Goal: Transaction & Acquisition: Purchase product/service

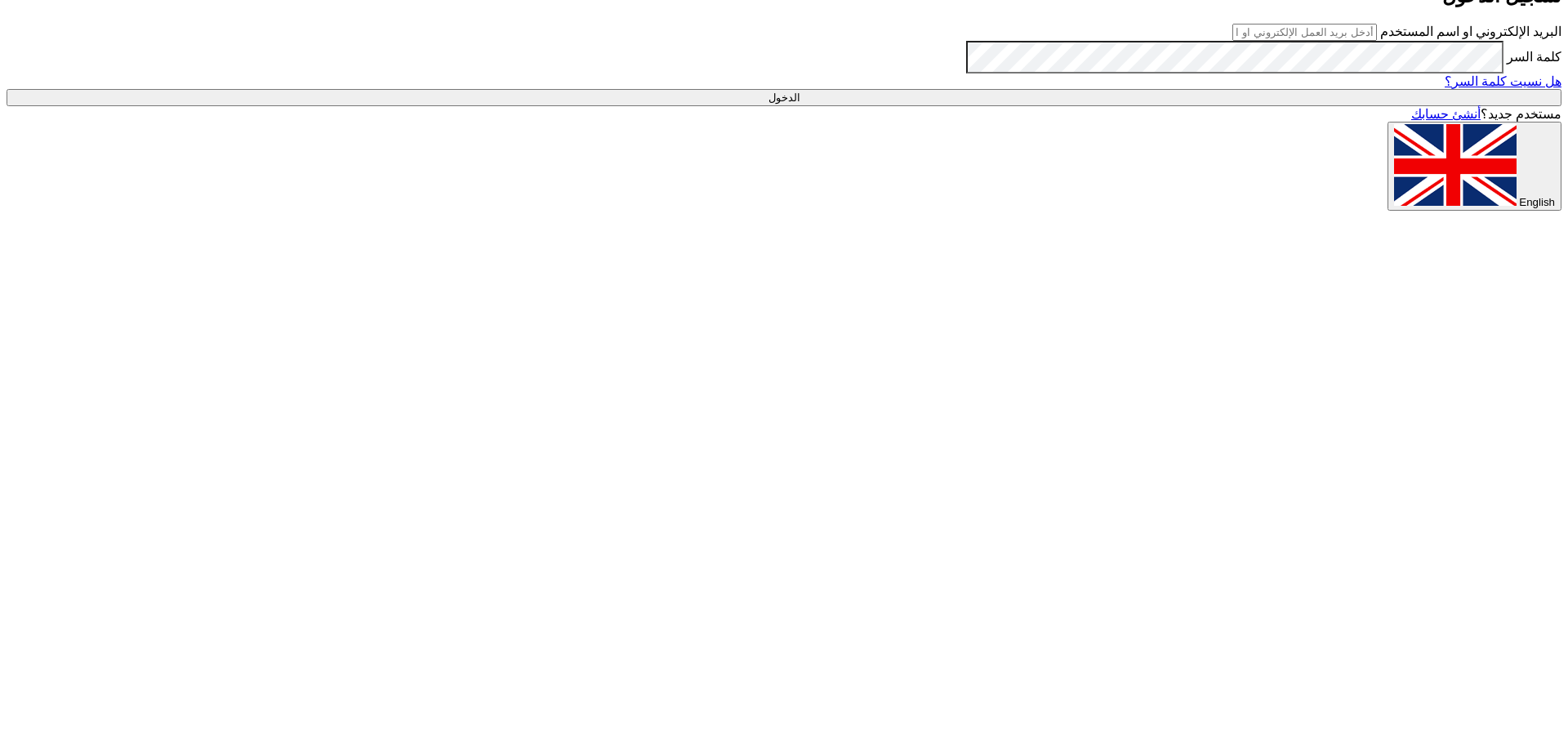
type input "[EMAIL_ADDRESS][DOMAIN_NAME]"
click at [1300, 106] on input "الدخول" at bounding box center [784, 97] width 1555 height 17
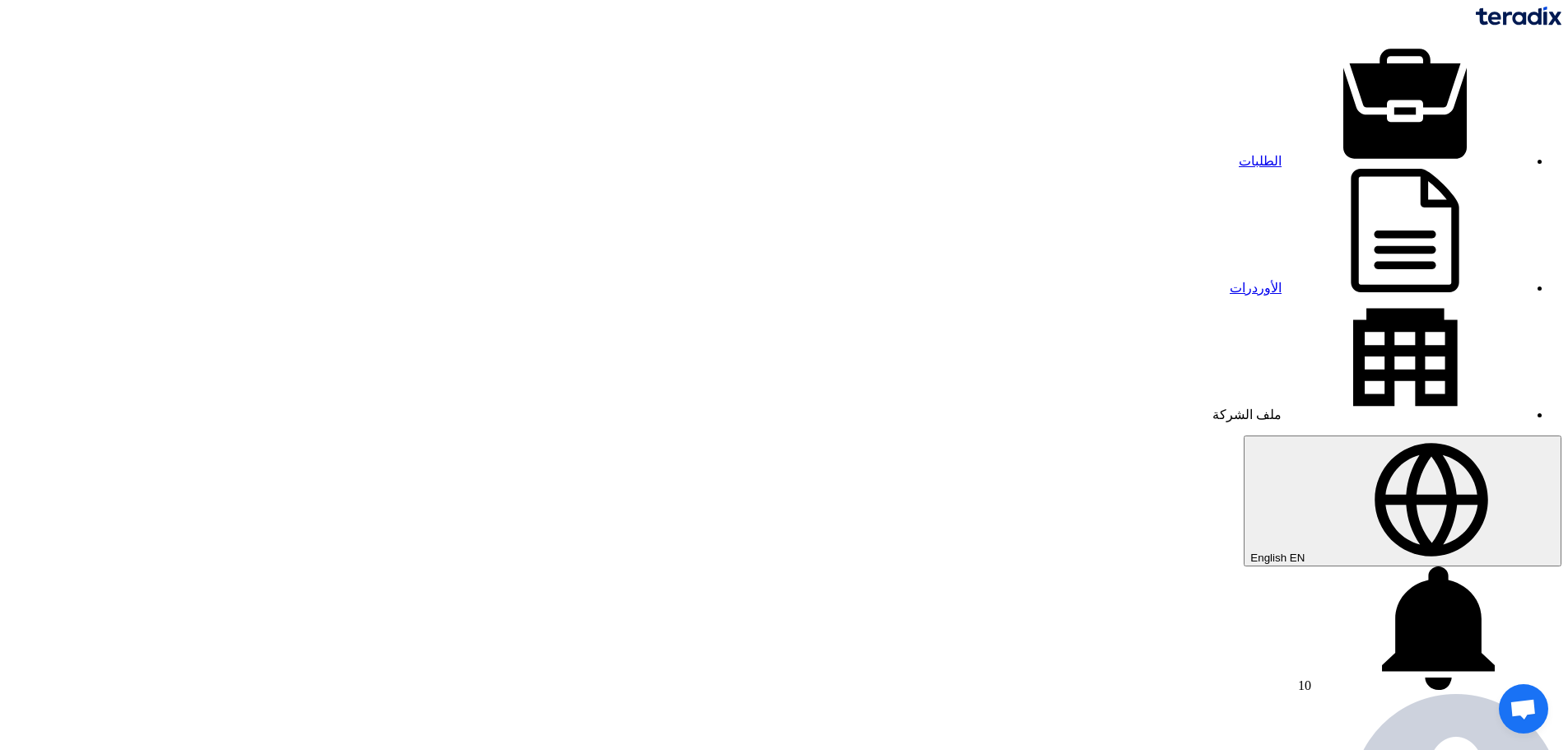
paste input "7118"
type input "7118"
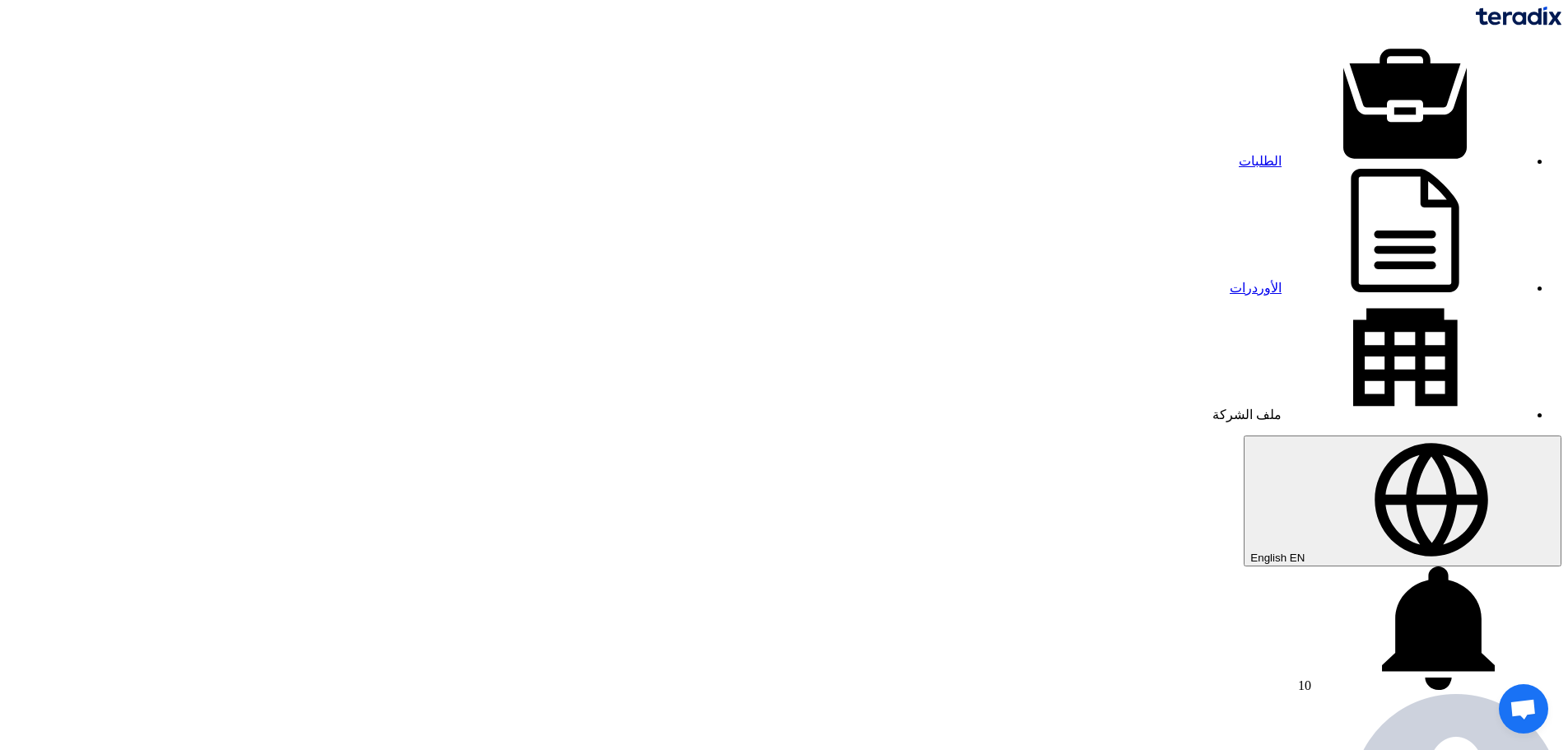
type input "385"
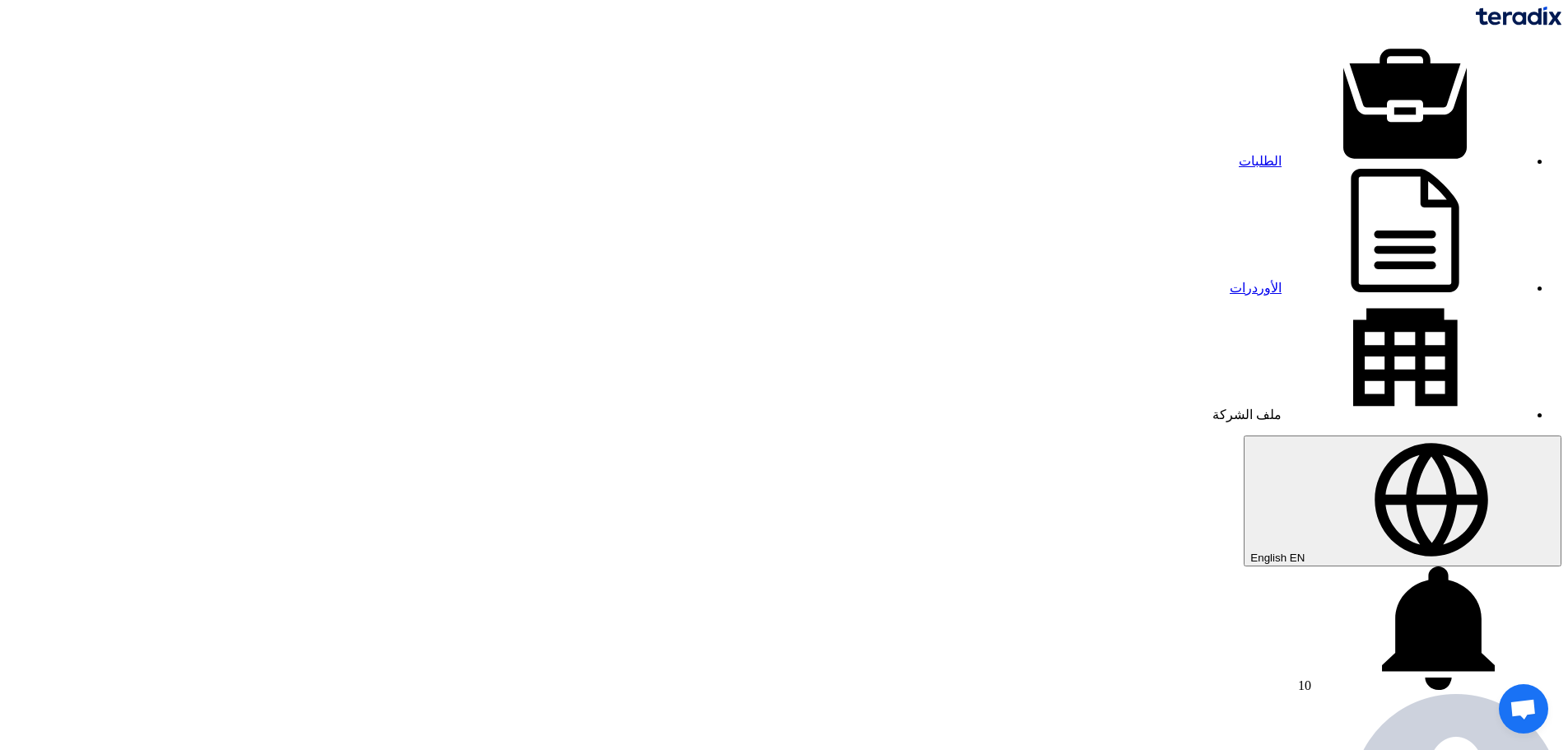
type input "580"
type input "135"
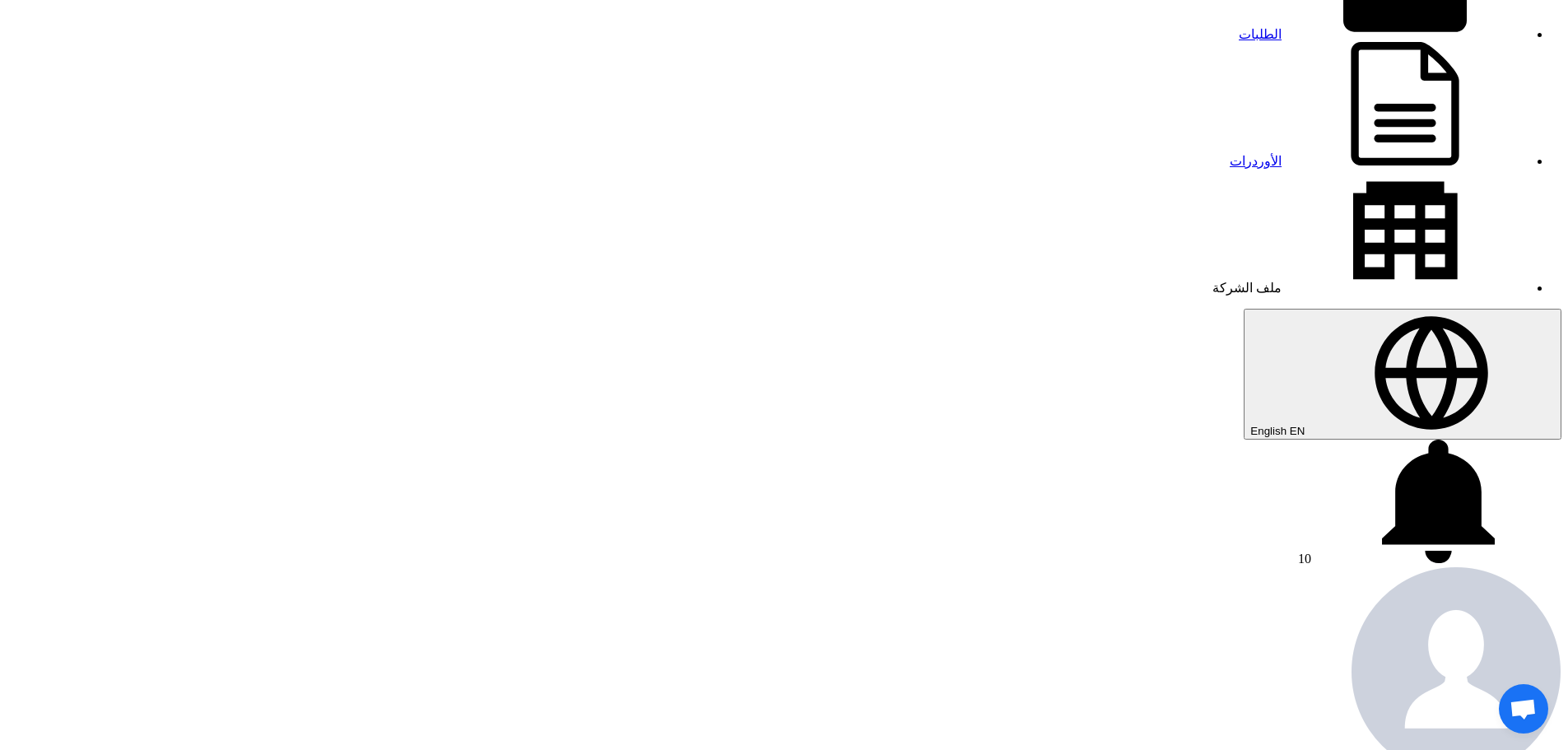
scroll to position [412, 0]
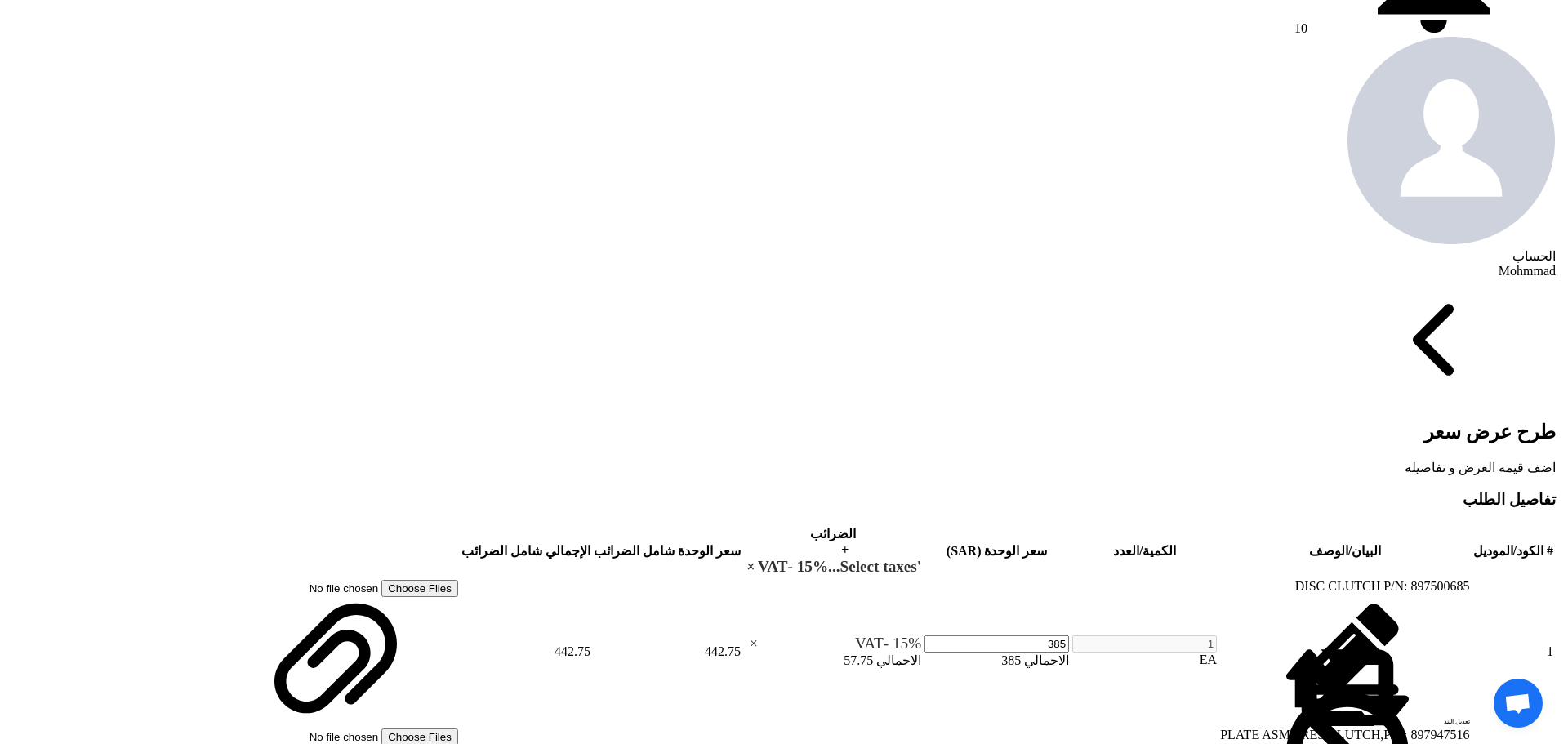
scroll to position [654, 0]
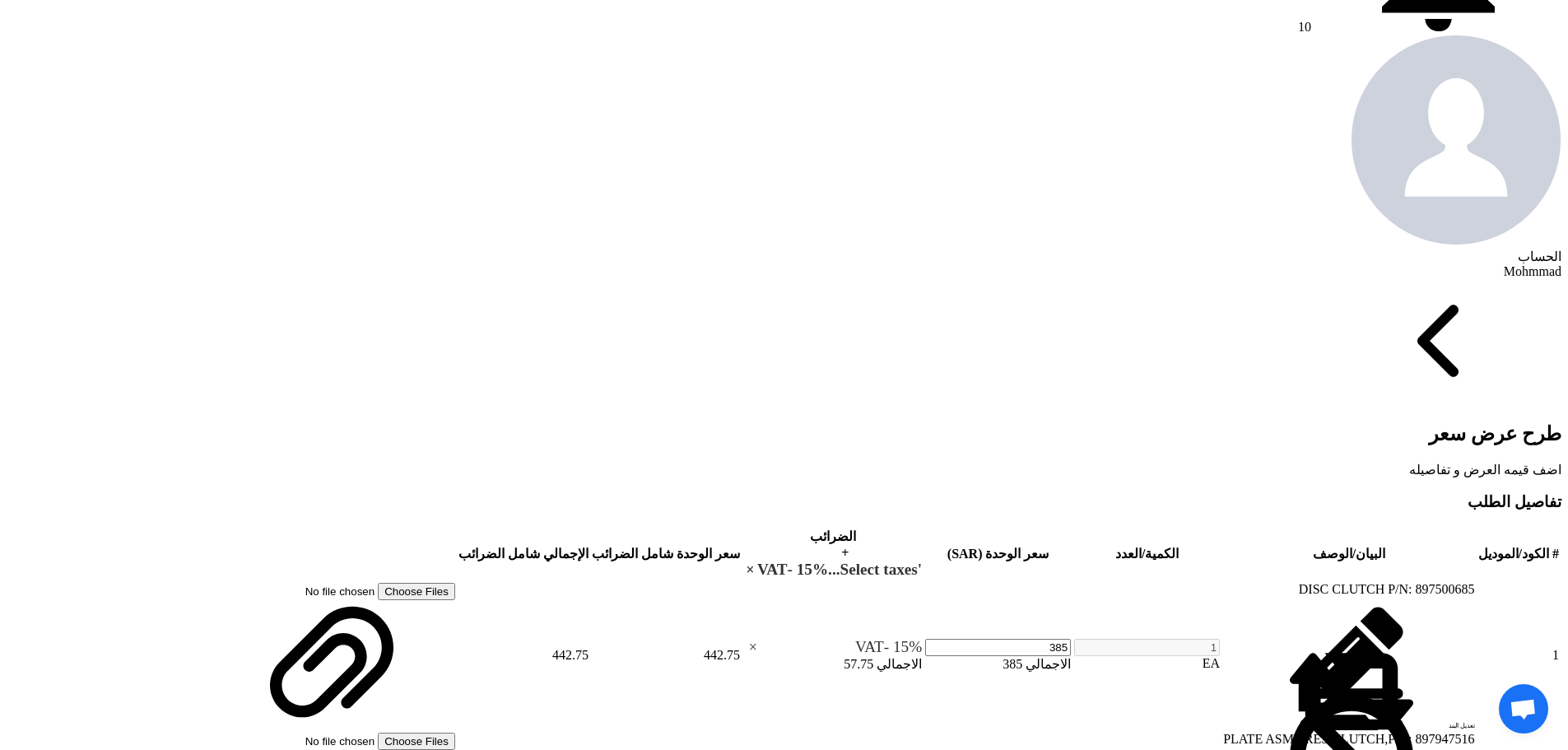
type input "[DATE]"
checkbox input "true"
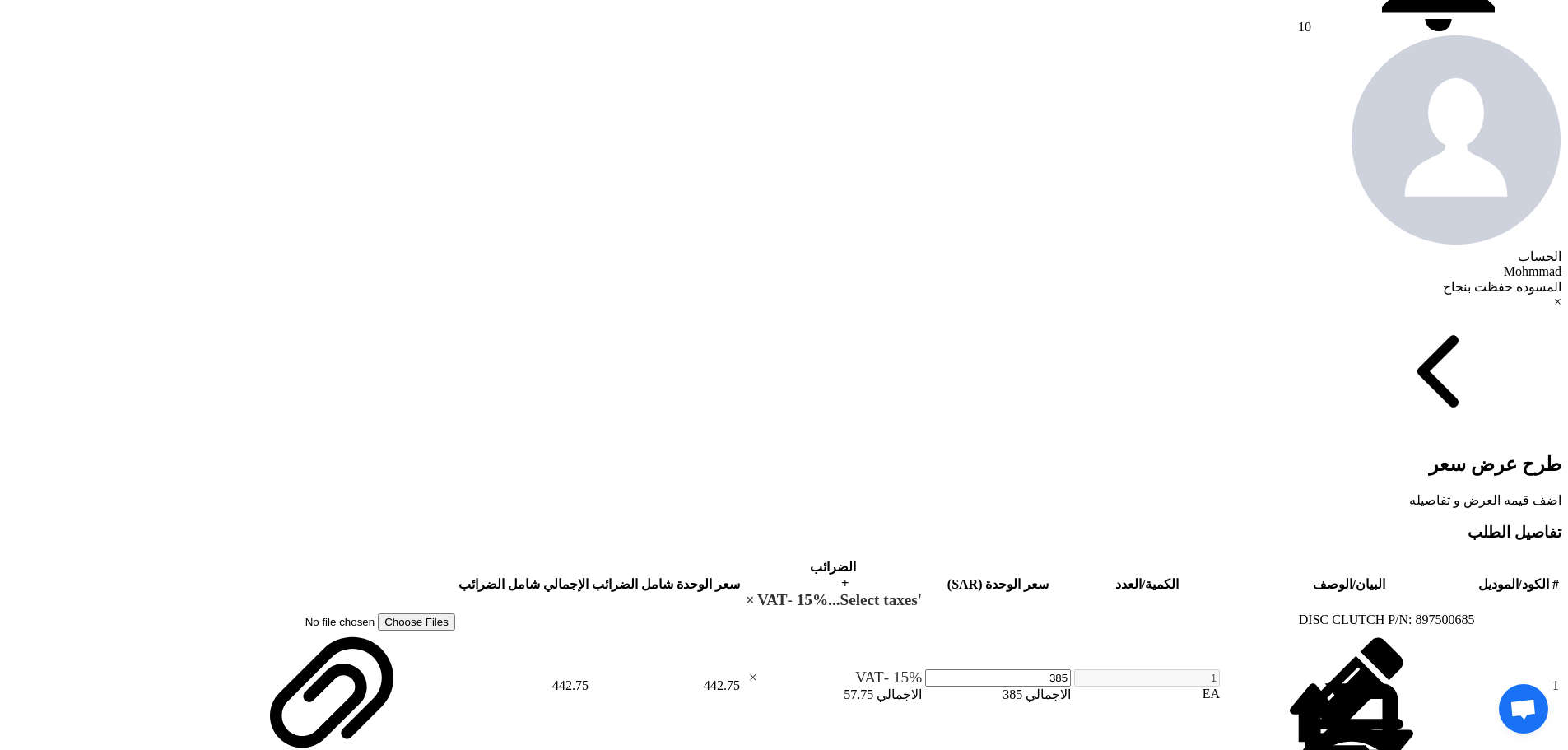
type input "100"
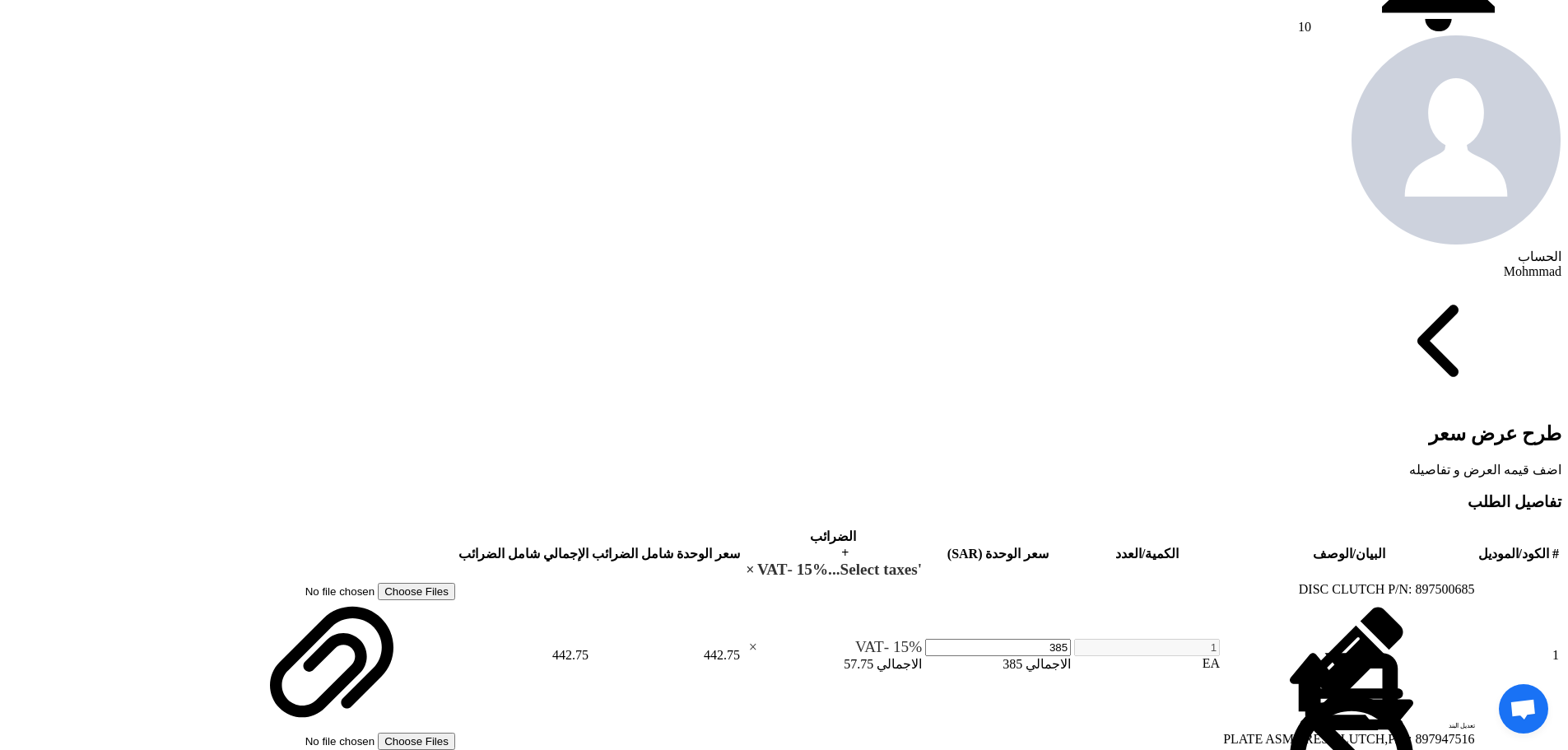
type input "60"
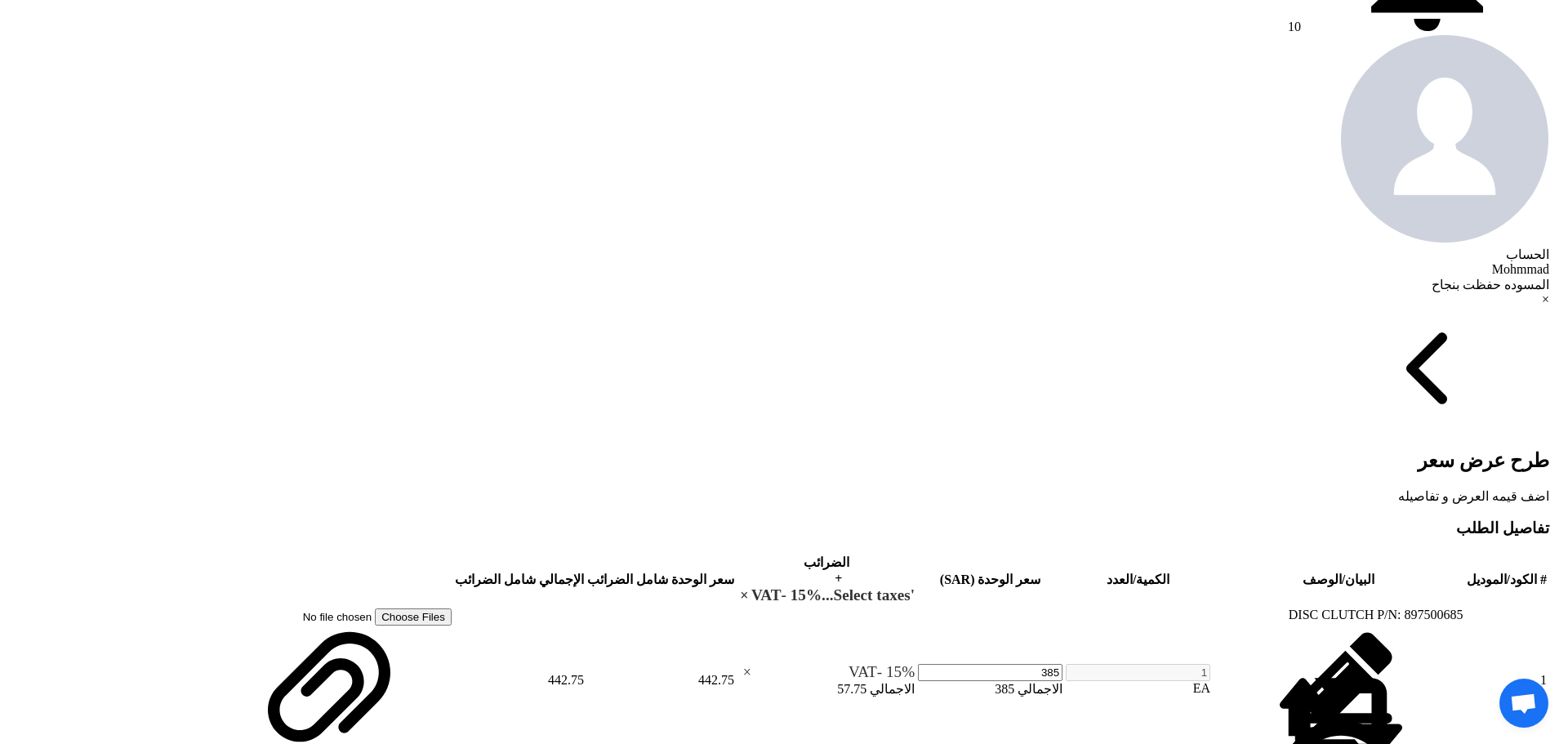
scroll to position [68, 0]
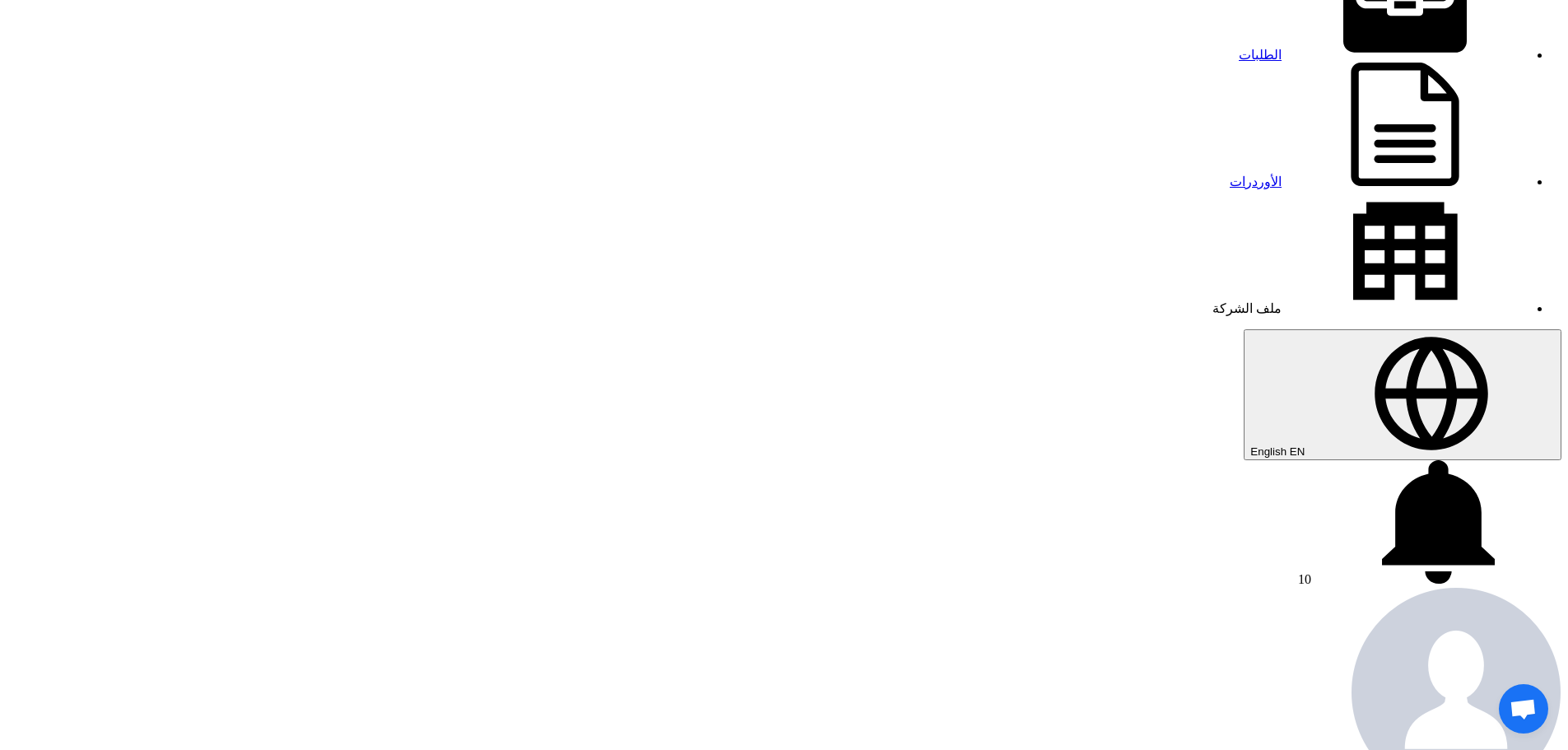
scroll to position [0, 0]
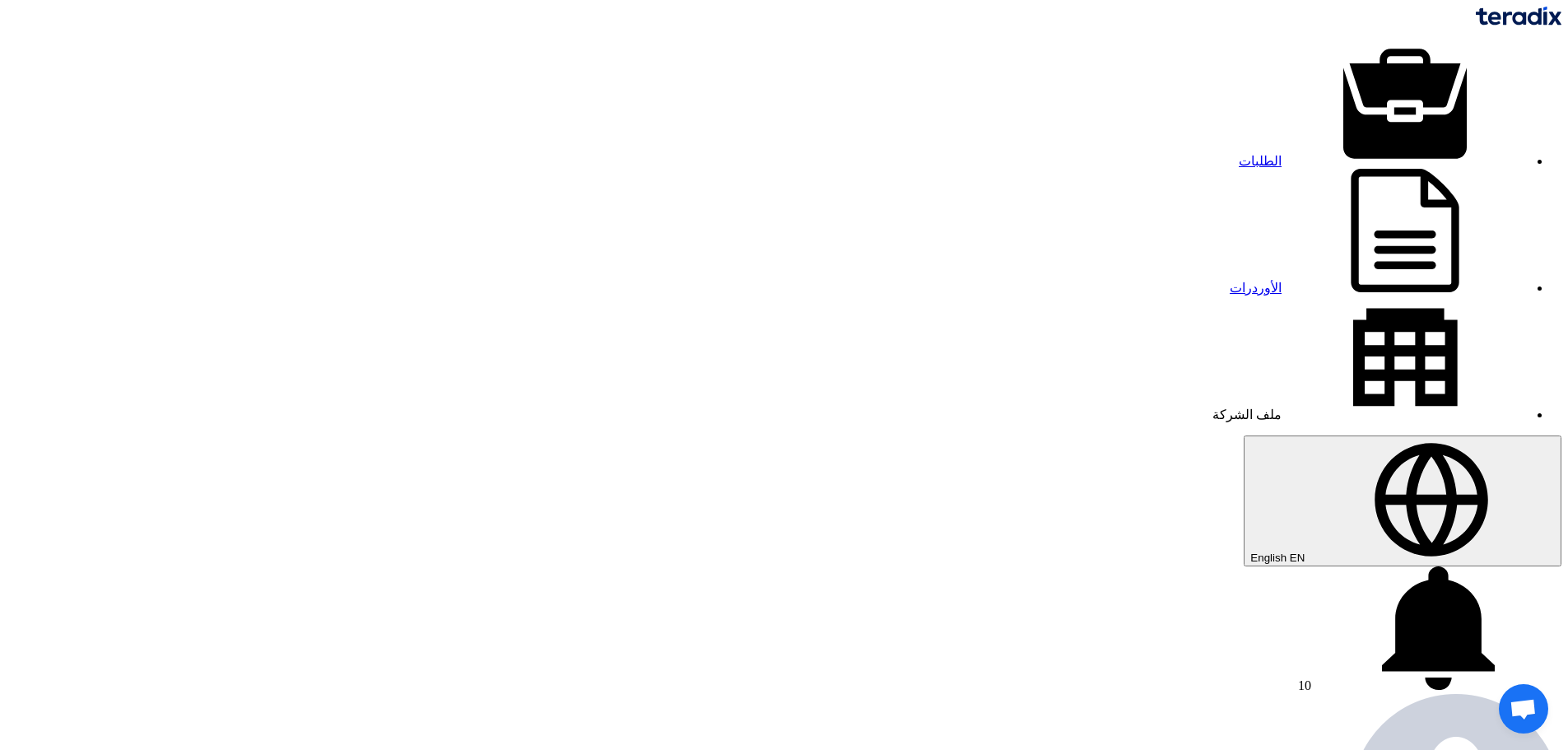
copy td "0165428017"
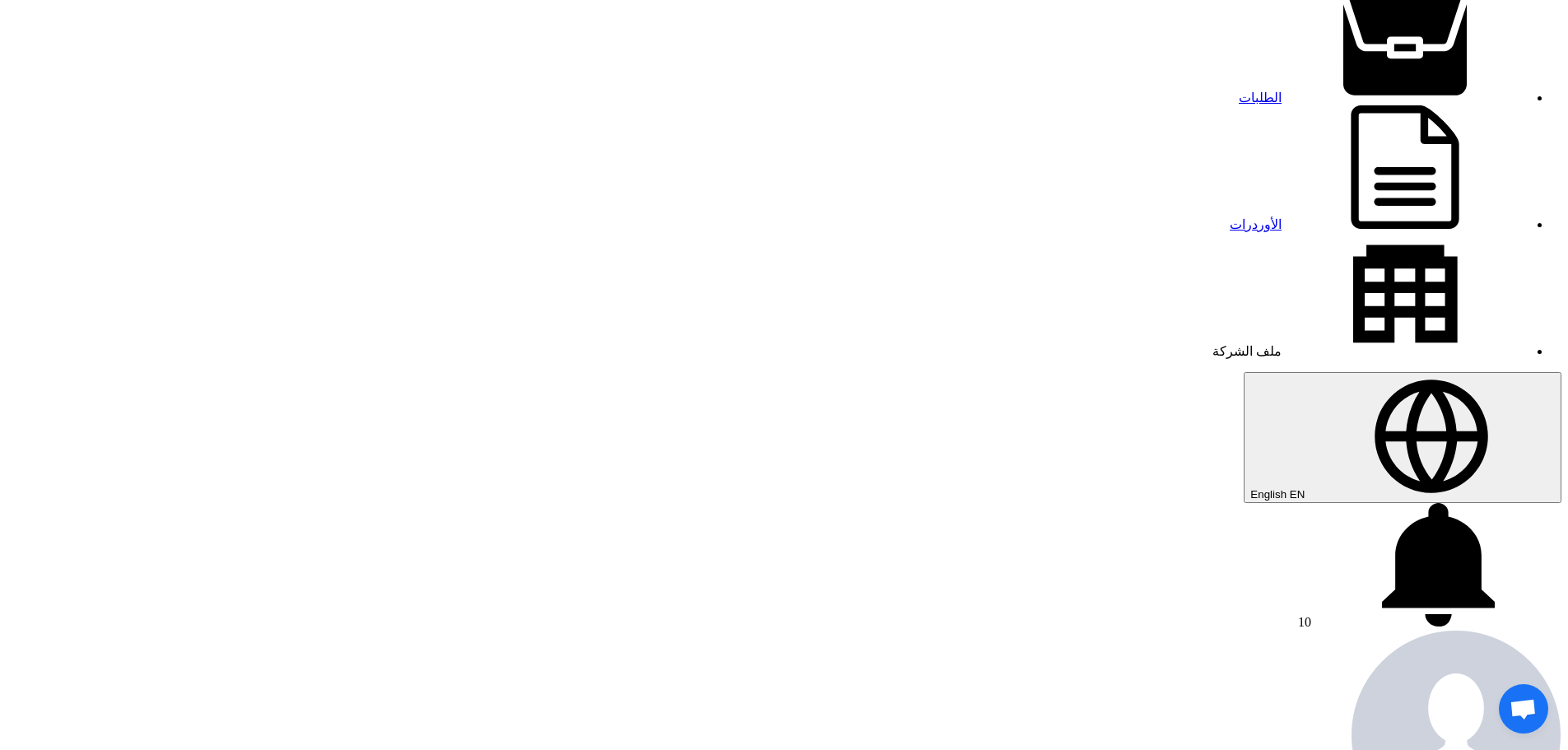
scroll to position [165, 0]
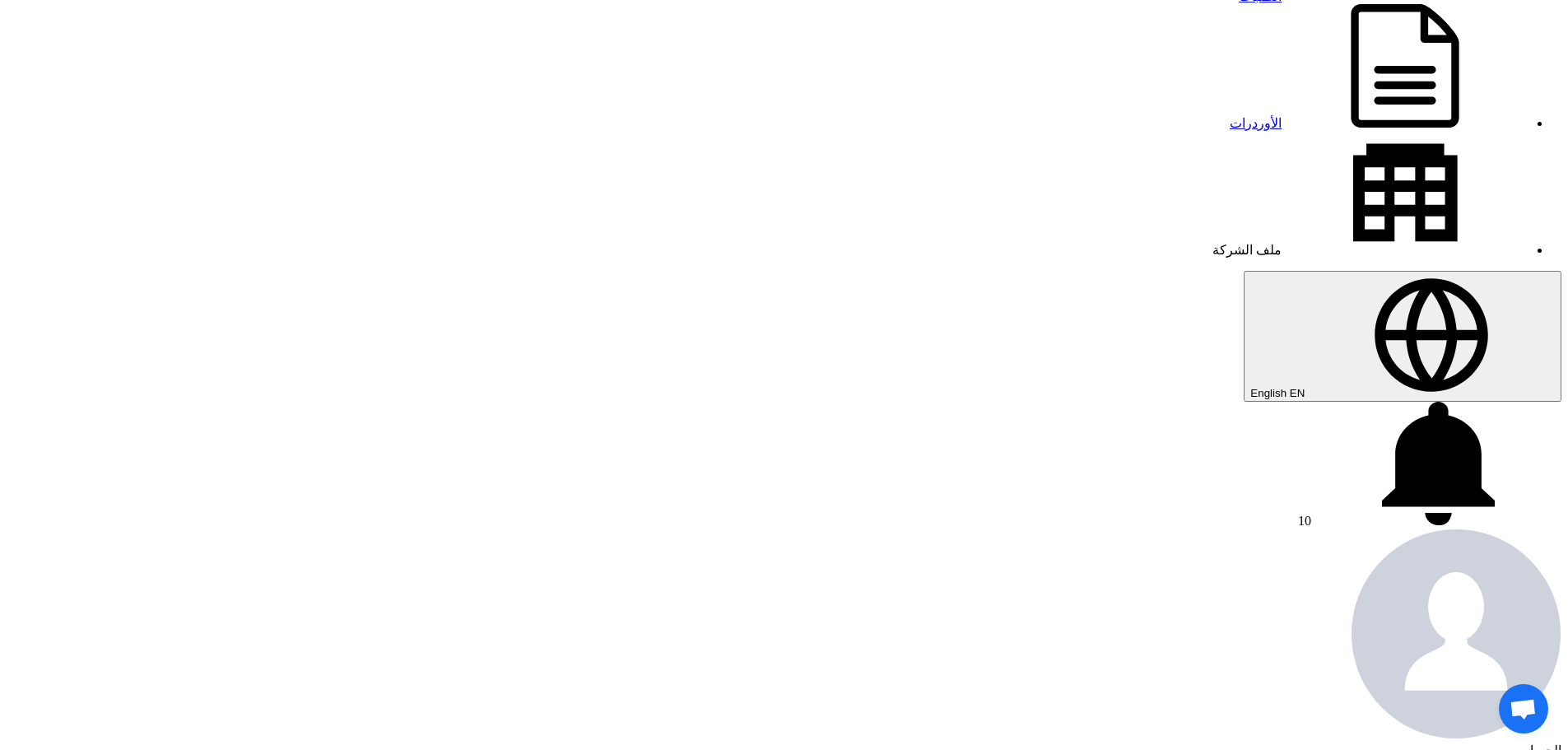
drag, startPoint x: 822, startPoint y: 433, endPoint x: 1268, endPoint y: 449, distance: 446.3
copy tr "SENSOR,P/N: 0165428017 5 Pieces"
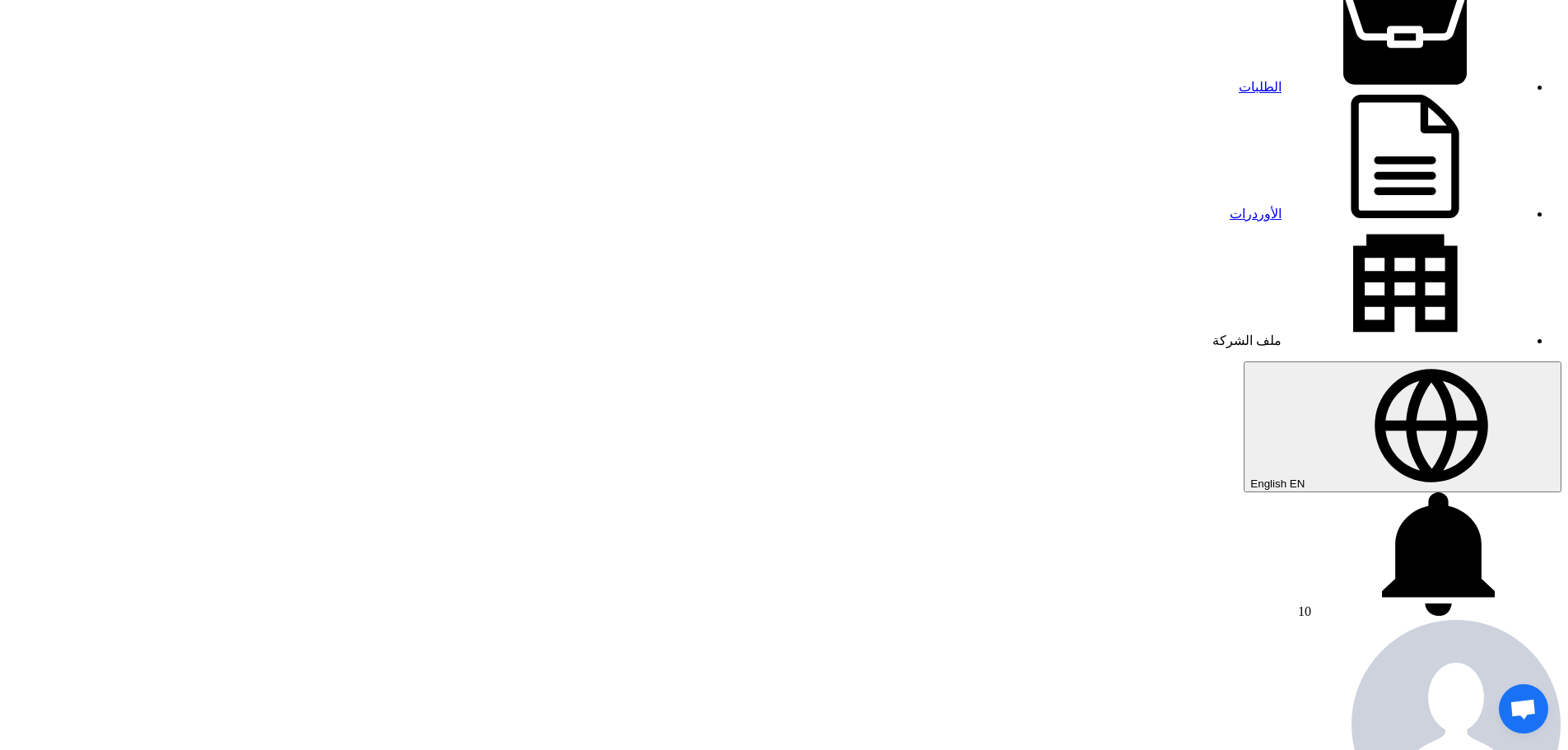
scroll to position [0, 0]
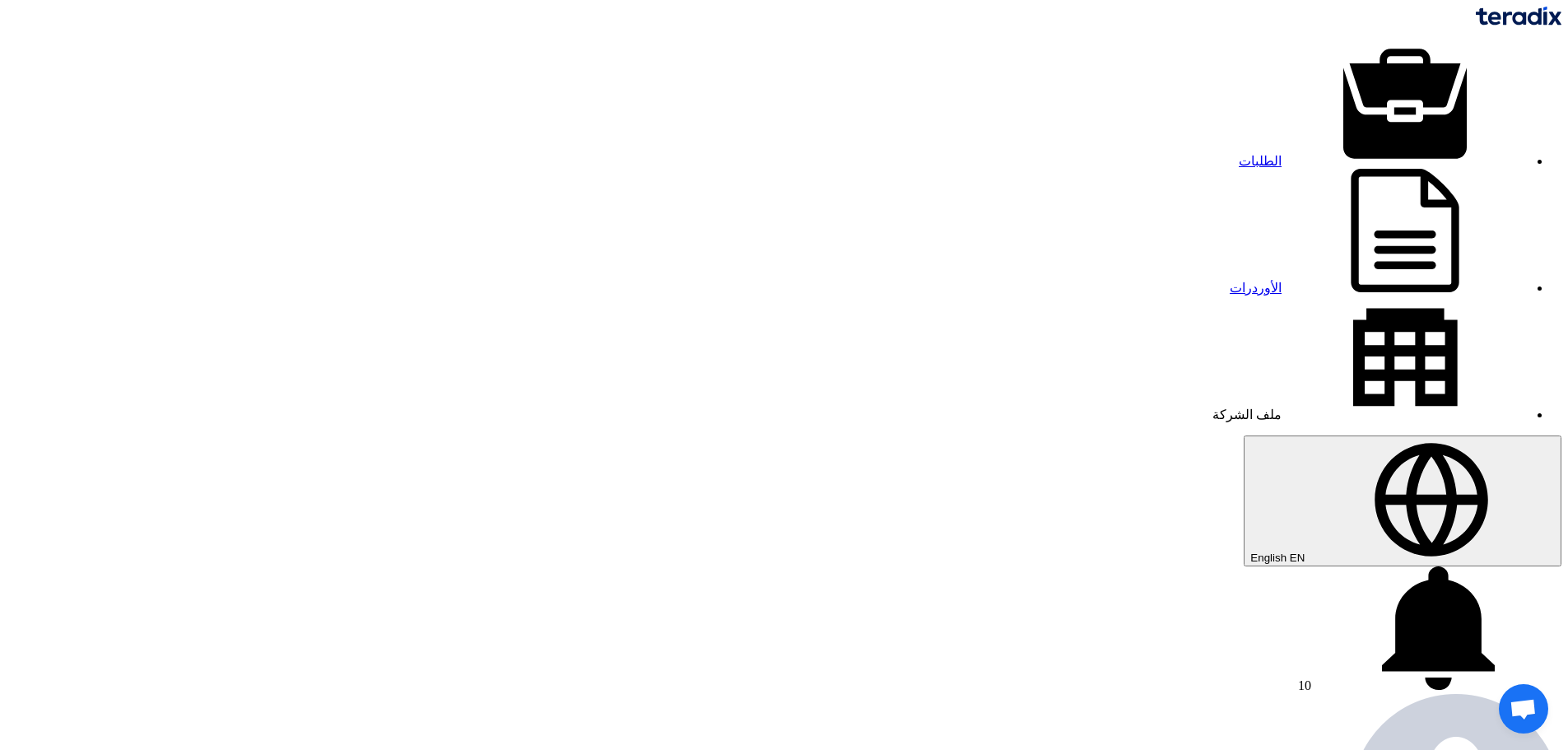
drag, startPoint x: 1251, startPoint y: 77, endPoint x: 1260, endPoint y: 71, distance: 10.8
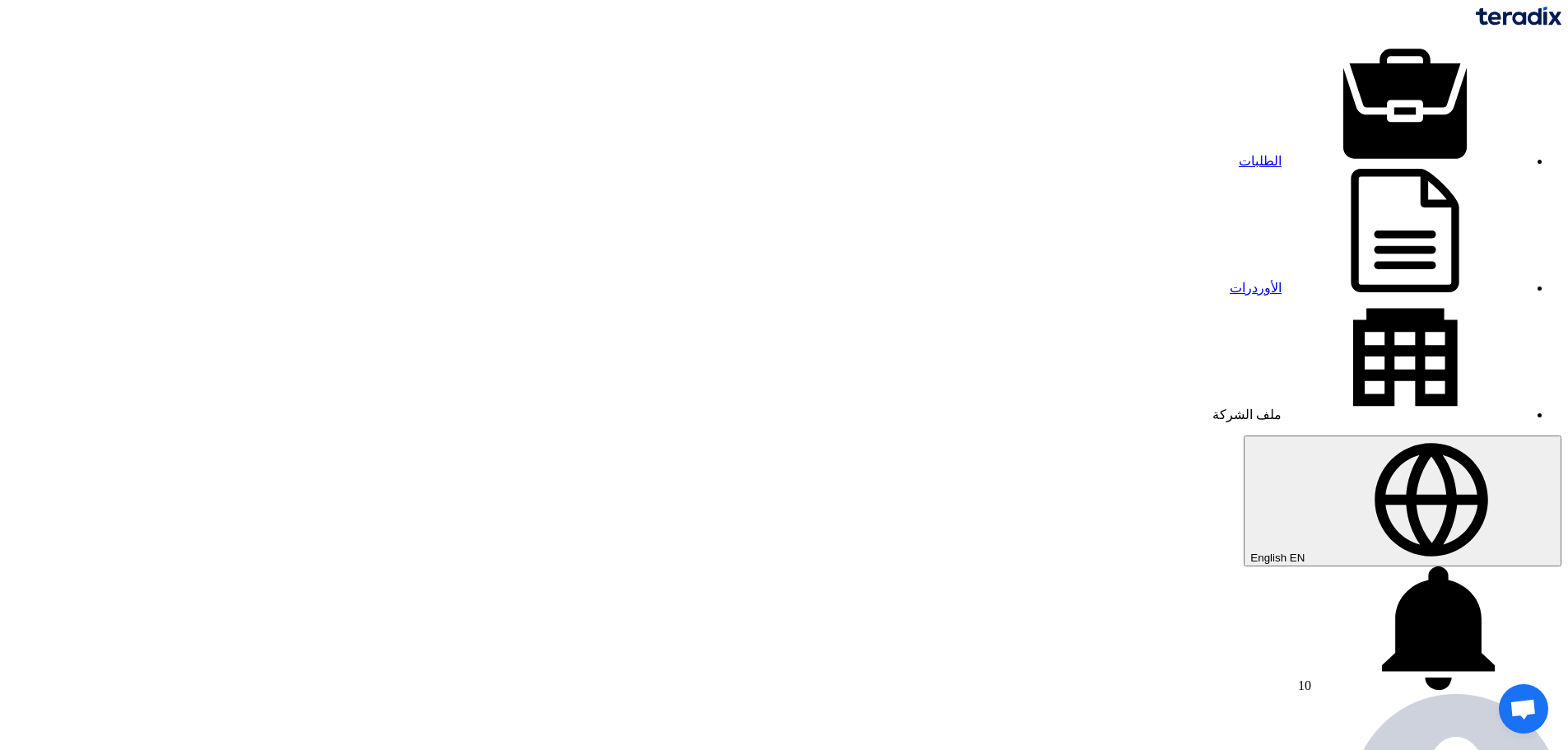
copy div "71186"
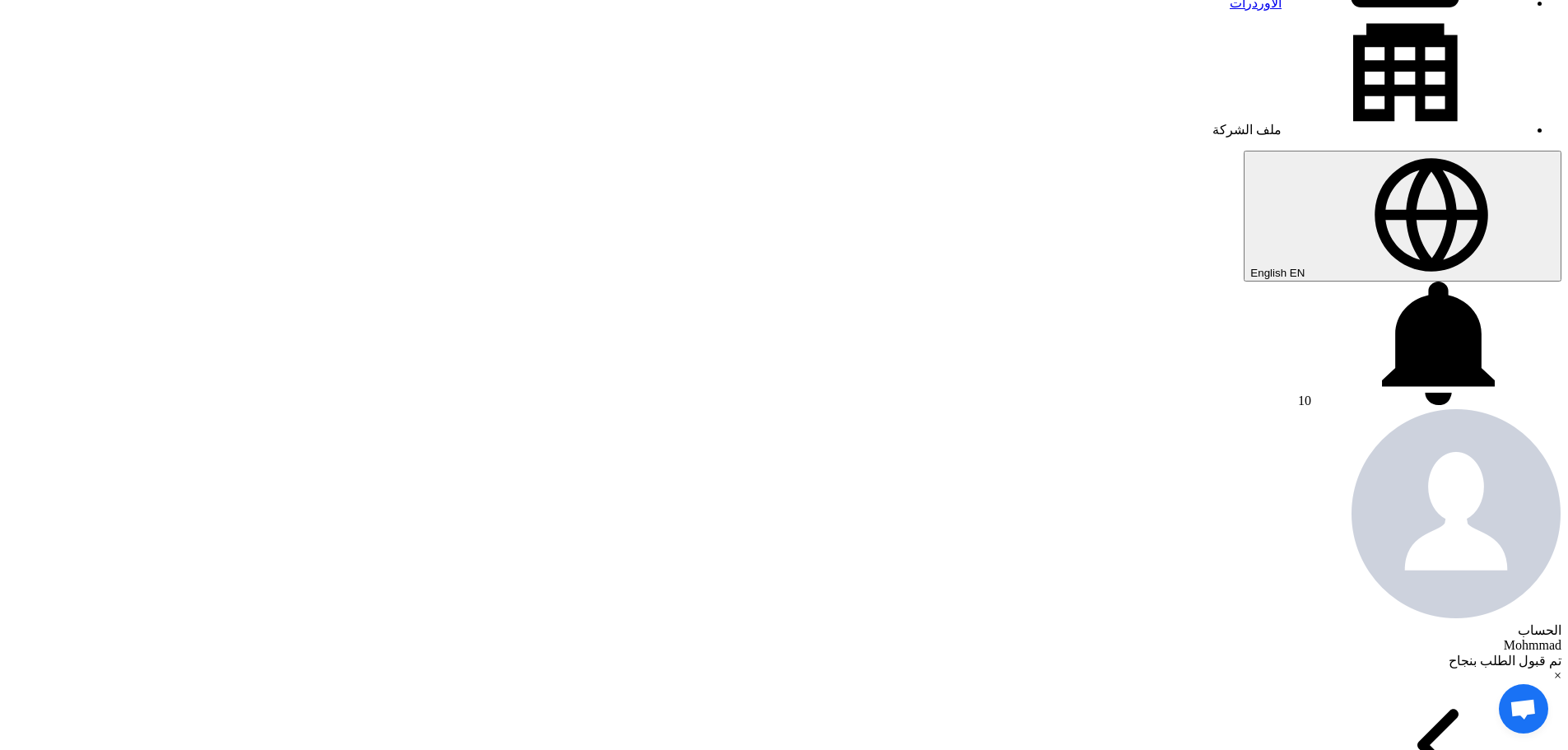
scroll to position [329, 0]
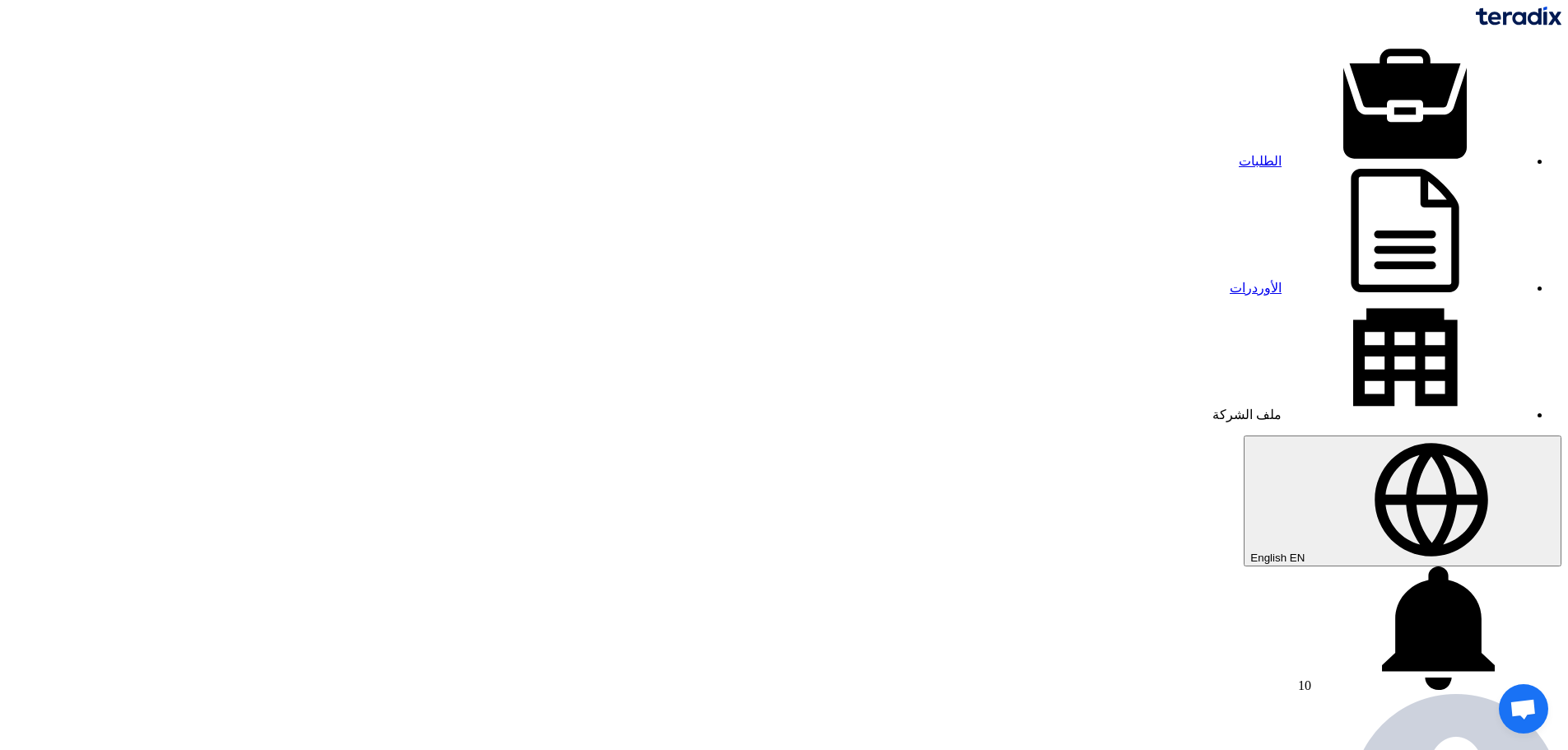
paste input "71186"
type input "71186"
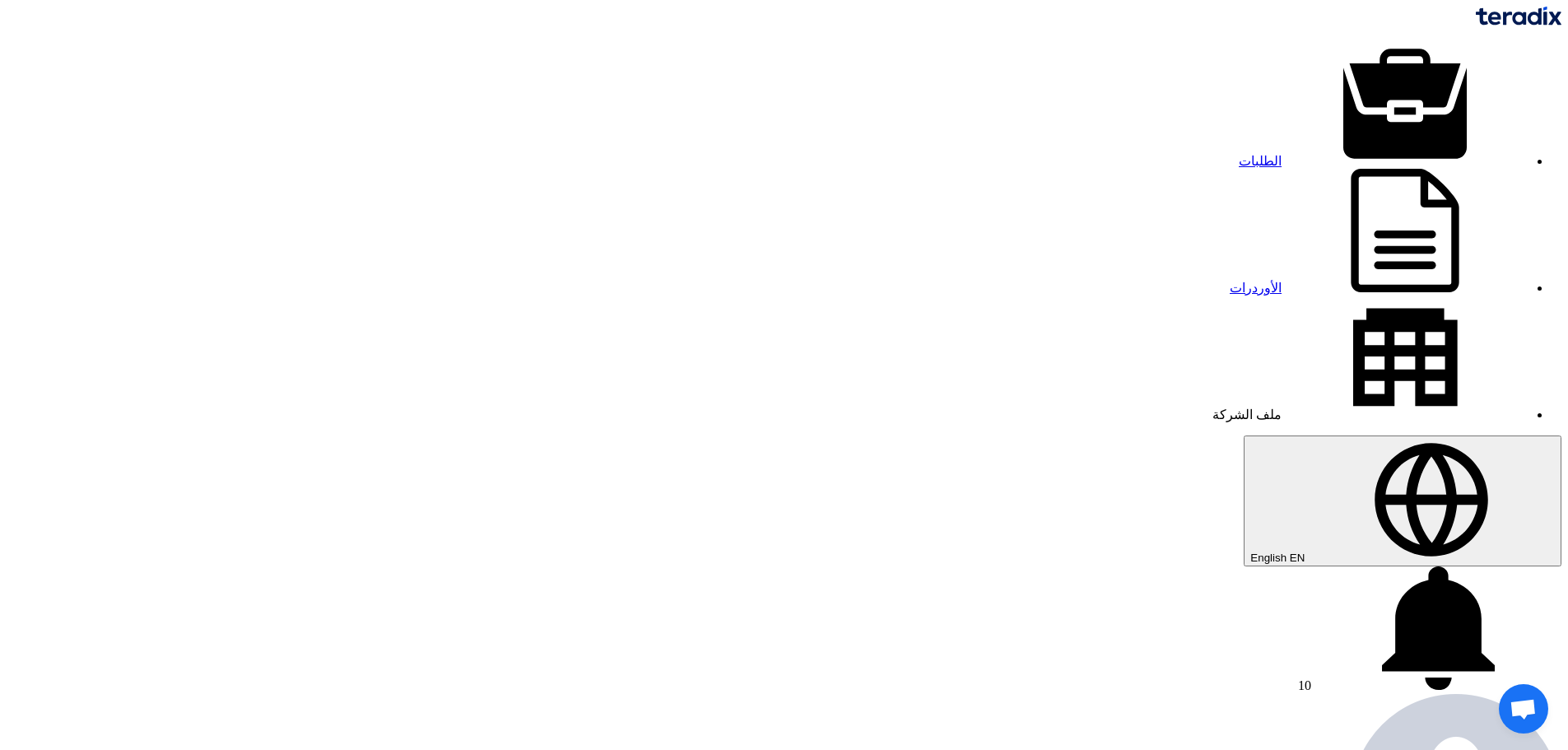
type input "170"
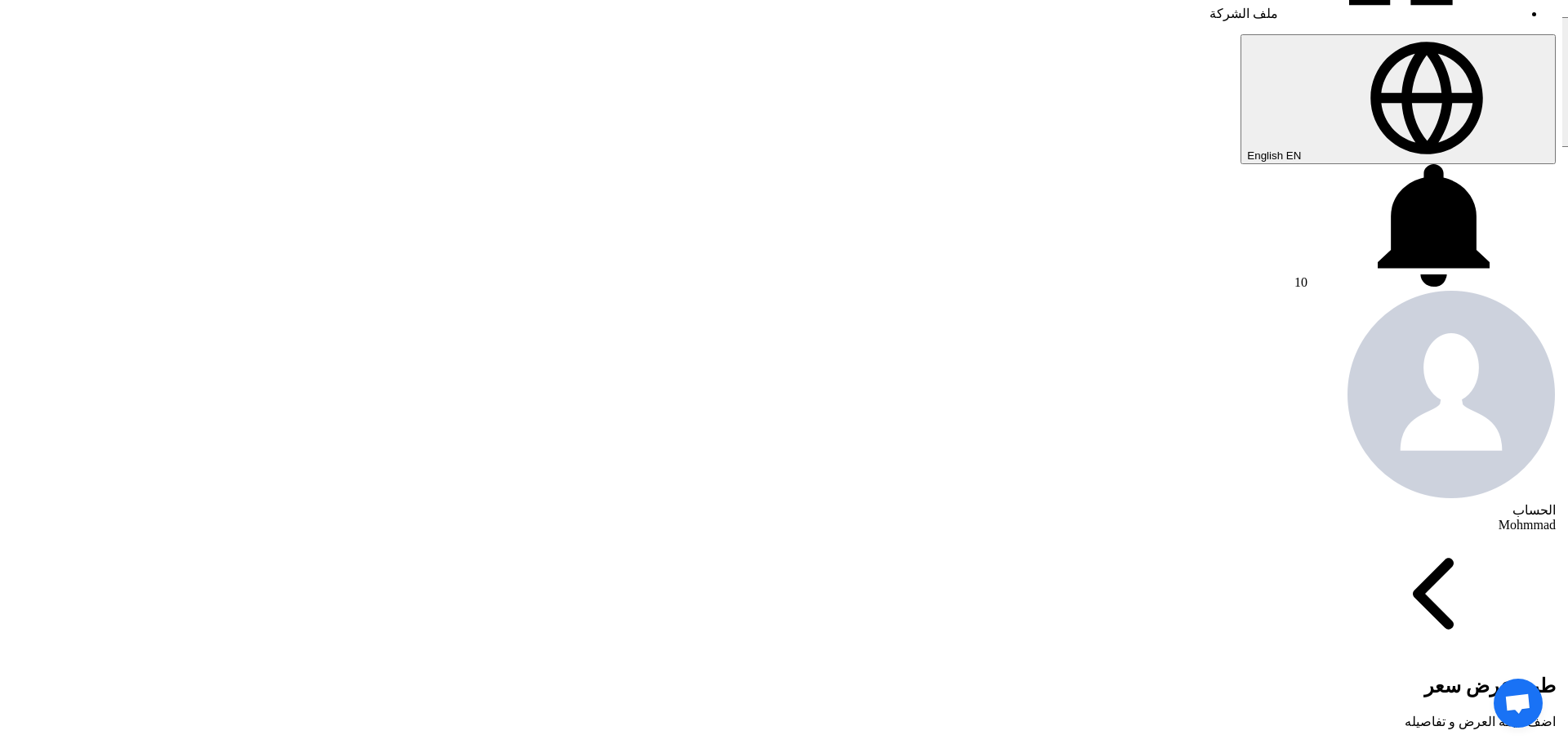
scroll to position [408, 0]
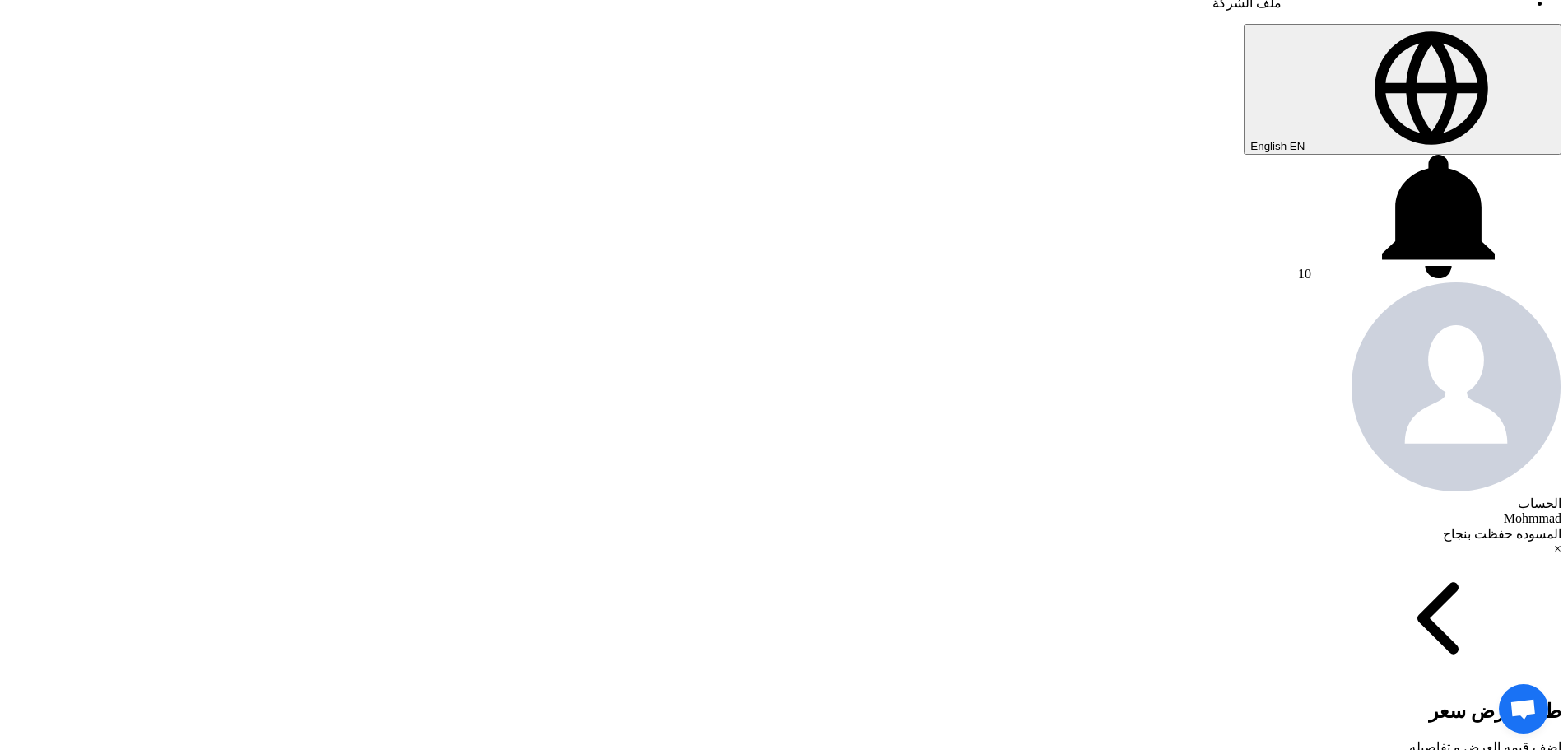
type input "[DATE]"
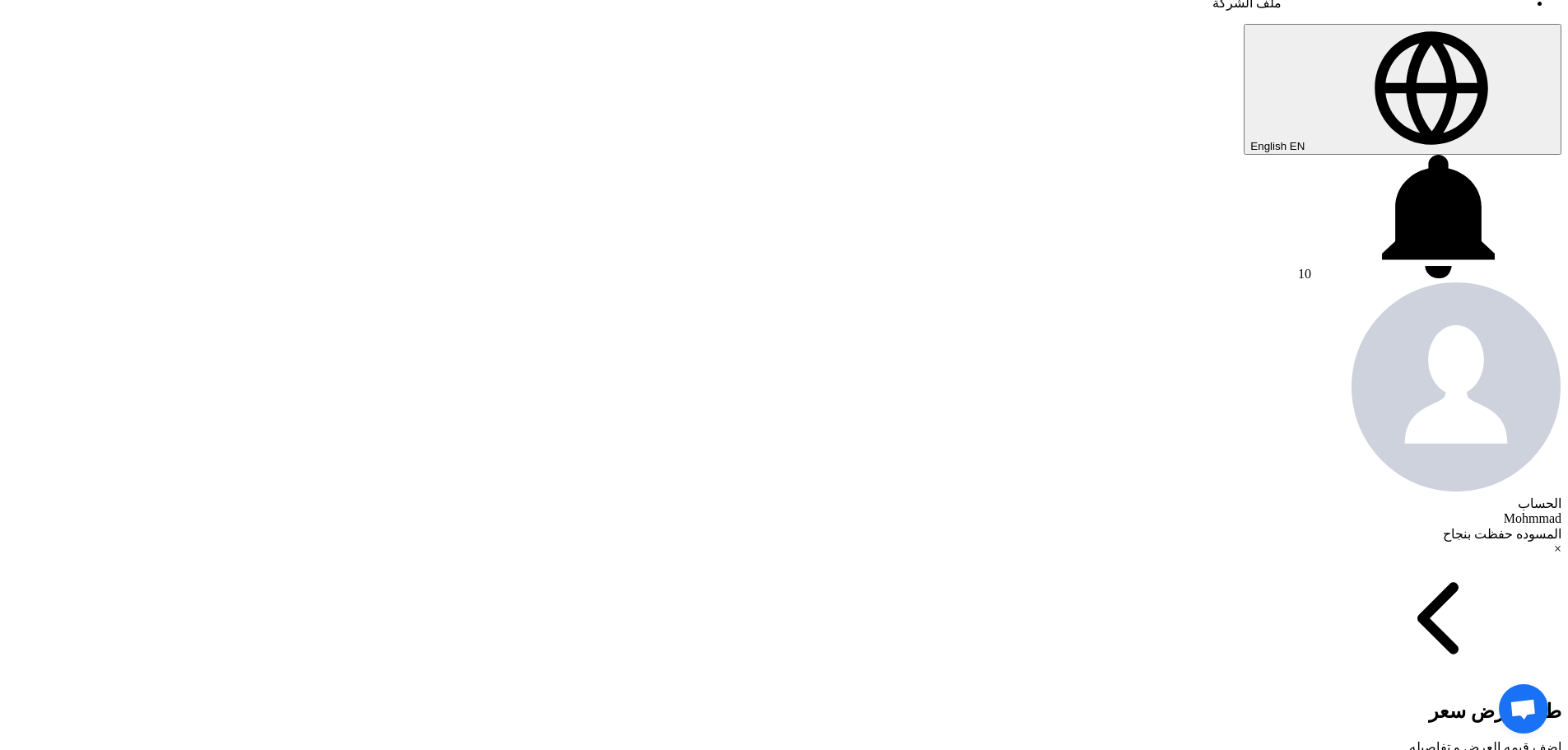
checkbox input "true"
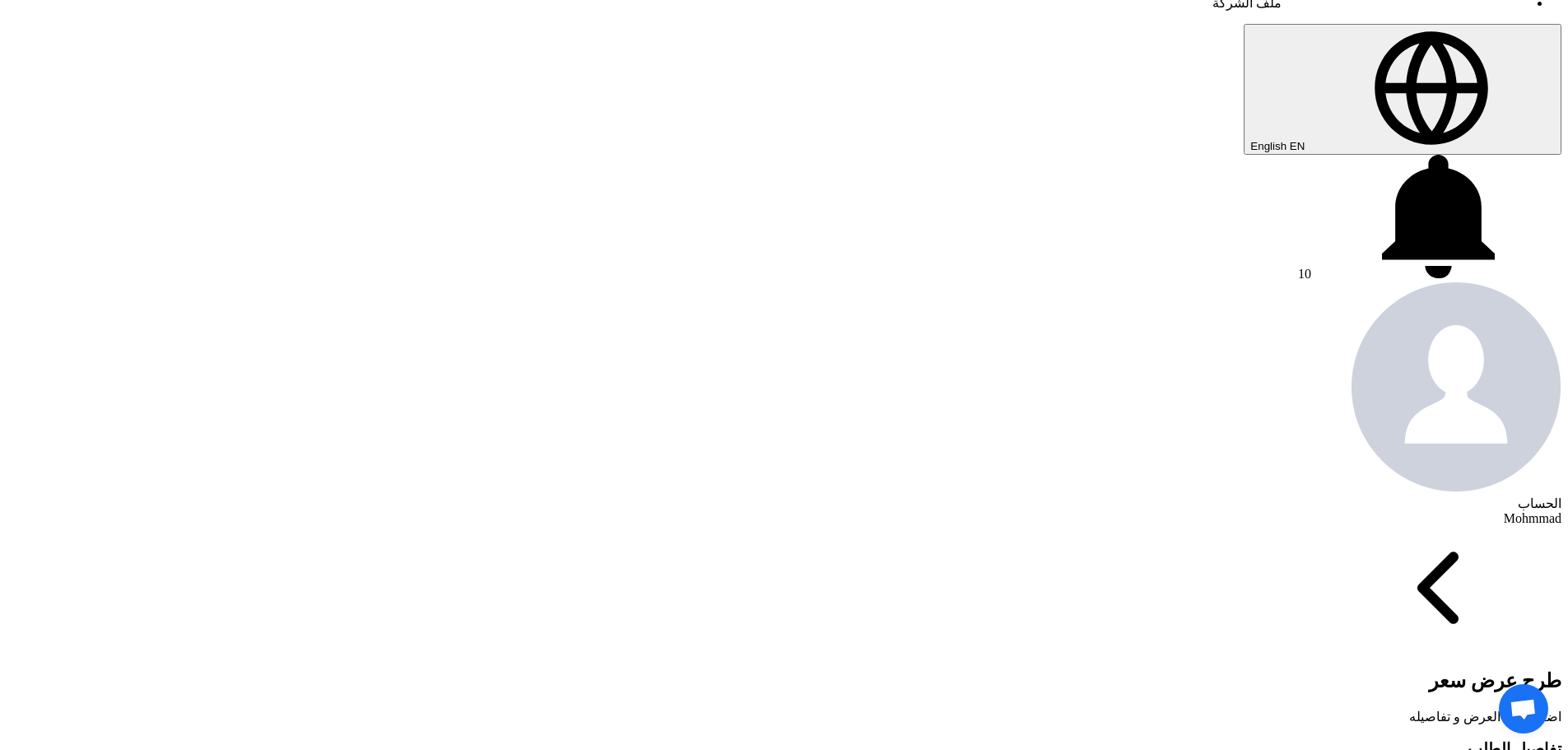
type input "100"
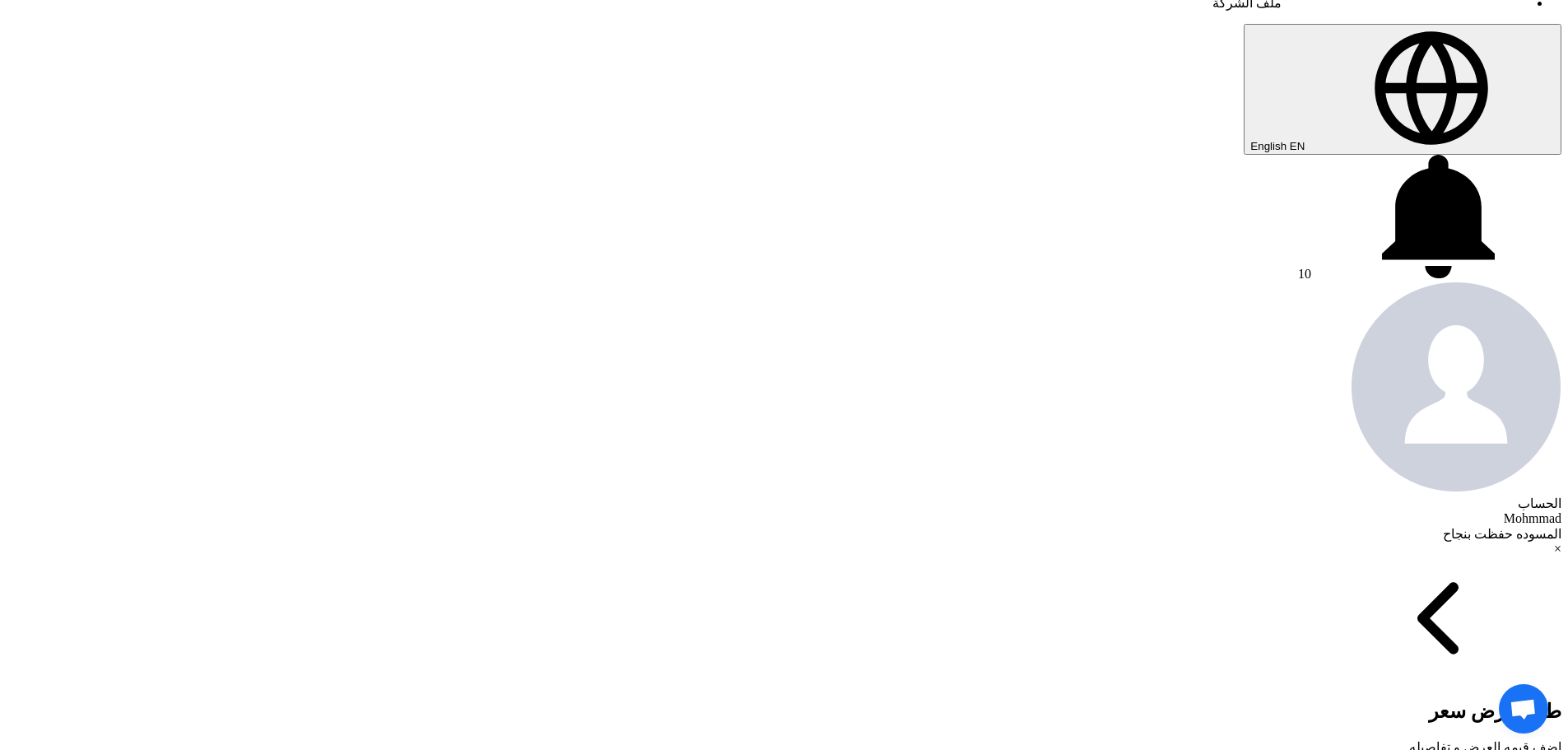
type input "60"
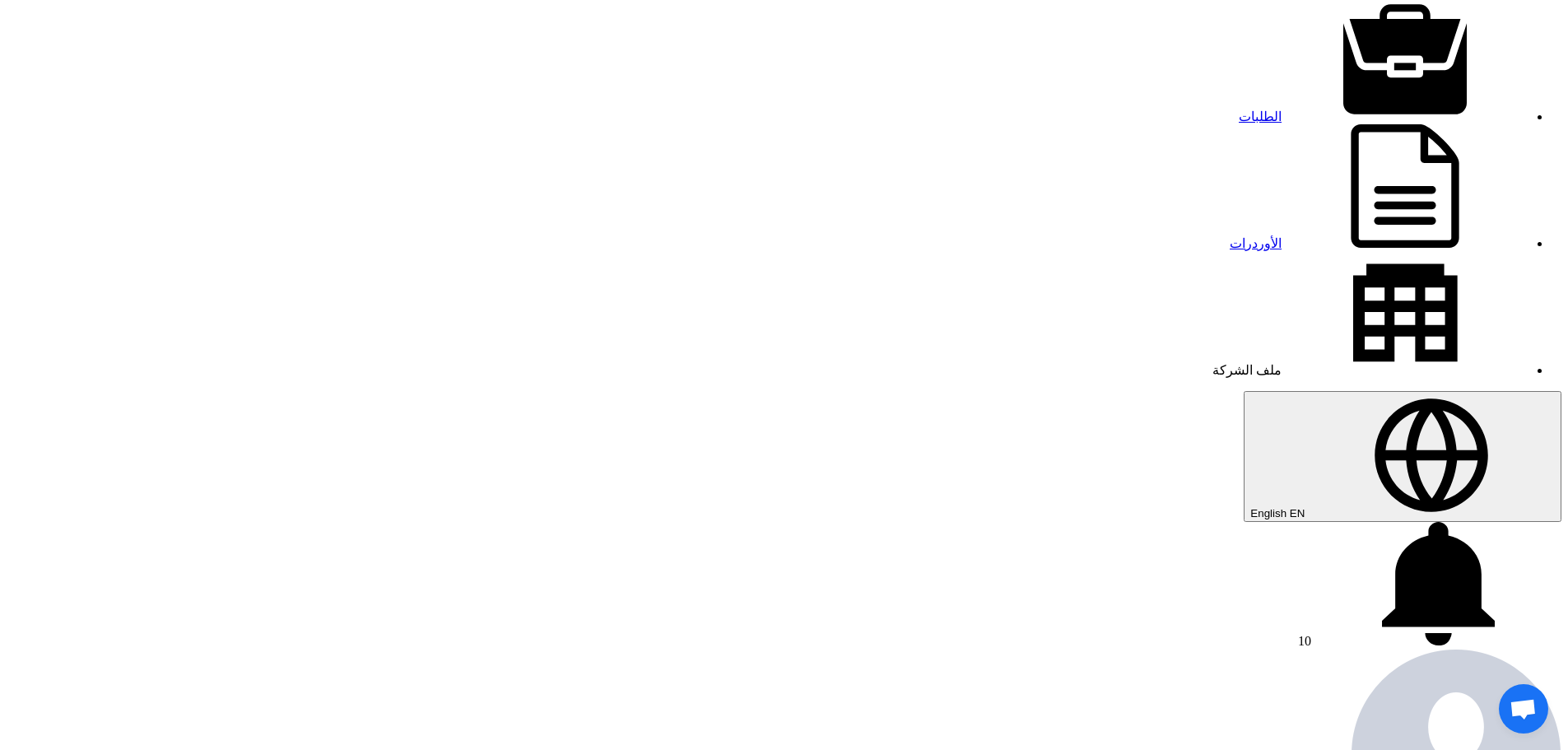
scroll to position [0, 0]
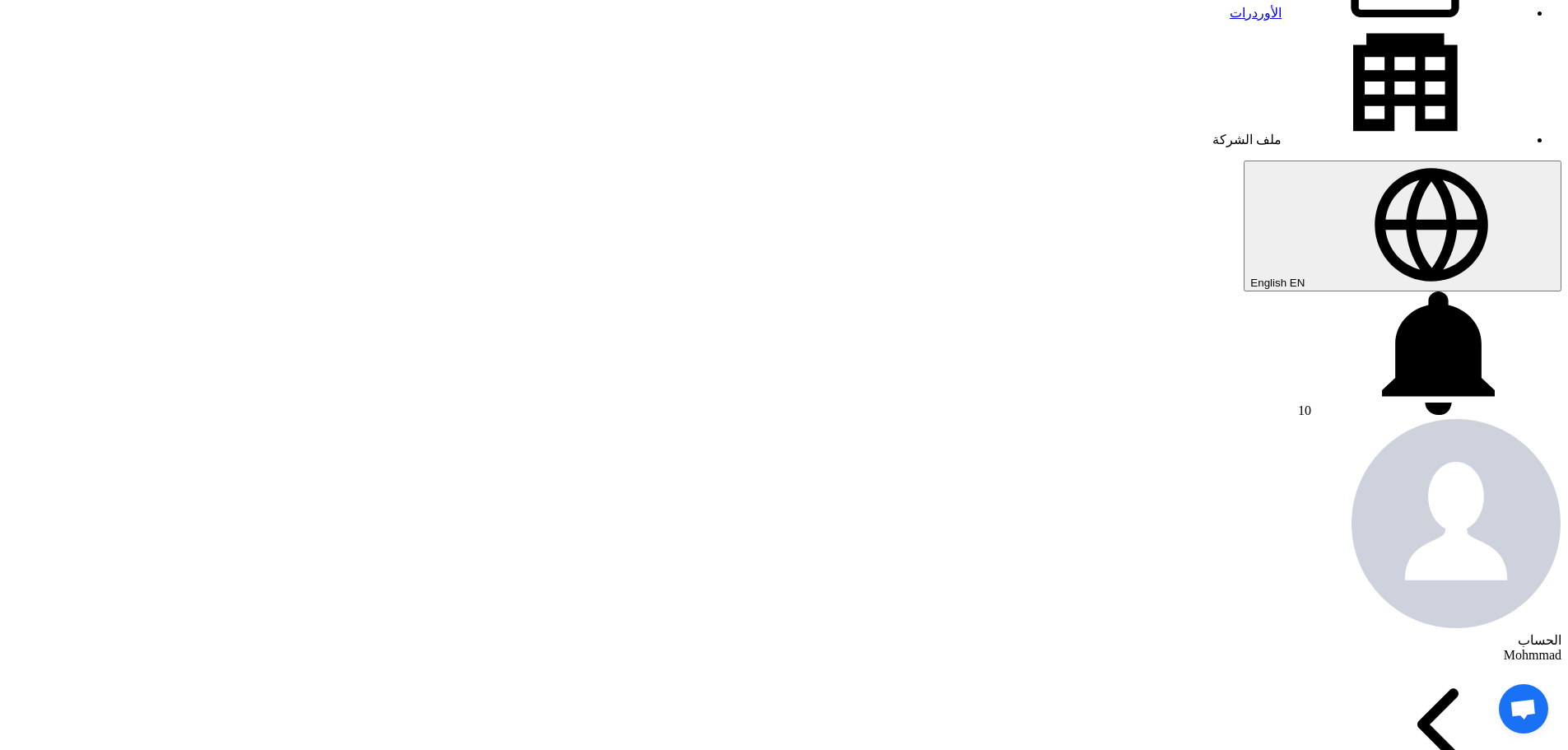
scroll to position [247, 0]
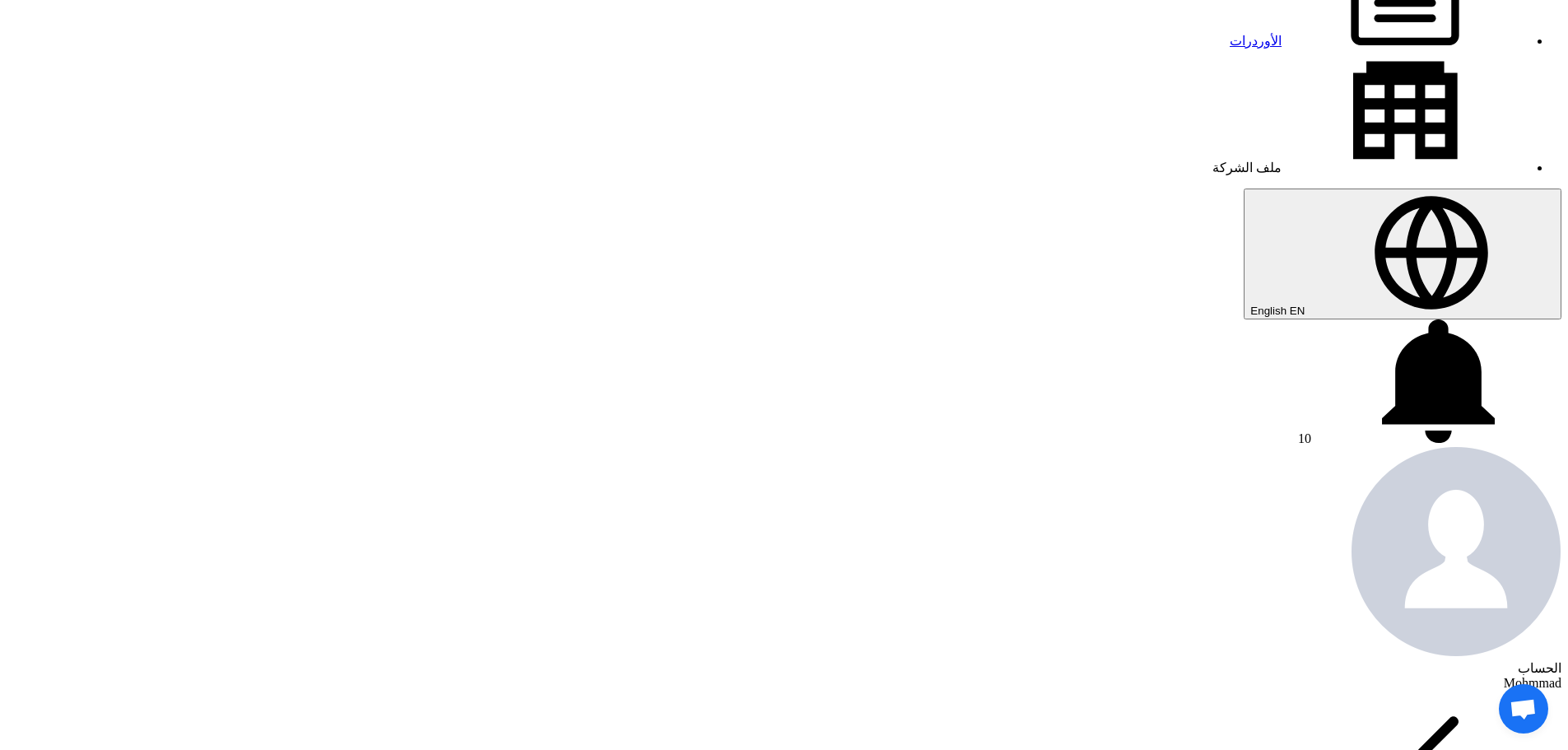
copy td "81664106606"
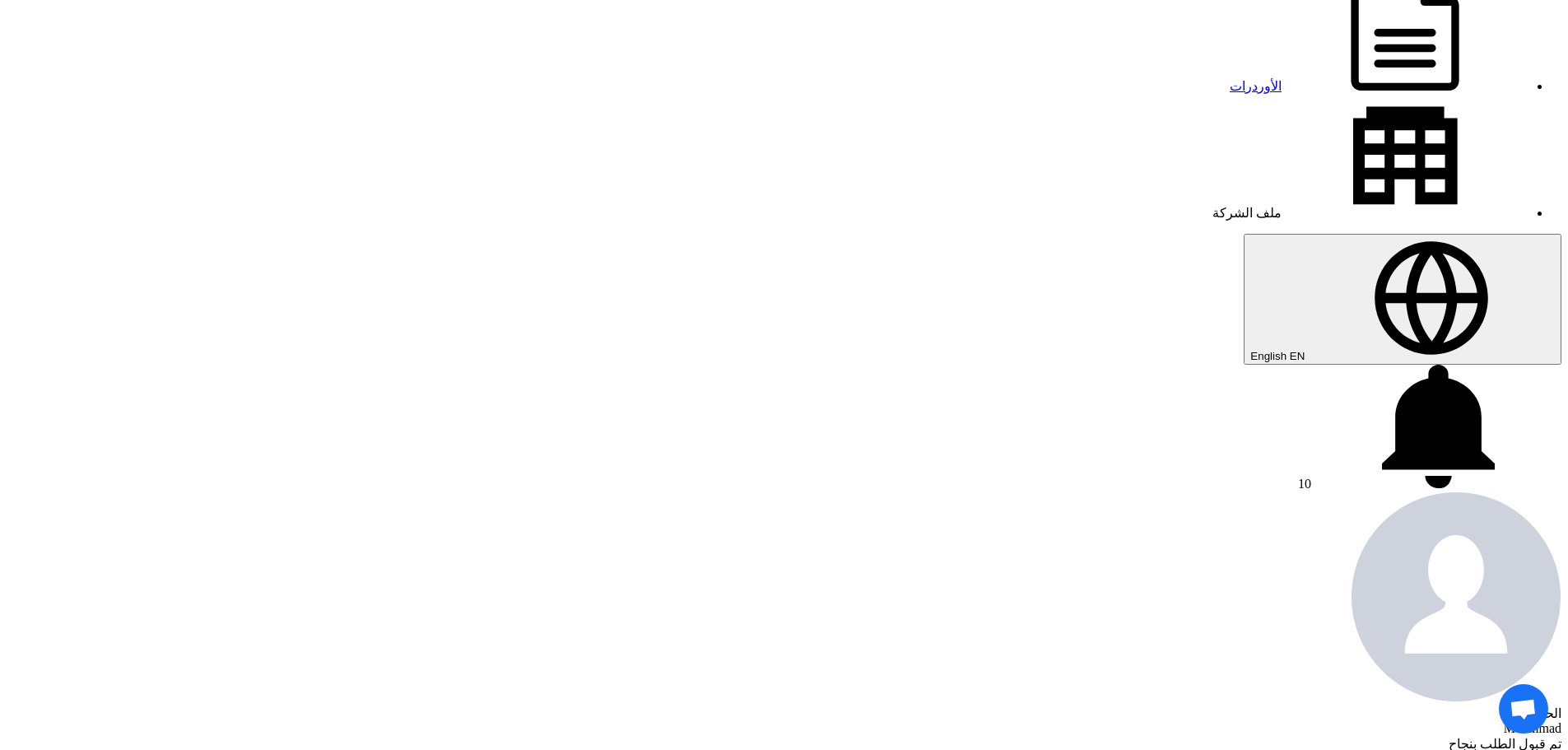
scroll to position [247, 0]
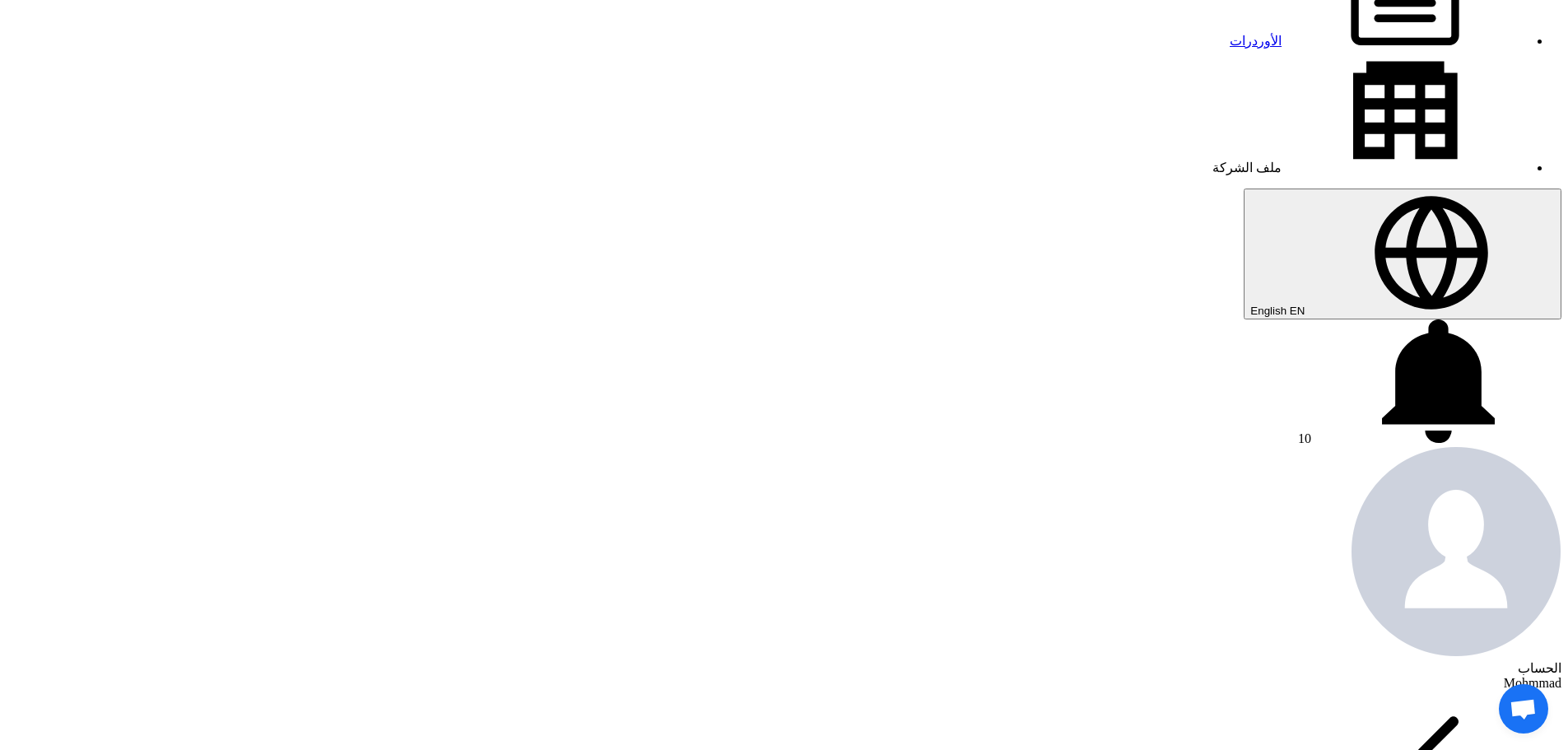
drag, startPoint x: 1307, startPoint y: 347, endPoint x: 822, endPoint y: 692, distance: 595.2
drag, startPoint x: 1308, startPoint y: 307, endPoint x: 825, endPoint y: 702, distance: 624.0
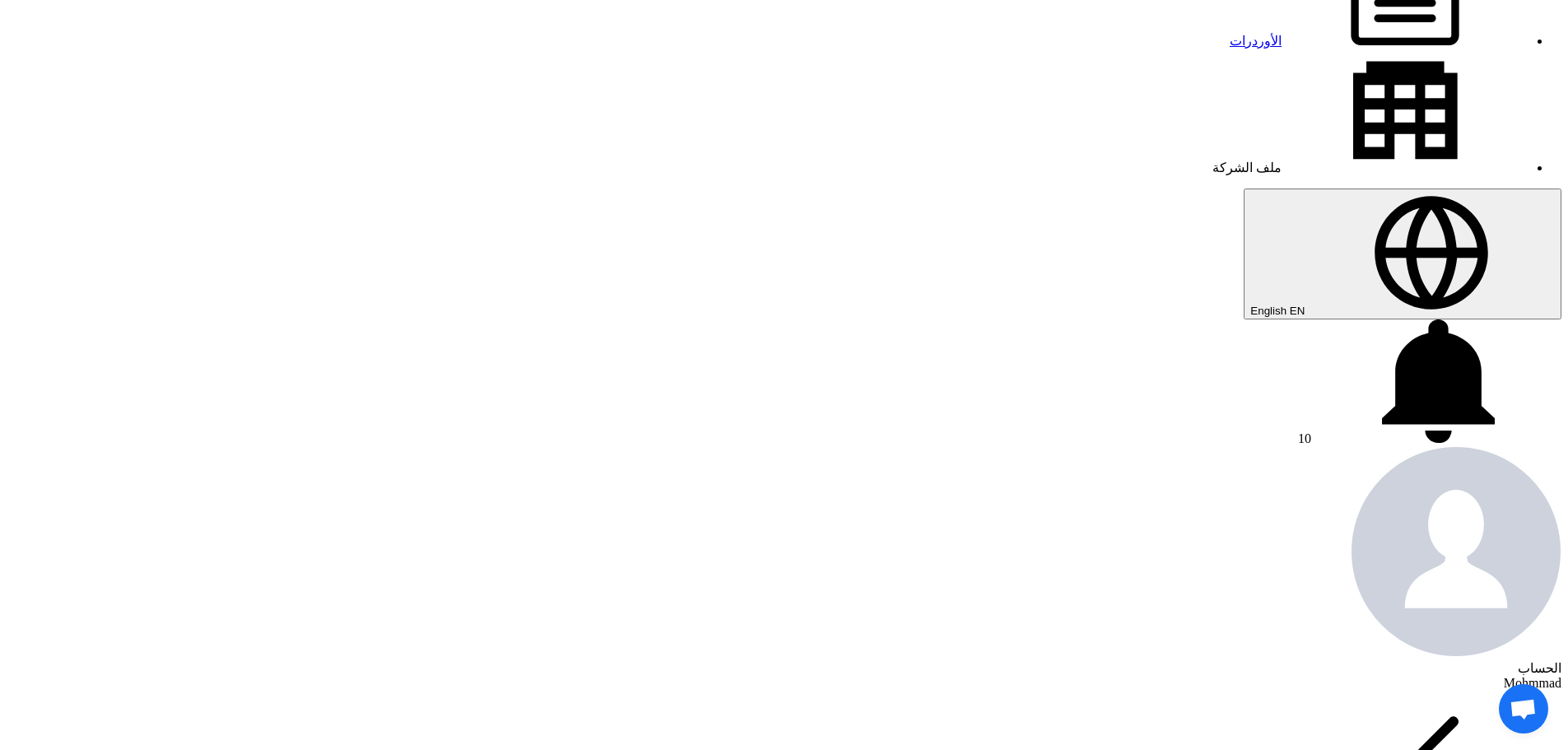
drag, startPoint x: 842, startPoint y: 682, endPoint x: 1314, endPoint y: 306, distance: 603.5
copy table "# الكود/الموديل البيان/الوصف الكمية المرفقات 1 MUDGUARD RR,UPPER P/N:8166410660…"
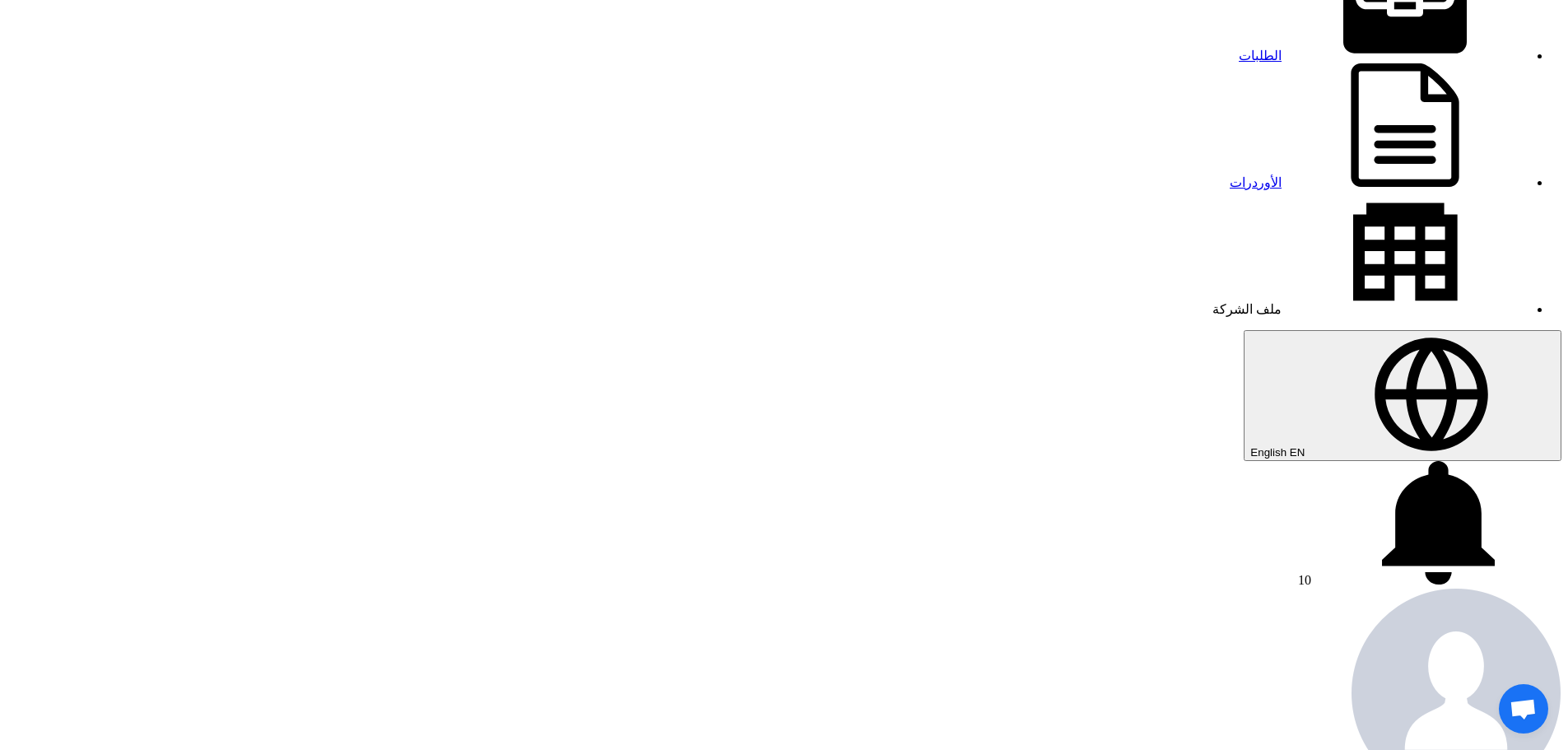
scroll to position [0, 0]
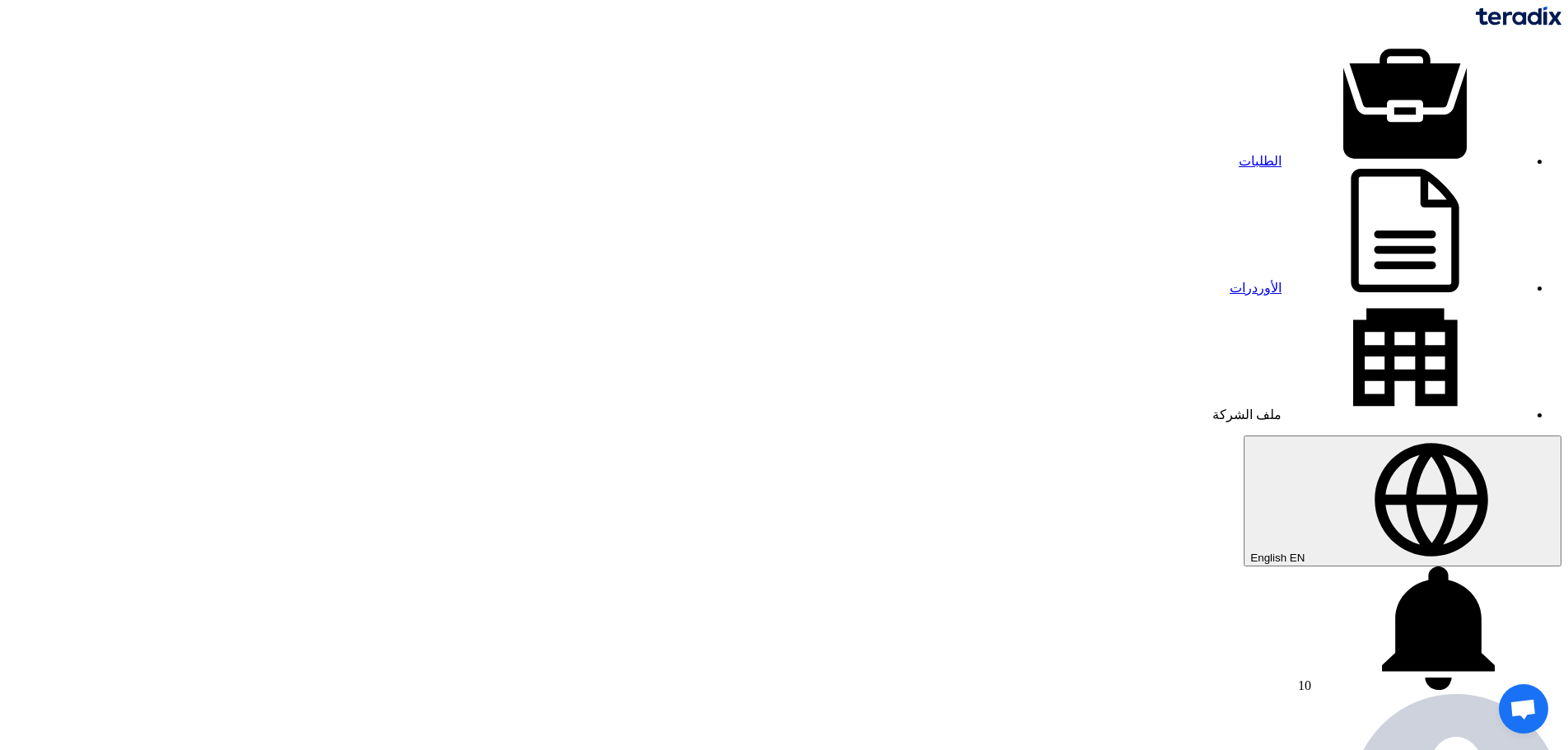
drag, startPoint x: 1252, startPoint y: 72, endPoint x: 1264, endPoint y: 73, distance: 12.0
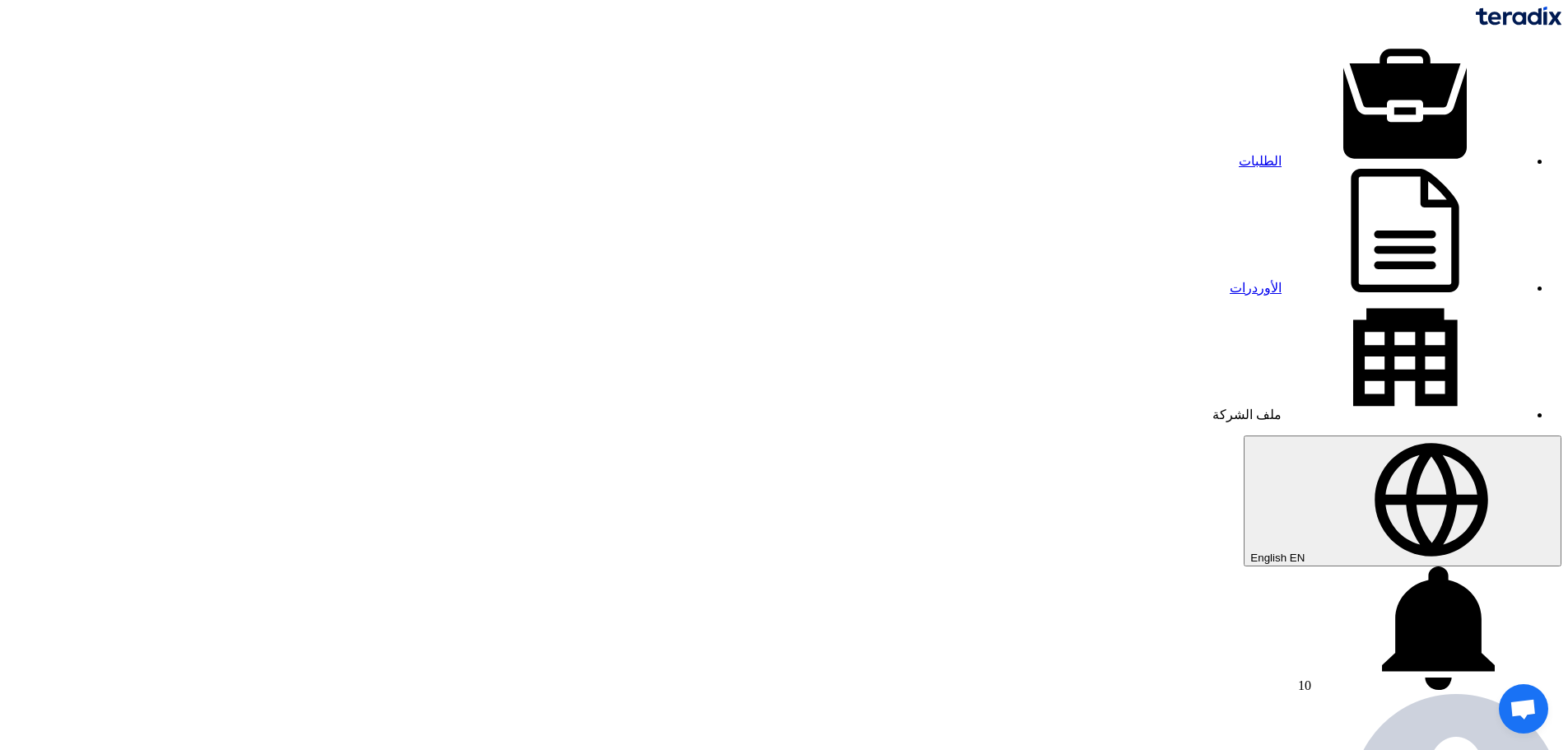
copy div "71182"
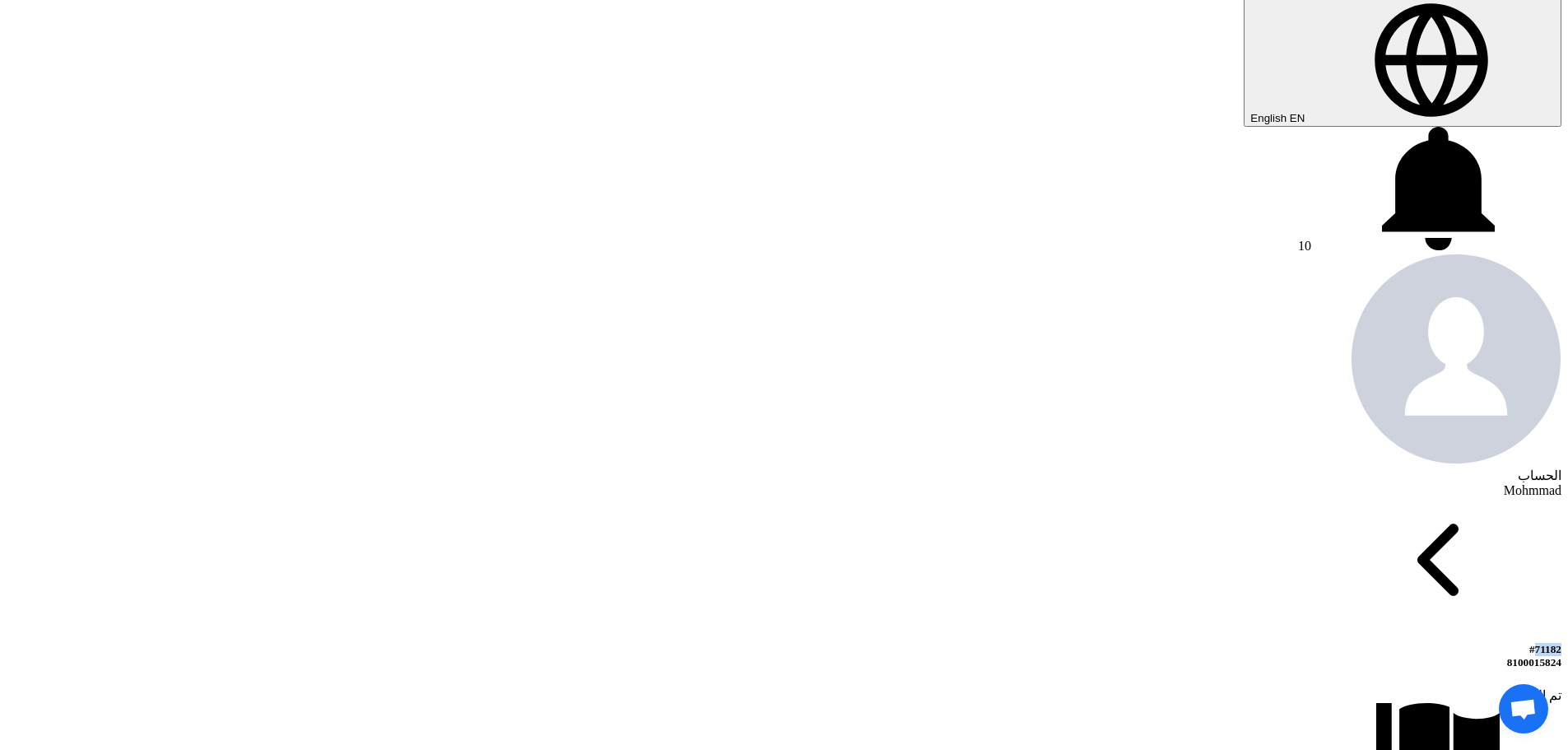
scroll to position [412, 0]
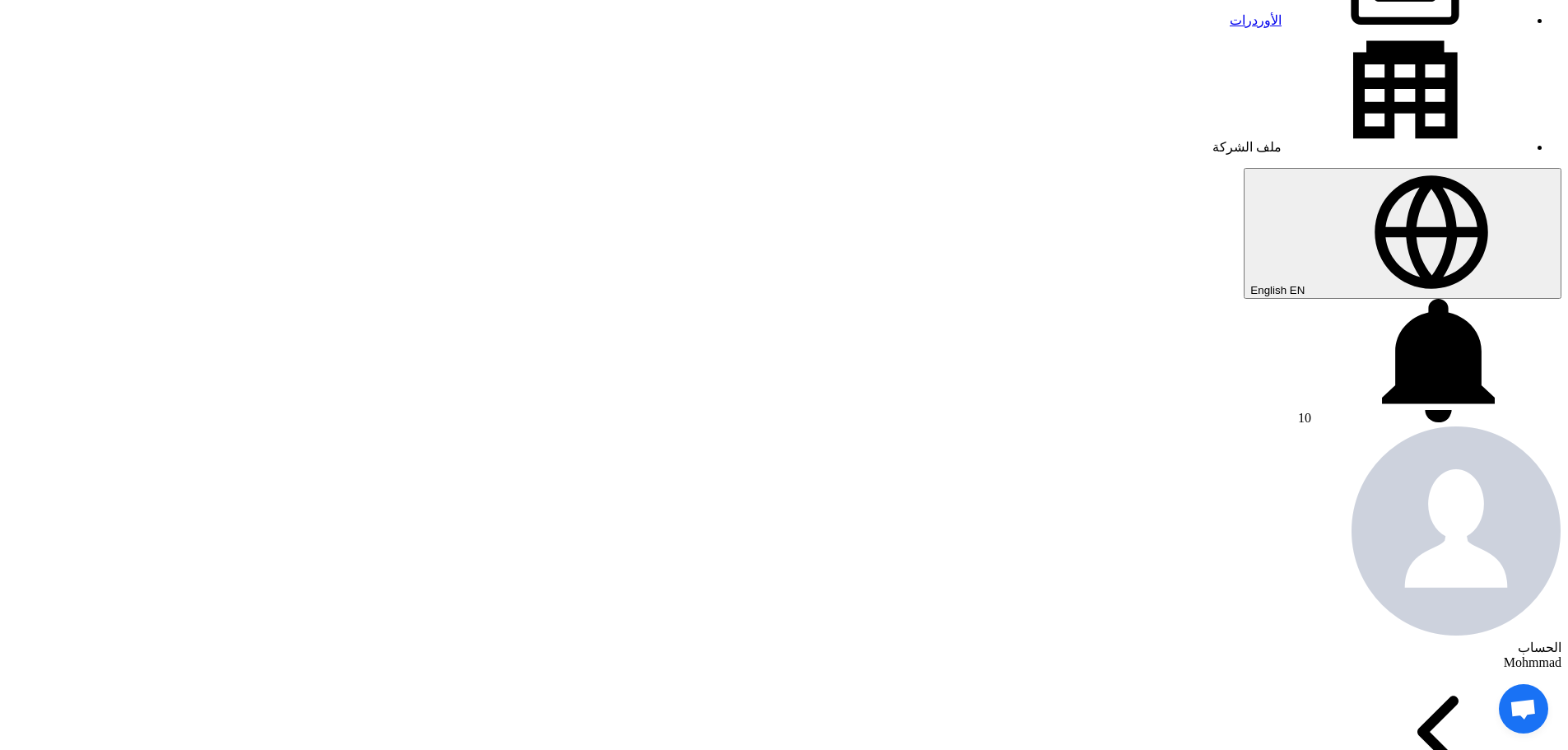
scroll to position [247, 0]
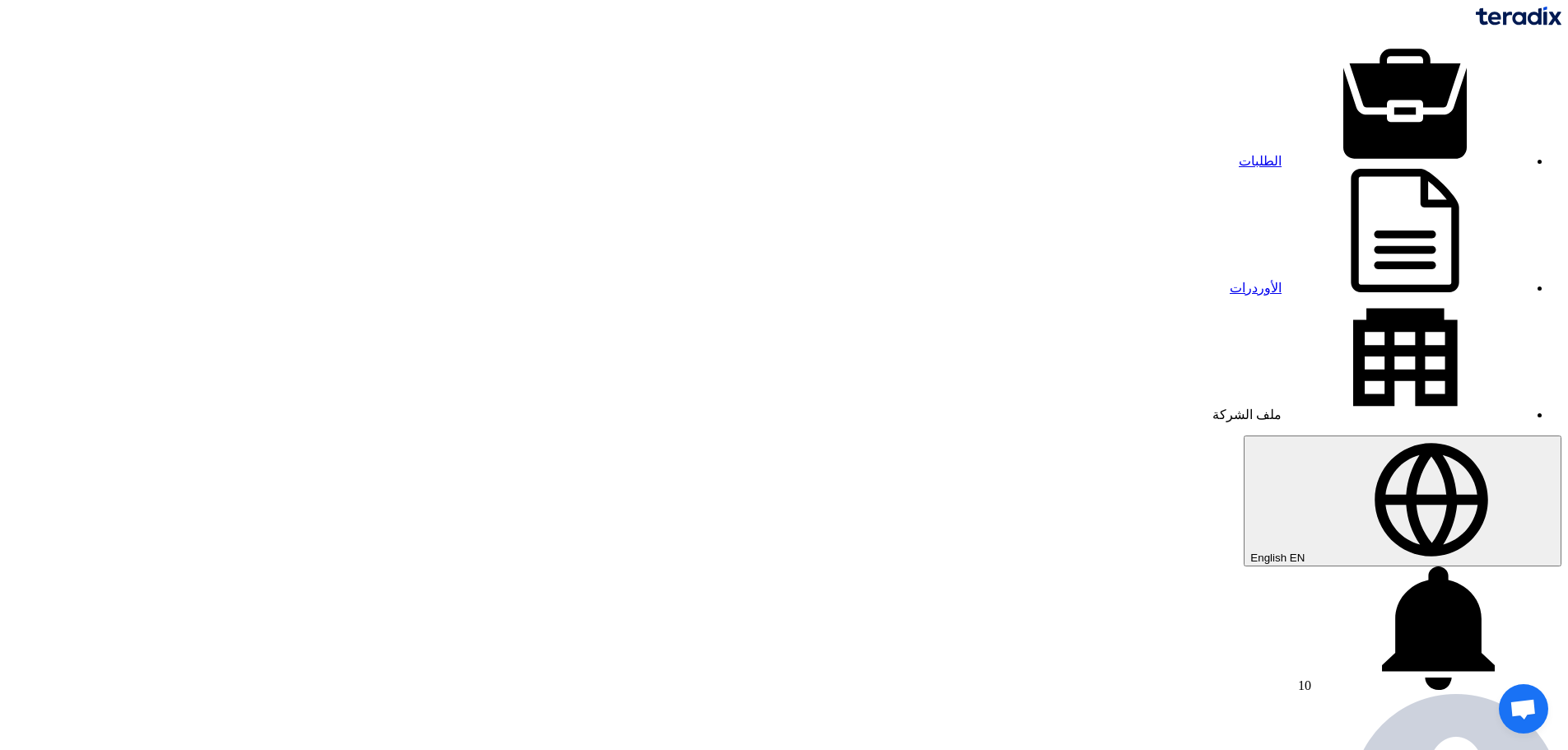
copy td "TI0025OT"
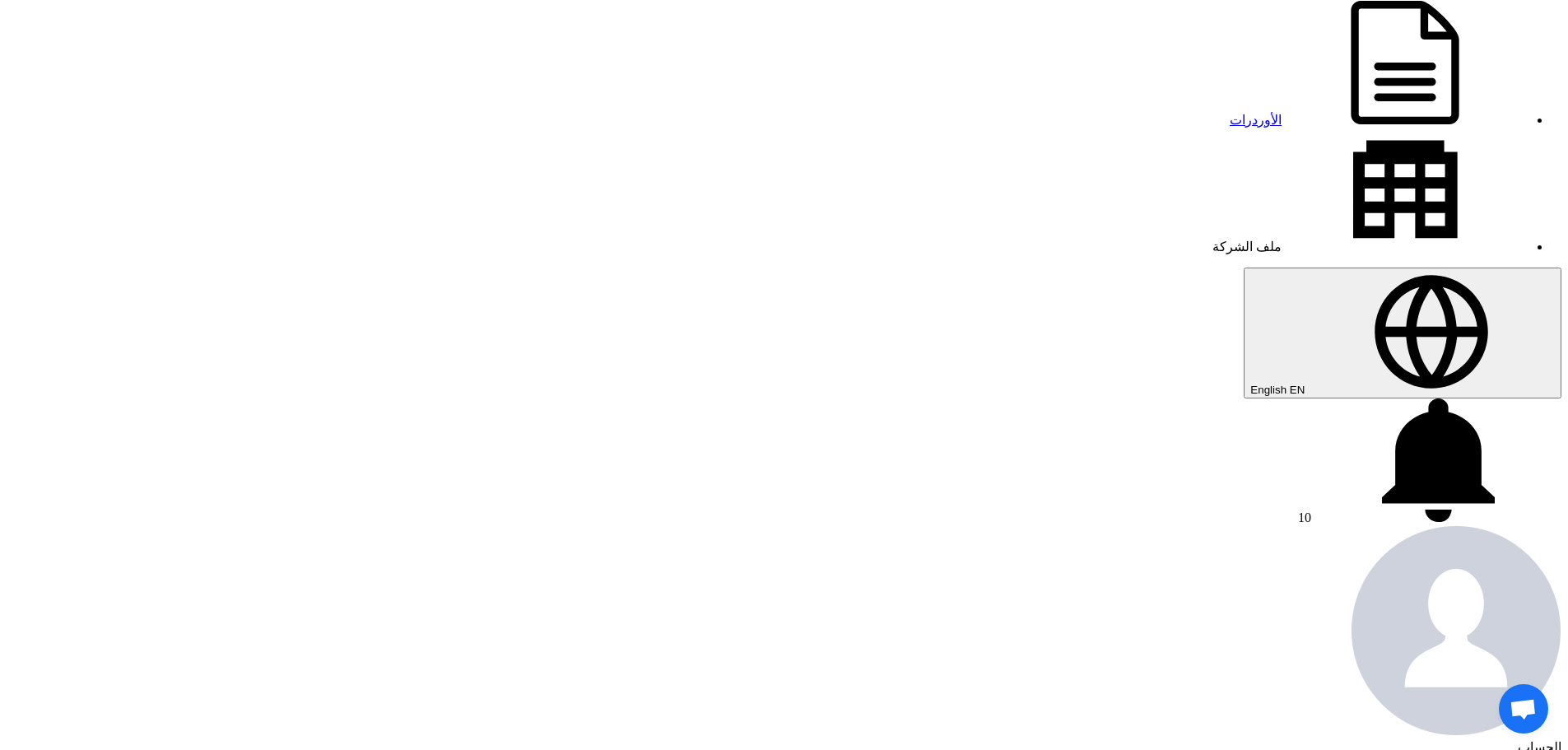
scroll to position [165, 0]
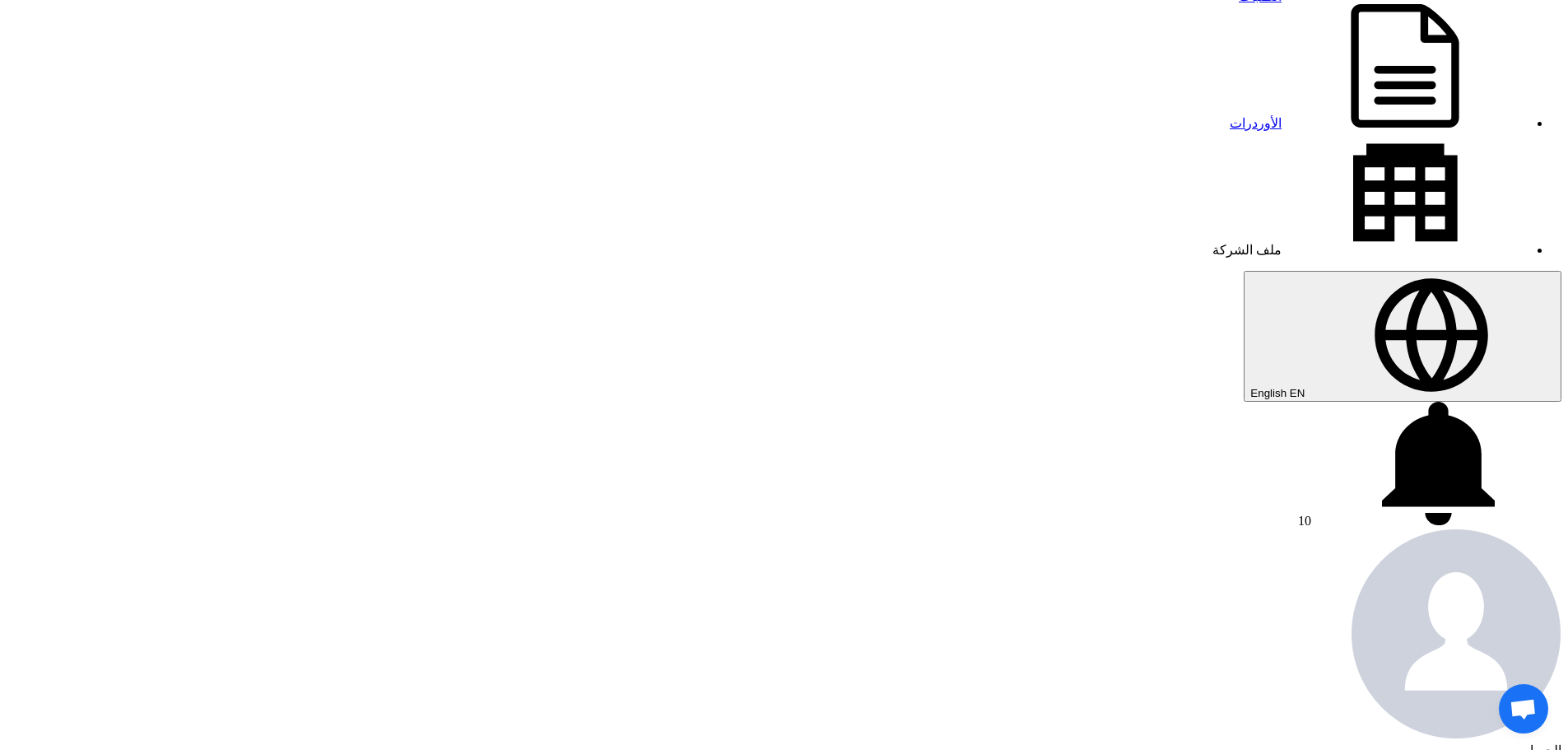
copy td "0007200079"
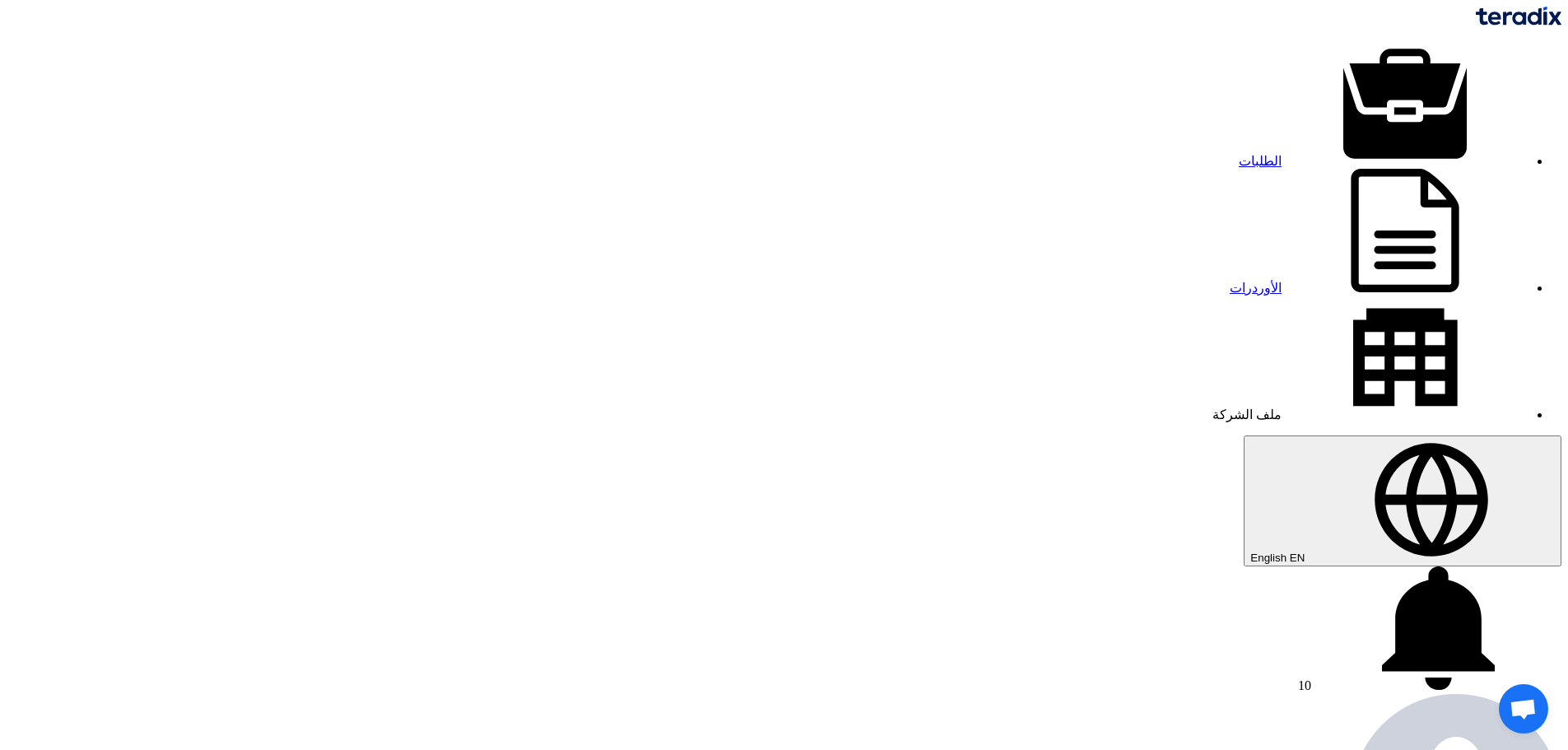
drag, startPoint x: 823, startPoint y: 638, endPoint x: 1319, endPoint y: 568, distance: 500.9
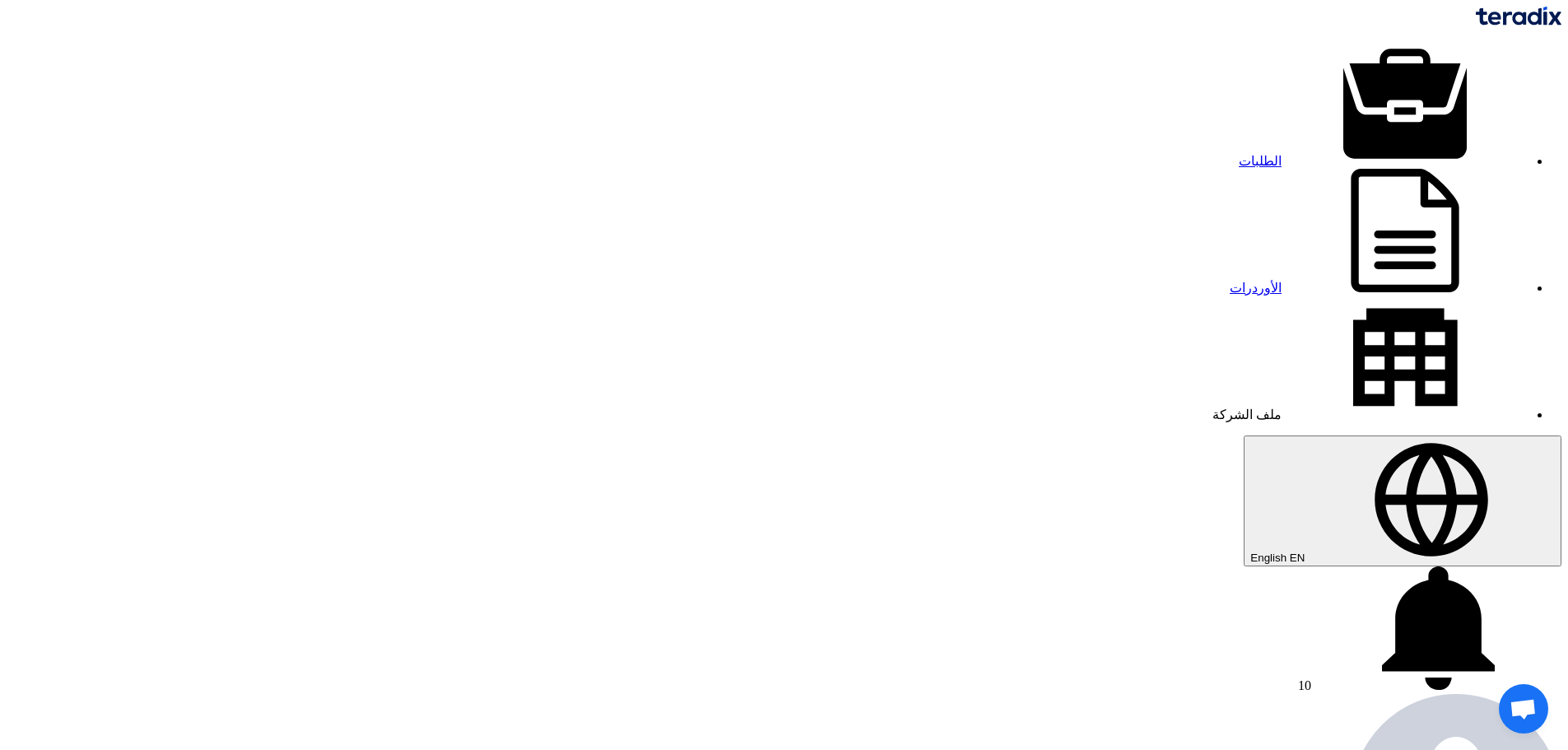
copy table "# الكود/الموديل البيان/الوصف الكمية المرفقات 1 SPEED SENSOR : TI0025OT 1 Pieces…"
drag, startPoint x: 1295, startPoint y: 580, endPoint x: 1086, endPoint y: 633, distance: 215.6
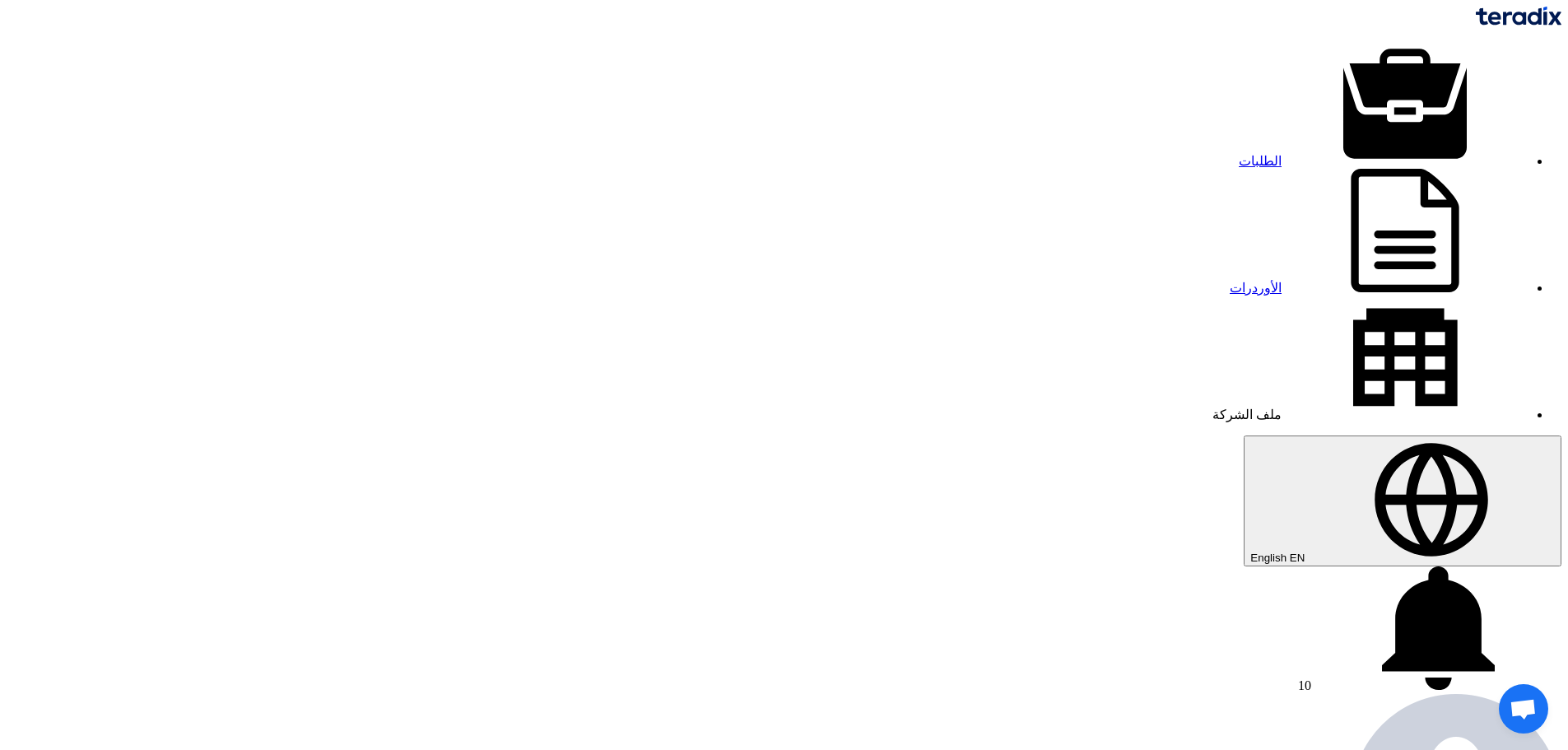
drag, startPoint x: 823, startPoint y: 633, endPoint x: 1322, endPoint y: 603, distance: 499.9
drag, startPoint x: 1308, startPoint y: 555, endPoint x: 832, endPoint y: 561, distance: 476.0
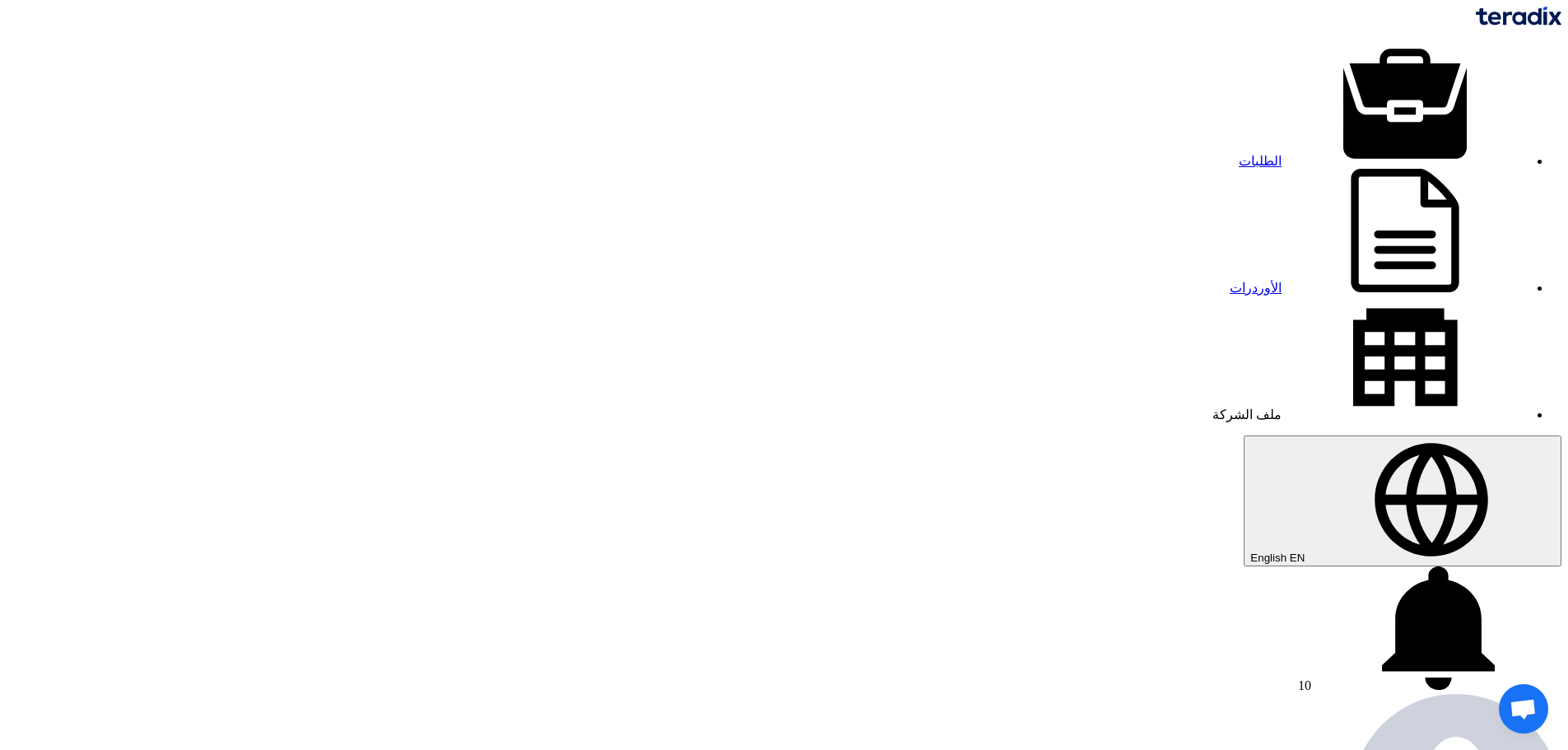
drag, startPoint x: 823, startPoint y: 594, endPoint x: 1330, endPoint y: 605, distance: 507.1
drag, startPoint x: 1308, startPoint y: 597, endPoint x: 816, endPoint y: 632, distance: 493.2
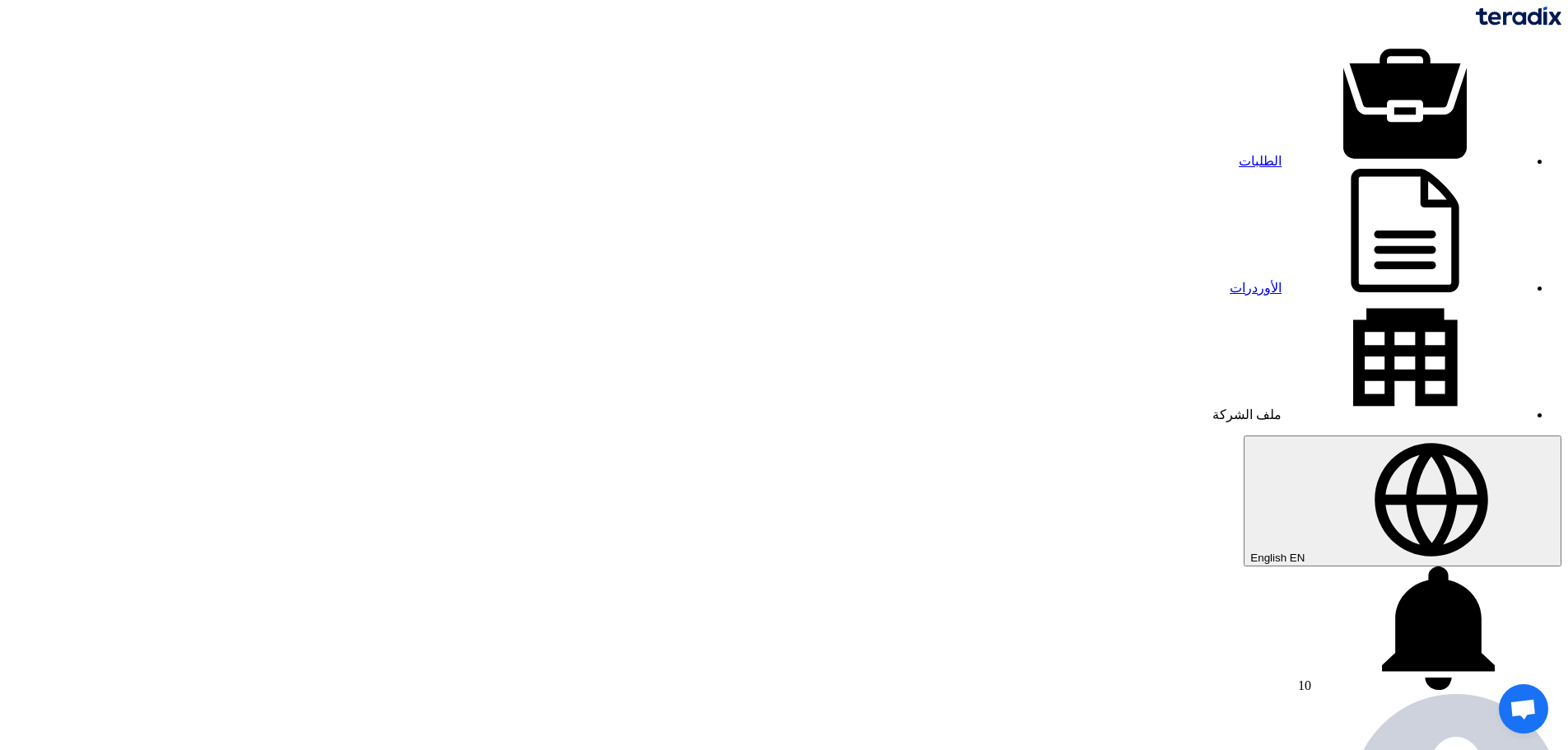
copy tbody "1 SPEED SENSOR : TI0025OT 1 Pieces 2 DOOR PANEL :0007200079 3 Pieces"
drag, startPoint x: 1312, startPoint y: 554, endPoint x: 766, endPoint y: 644, distance: 553.4
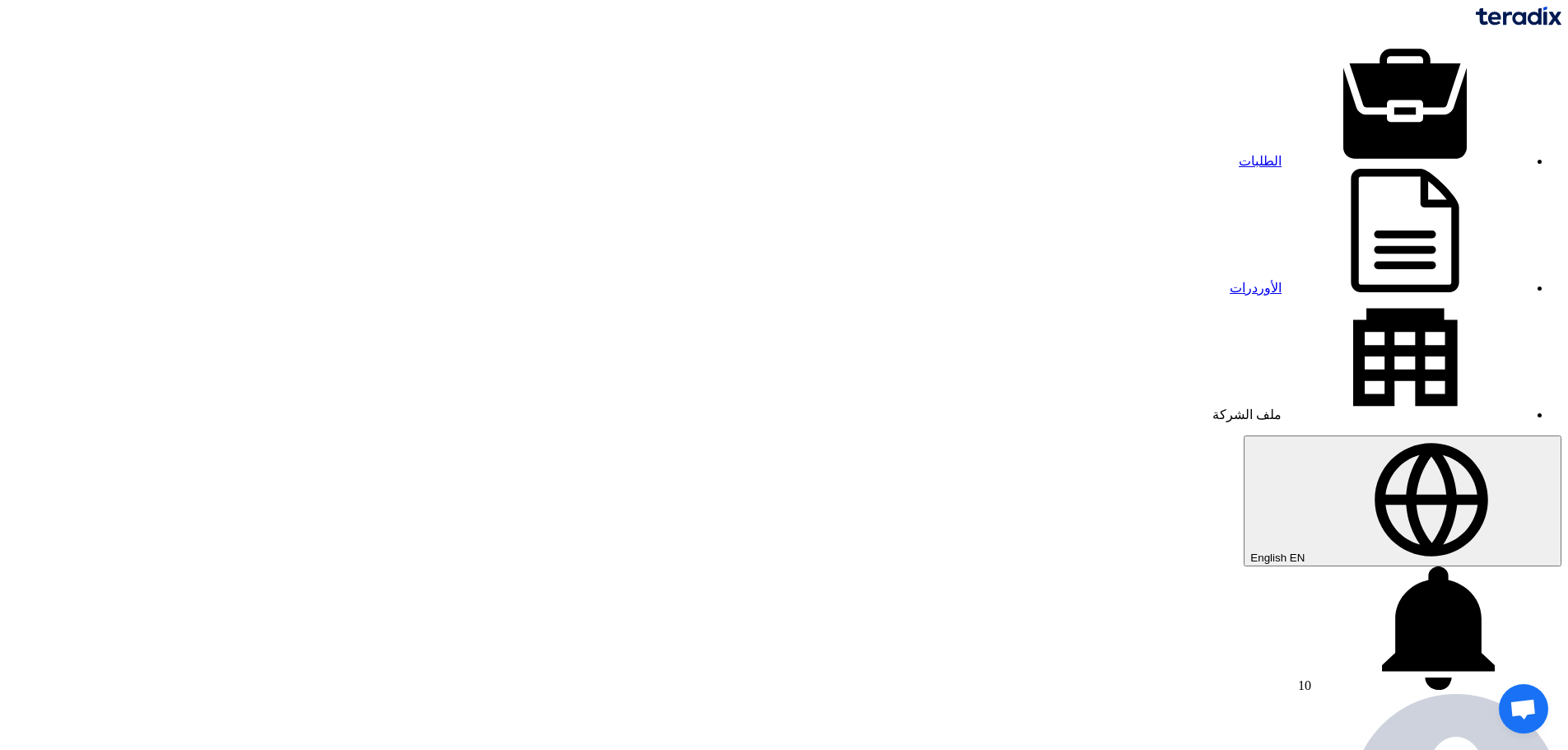
type input "800"
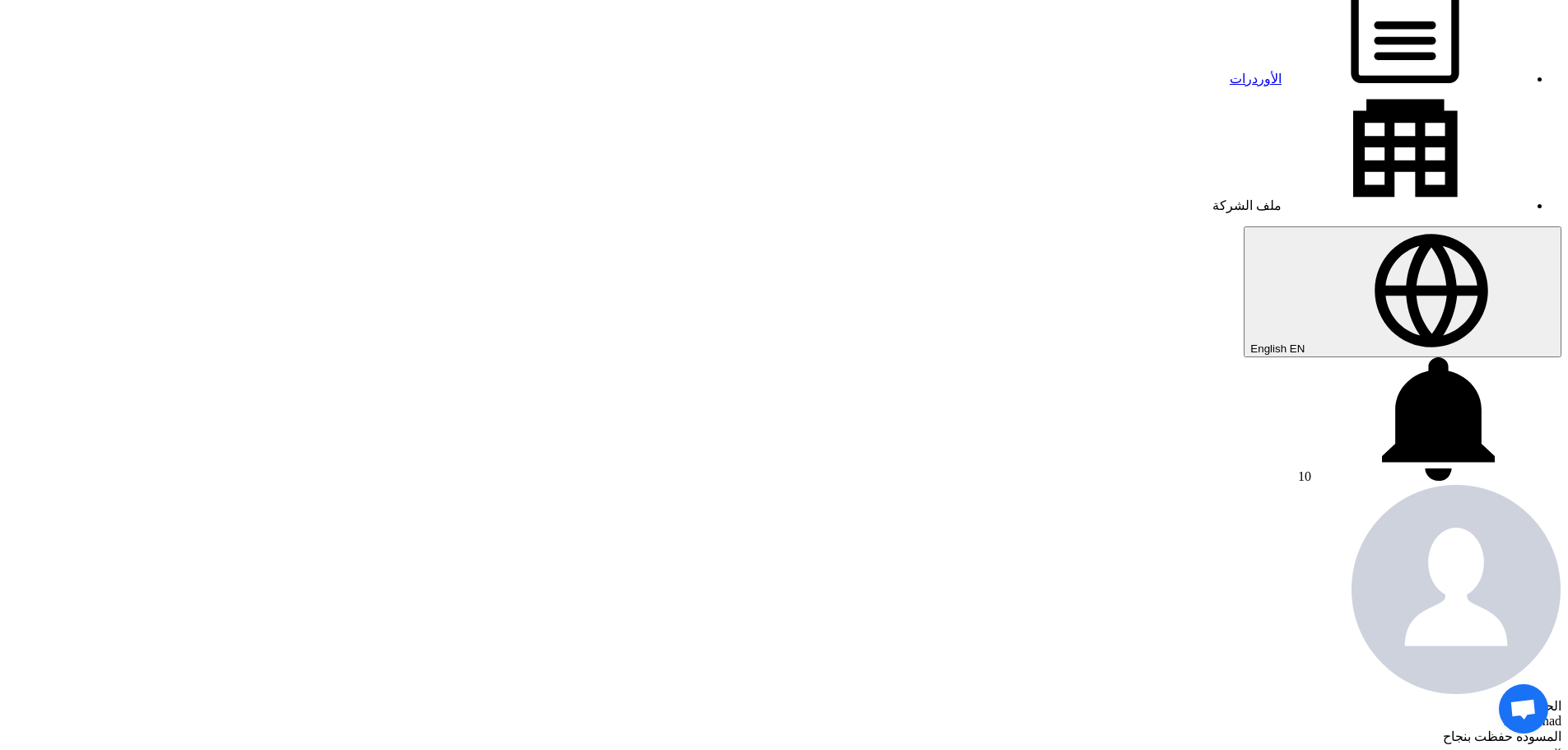
scroll to position [247, 0]
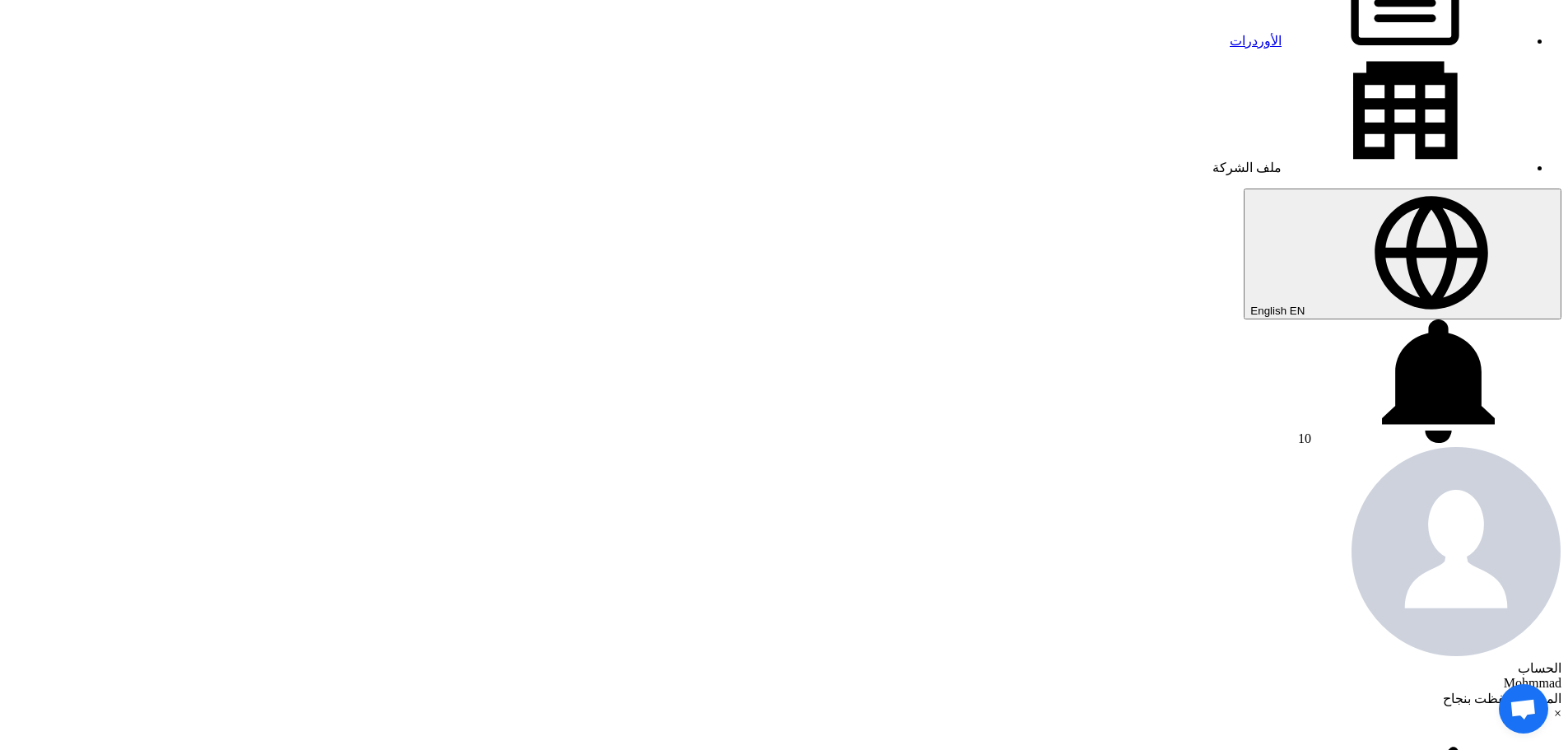
type input "[DATE]"
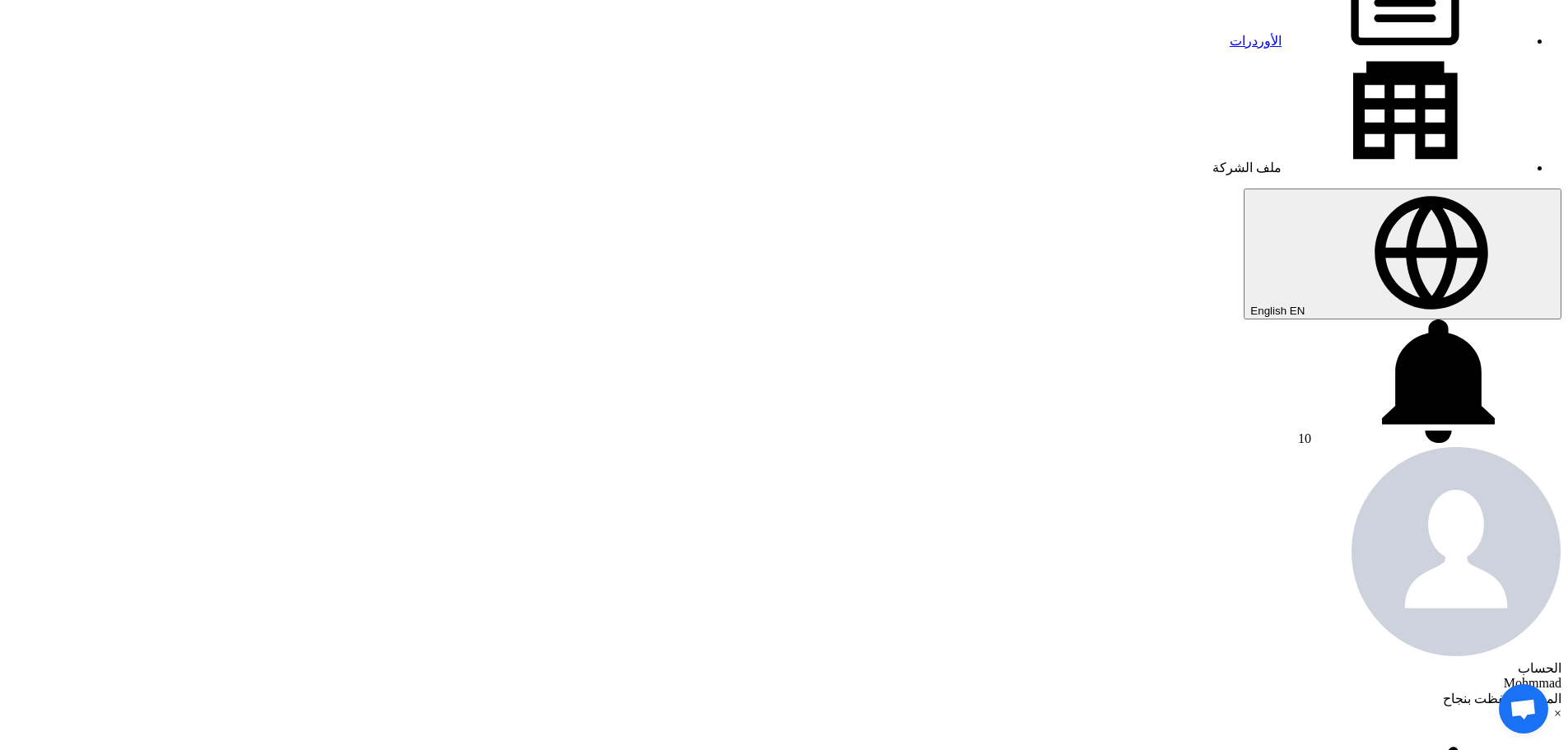
checkbox input "true"
type input "100"
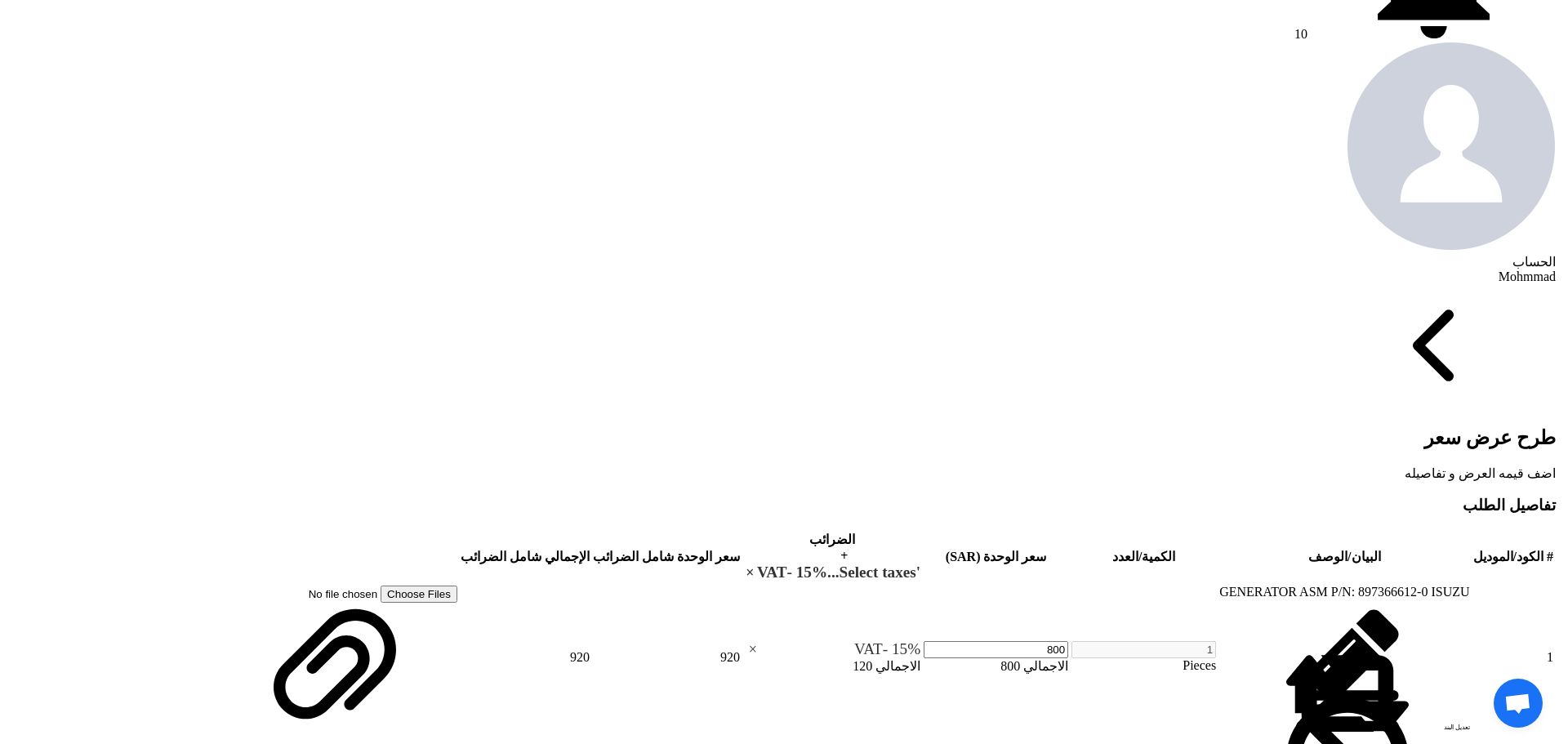
scroll to position [654, 0]
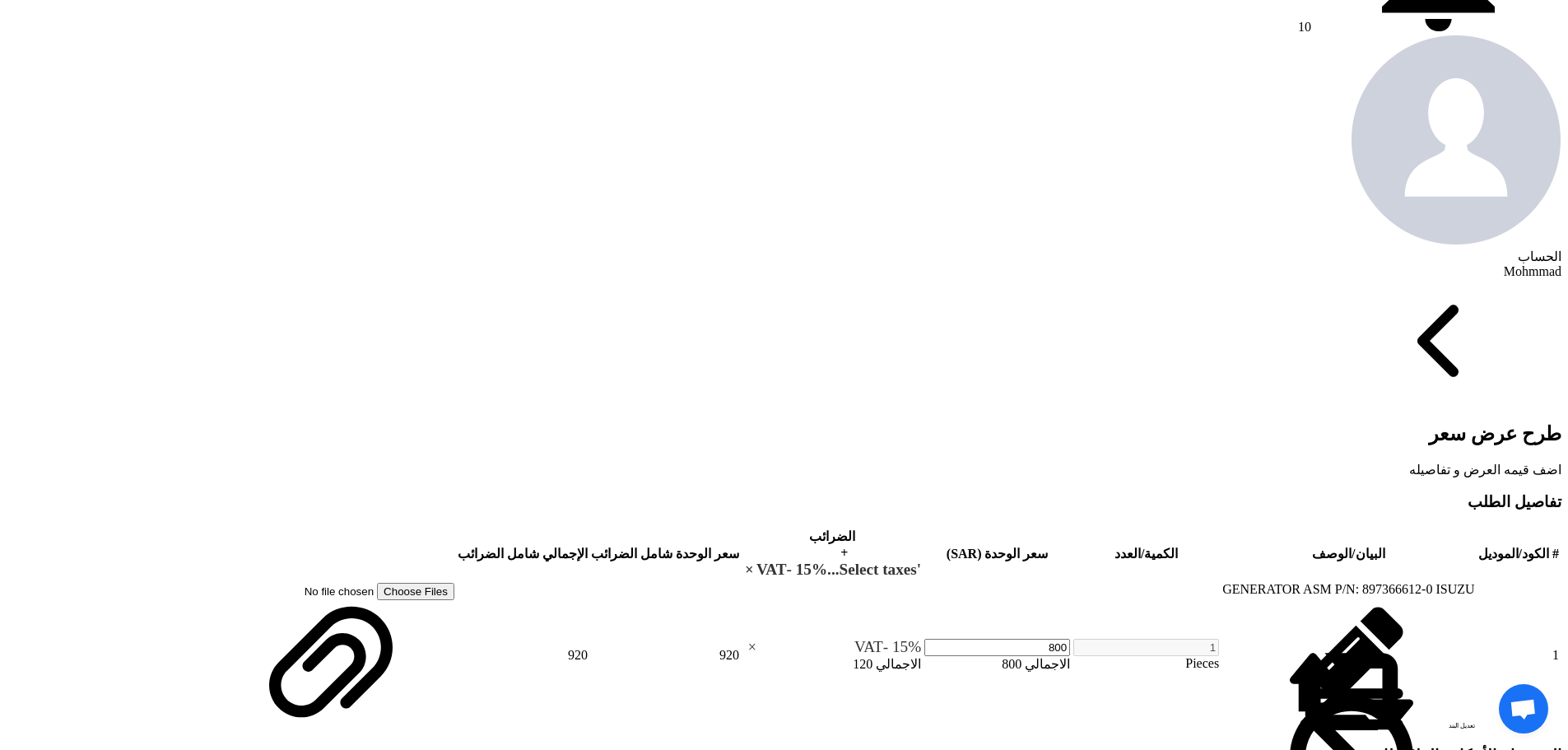
type input "60"
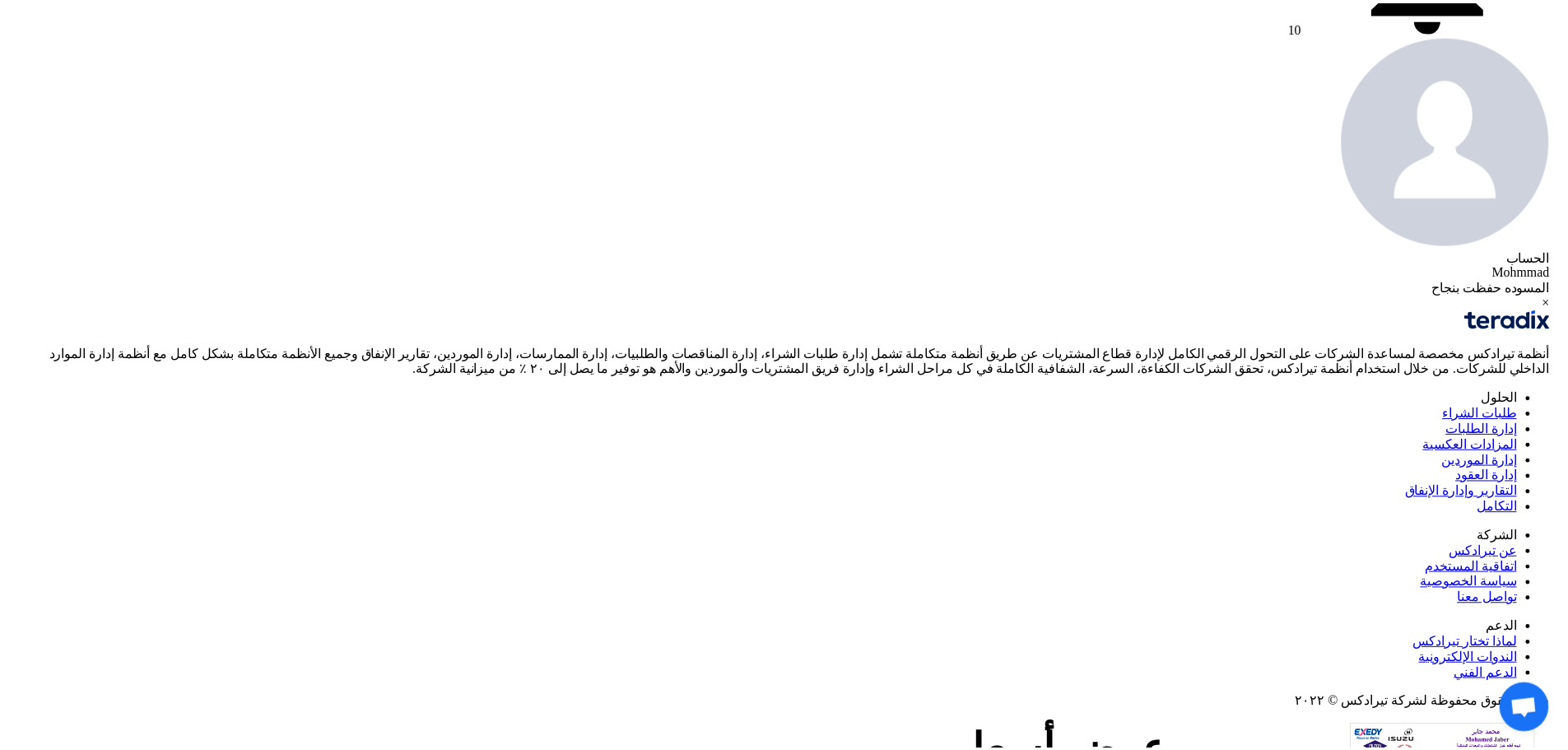
scroll to position [0, 0]
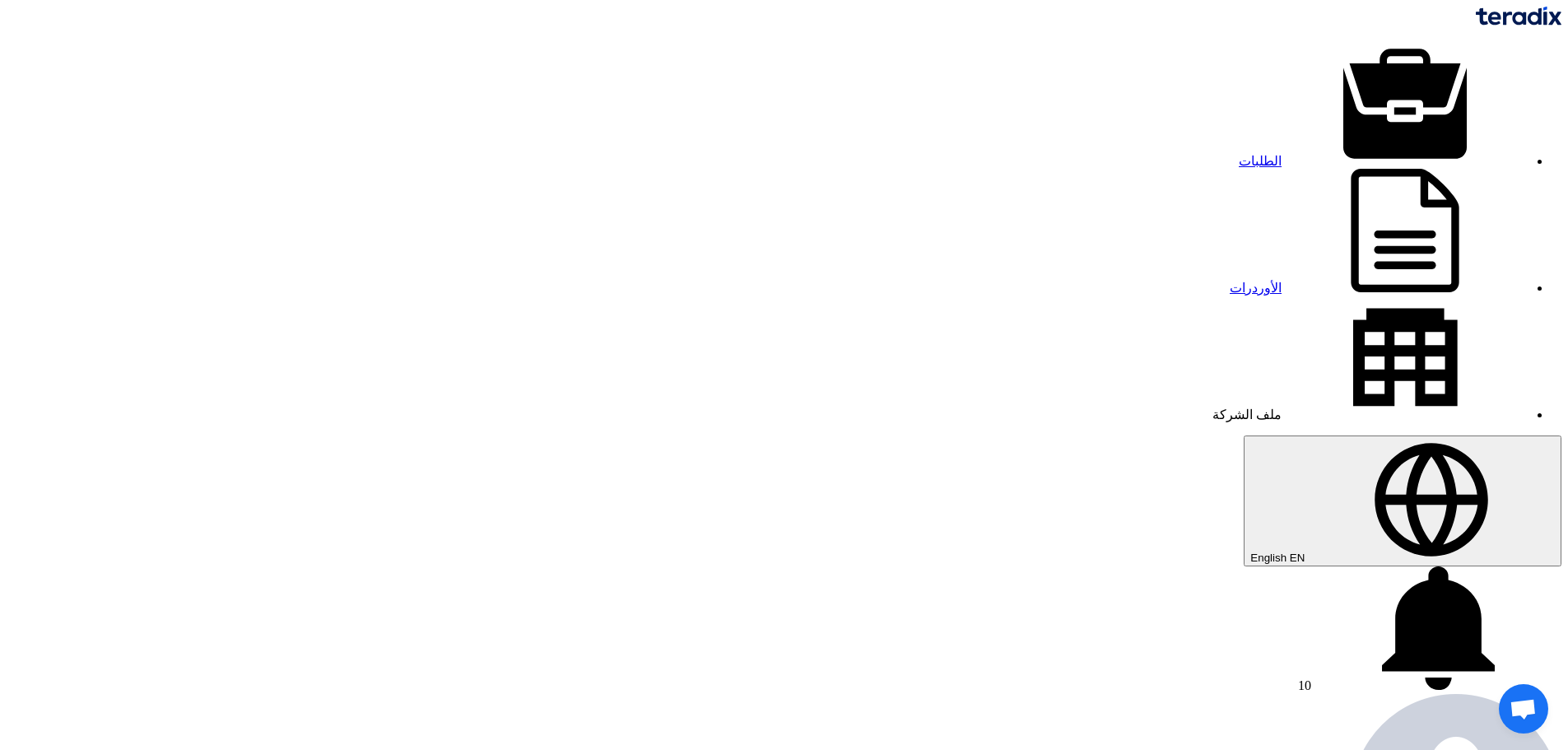
type input "750"
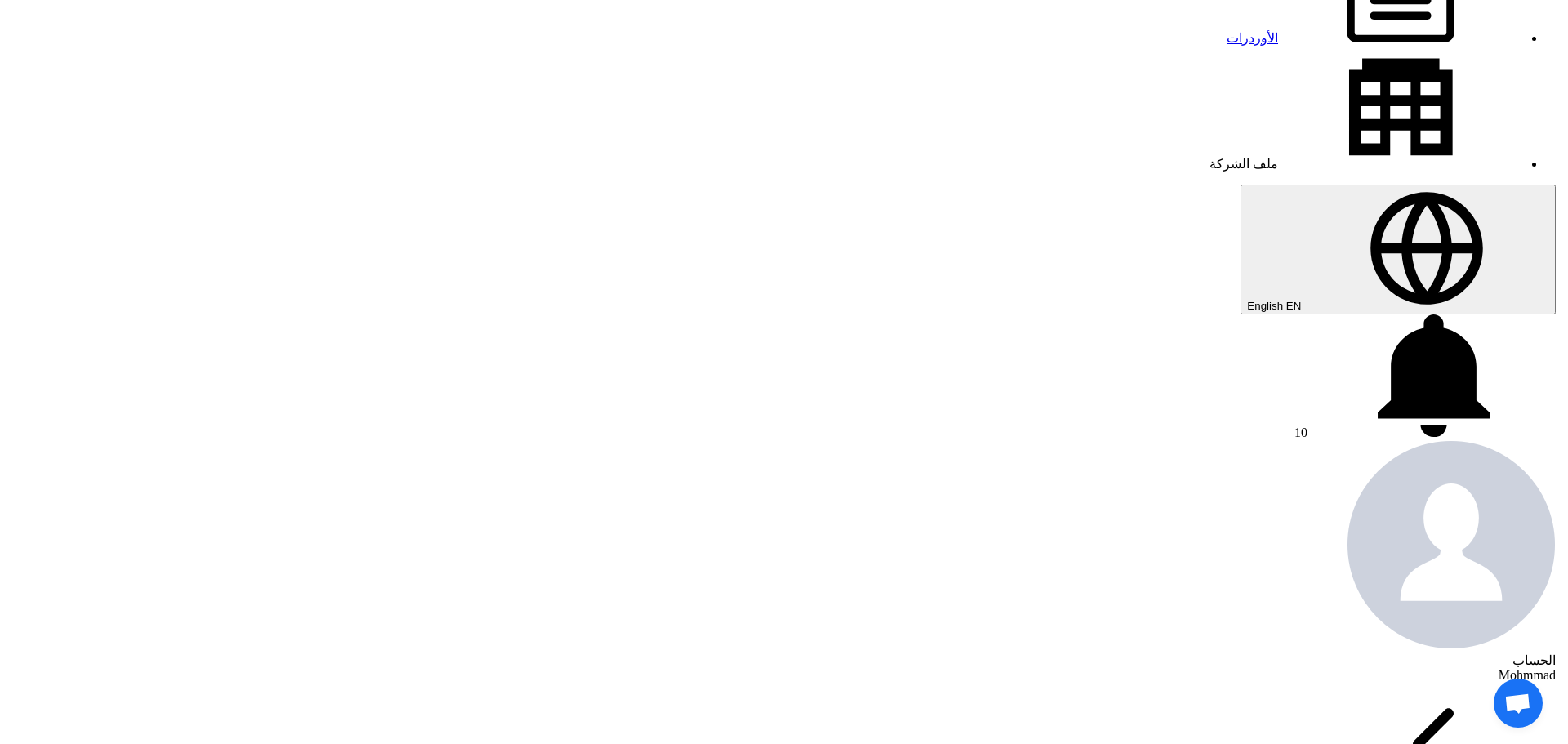
scroll to position [654, 0]
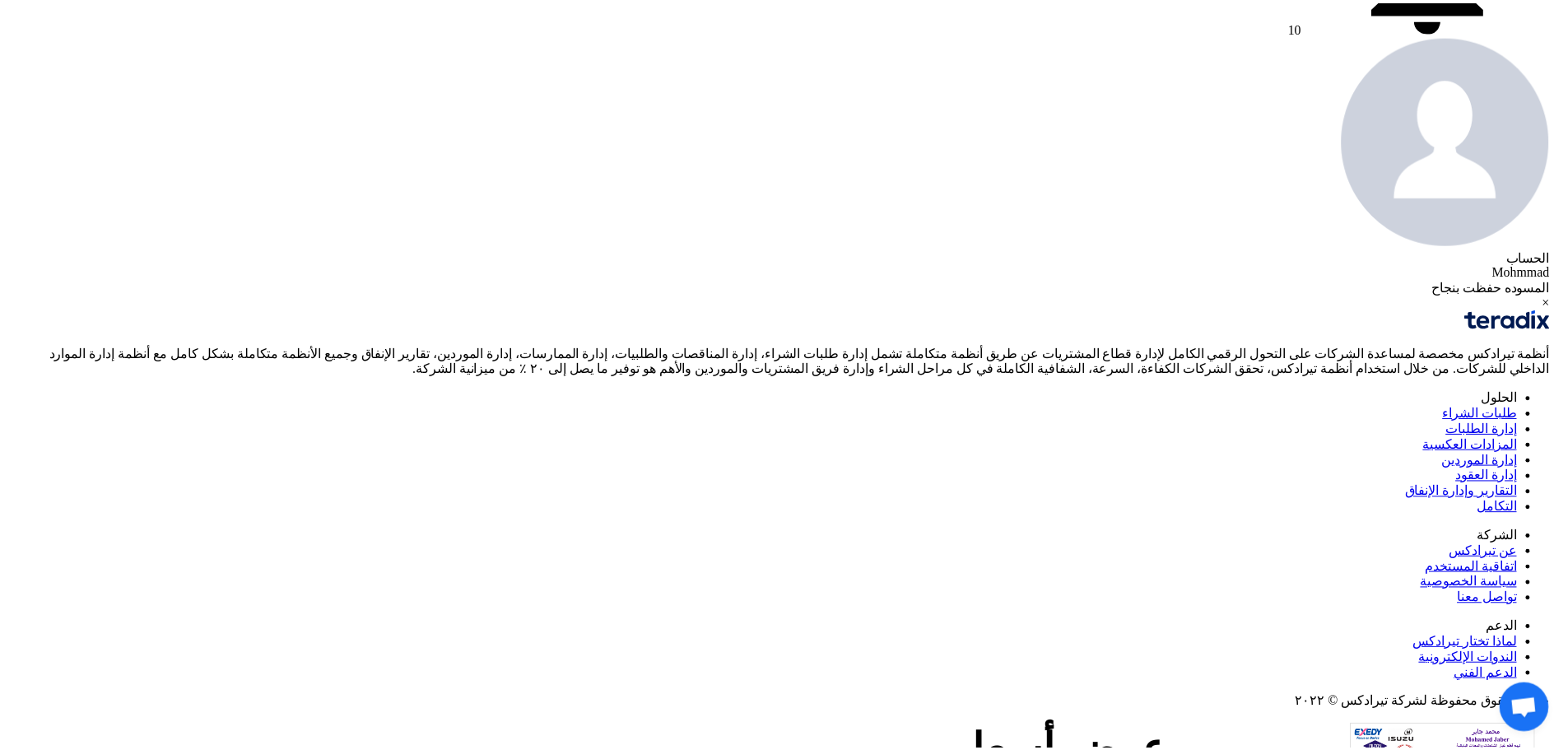
scroll to position [0, 0]
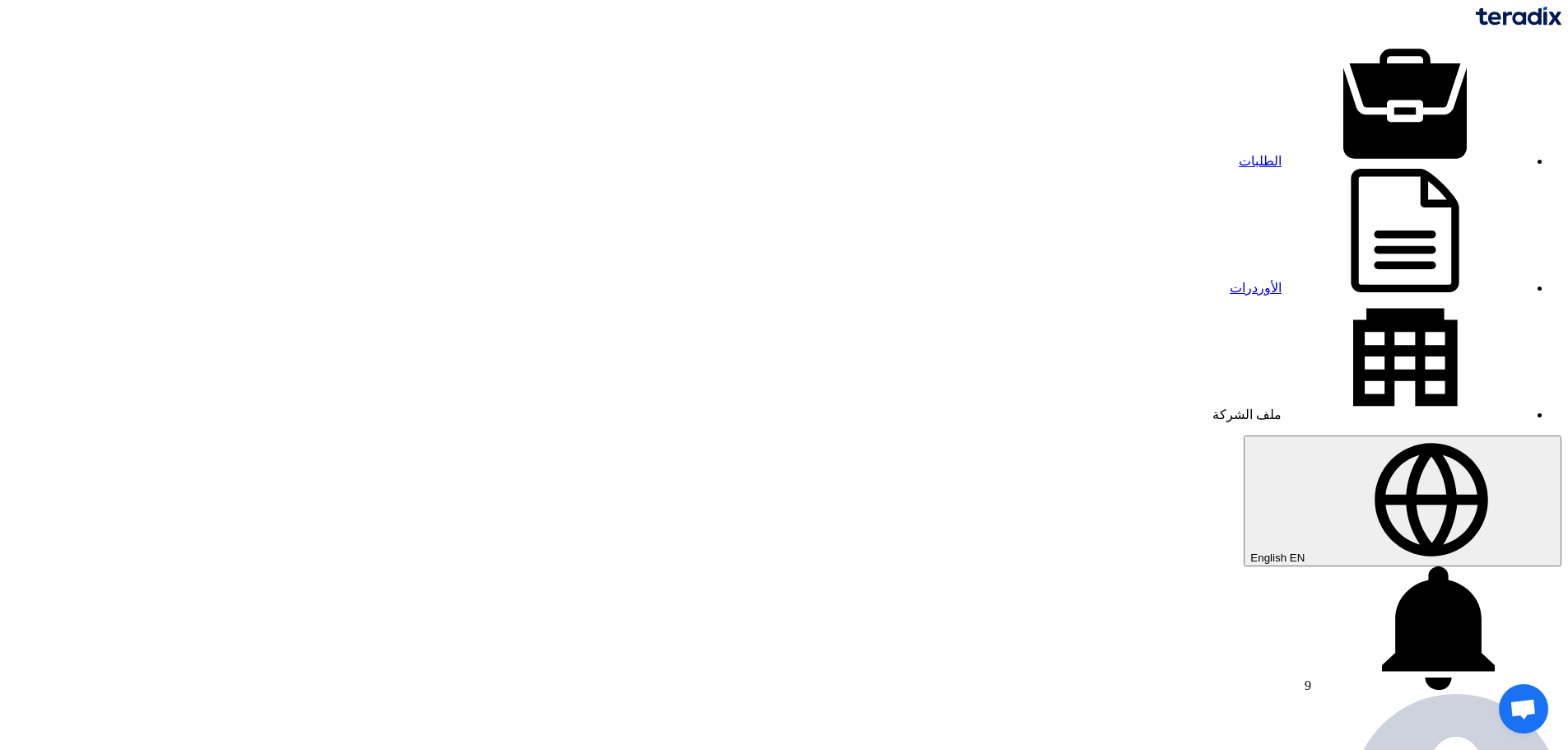
paste input "71177"
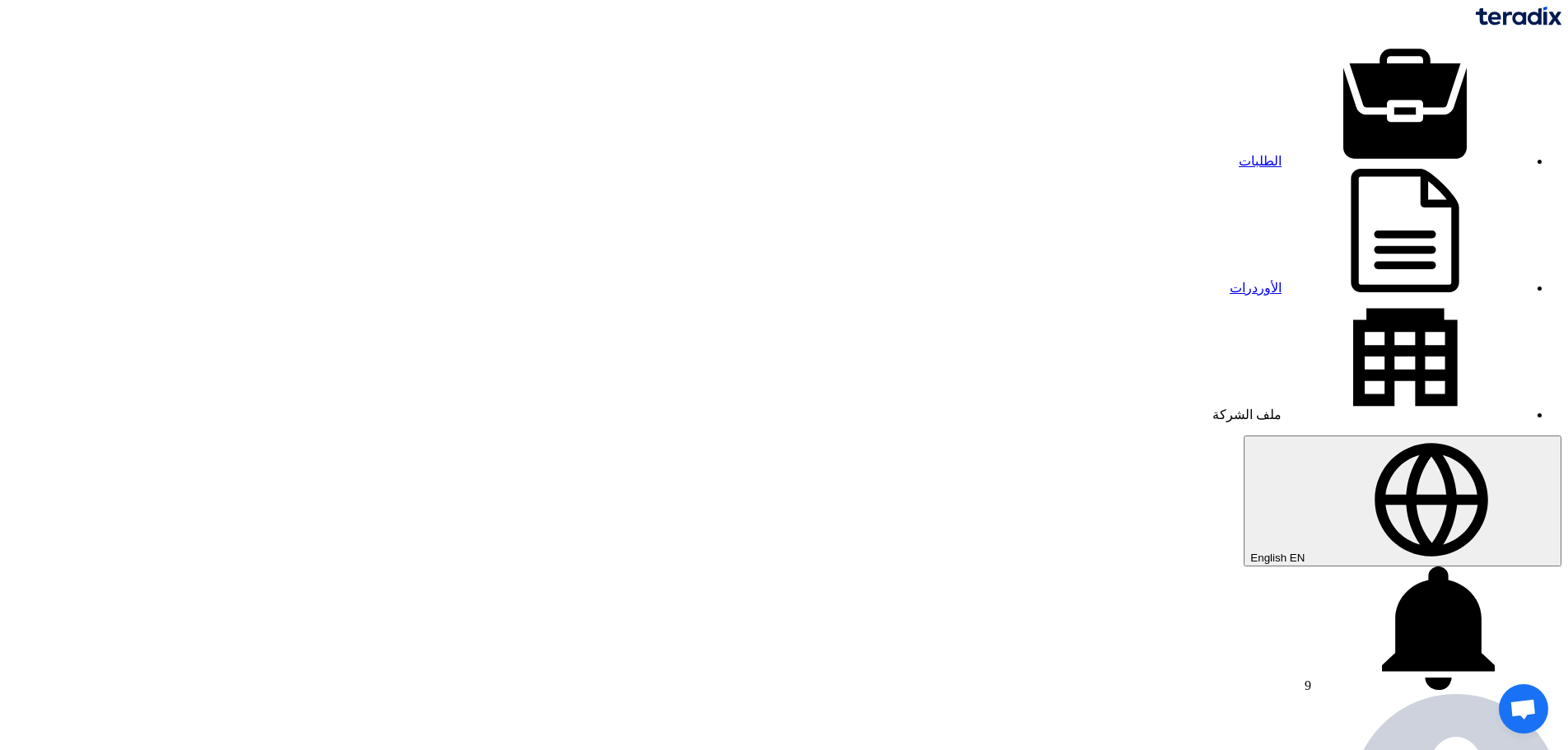
type input "71177"
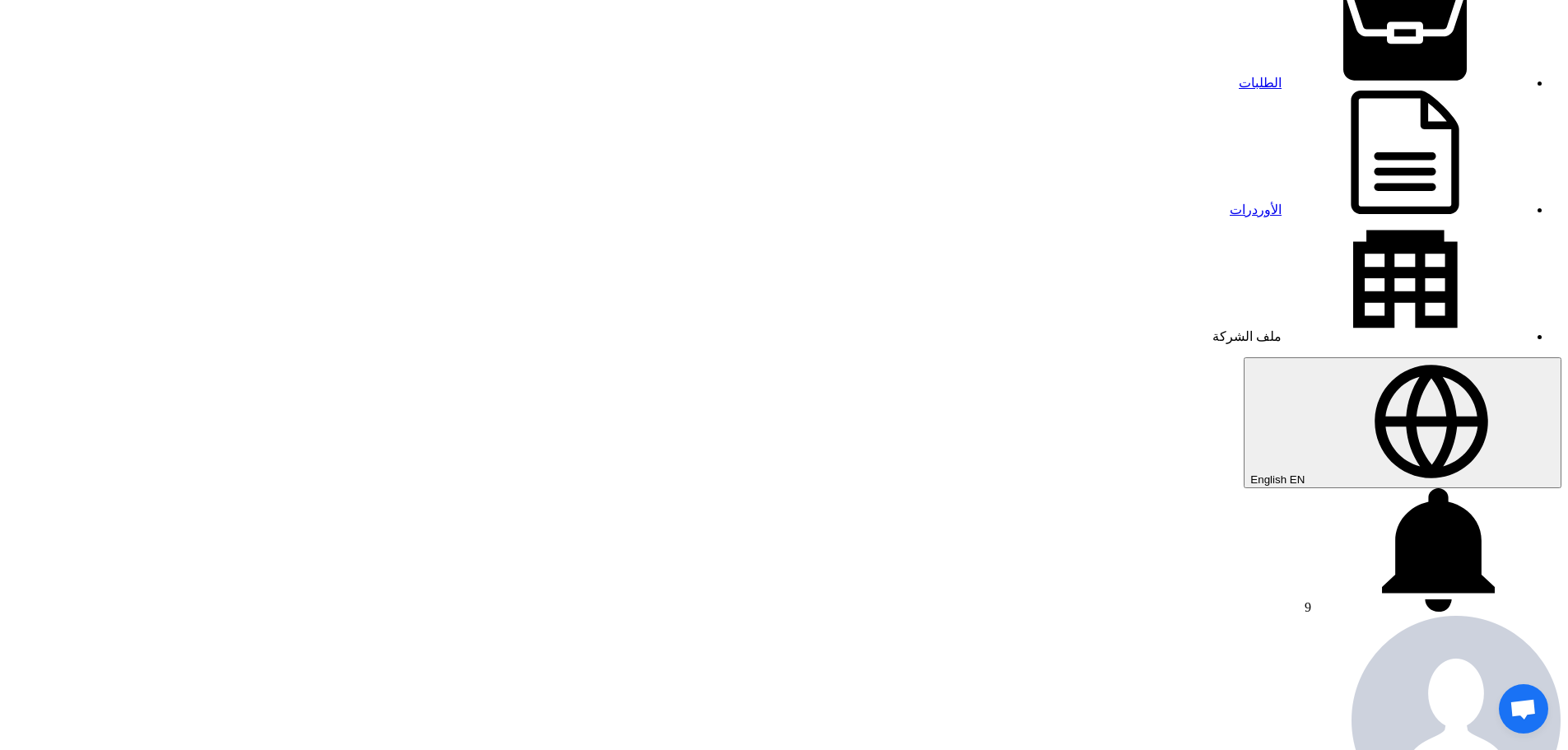
scroll to position [247, 0]
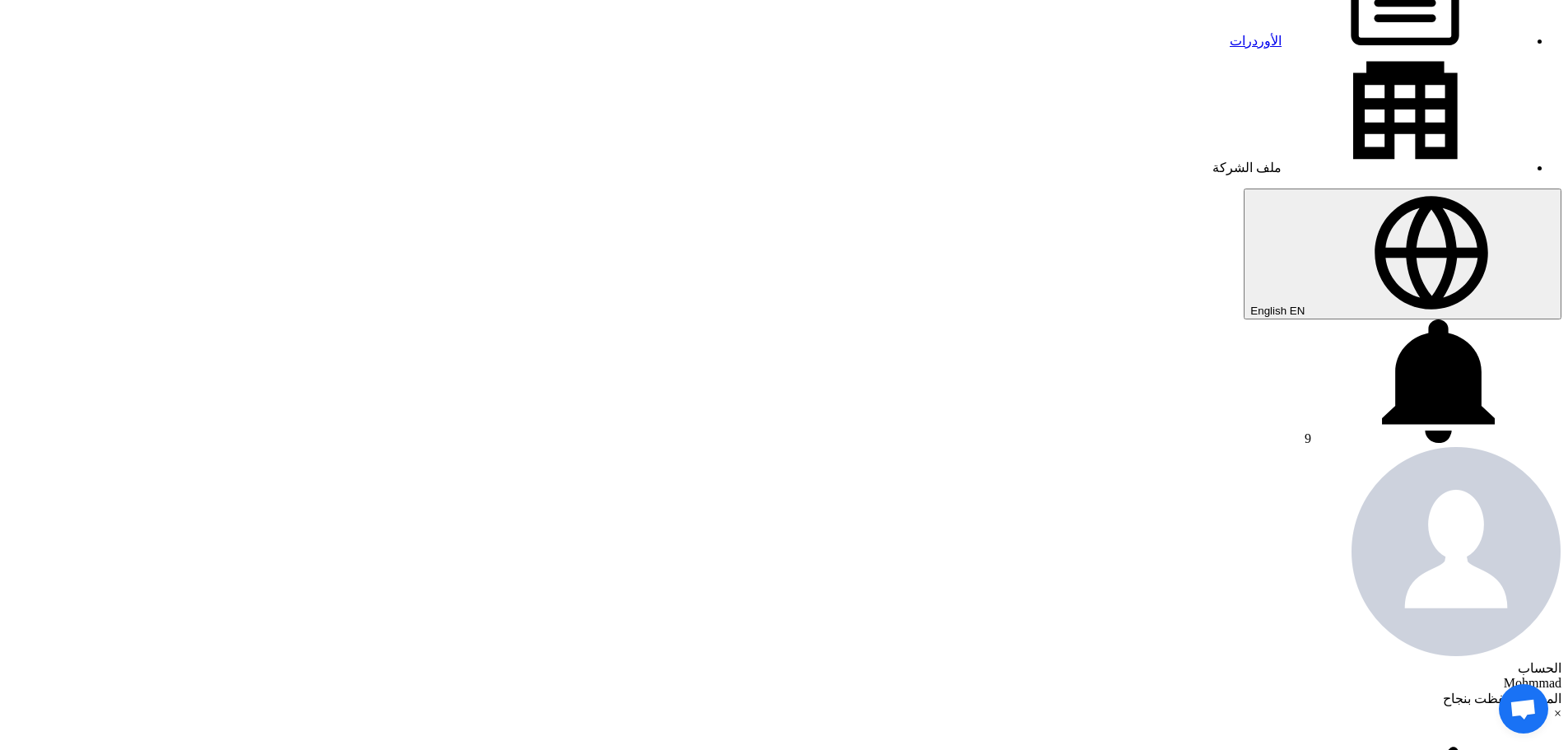
type input "400"
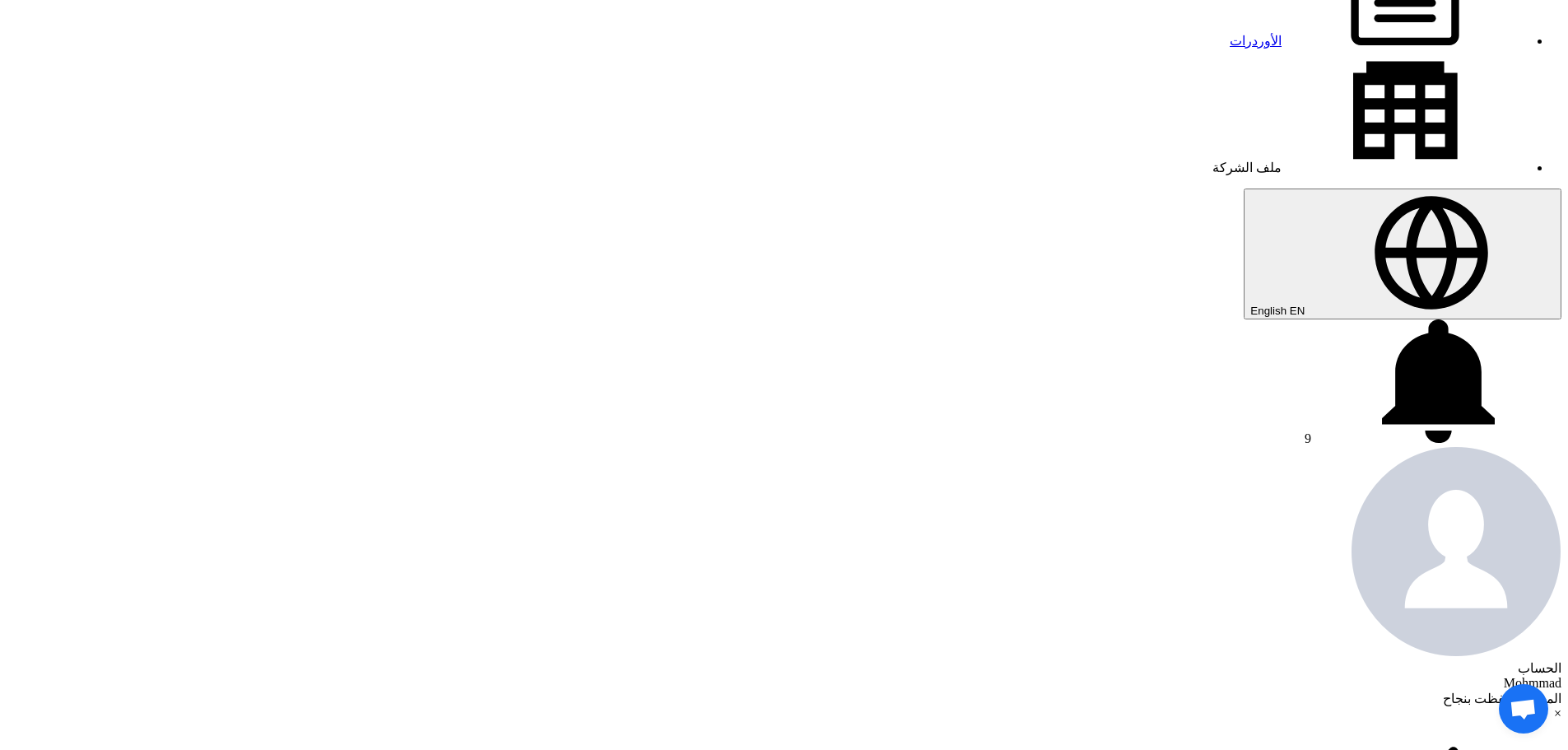
type input "[DATE]"
checkbox input "true"
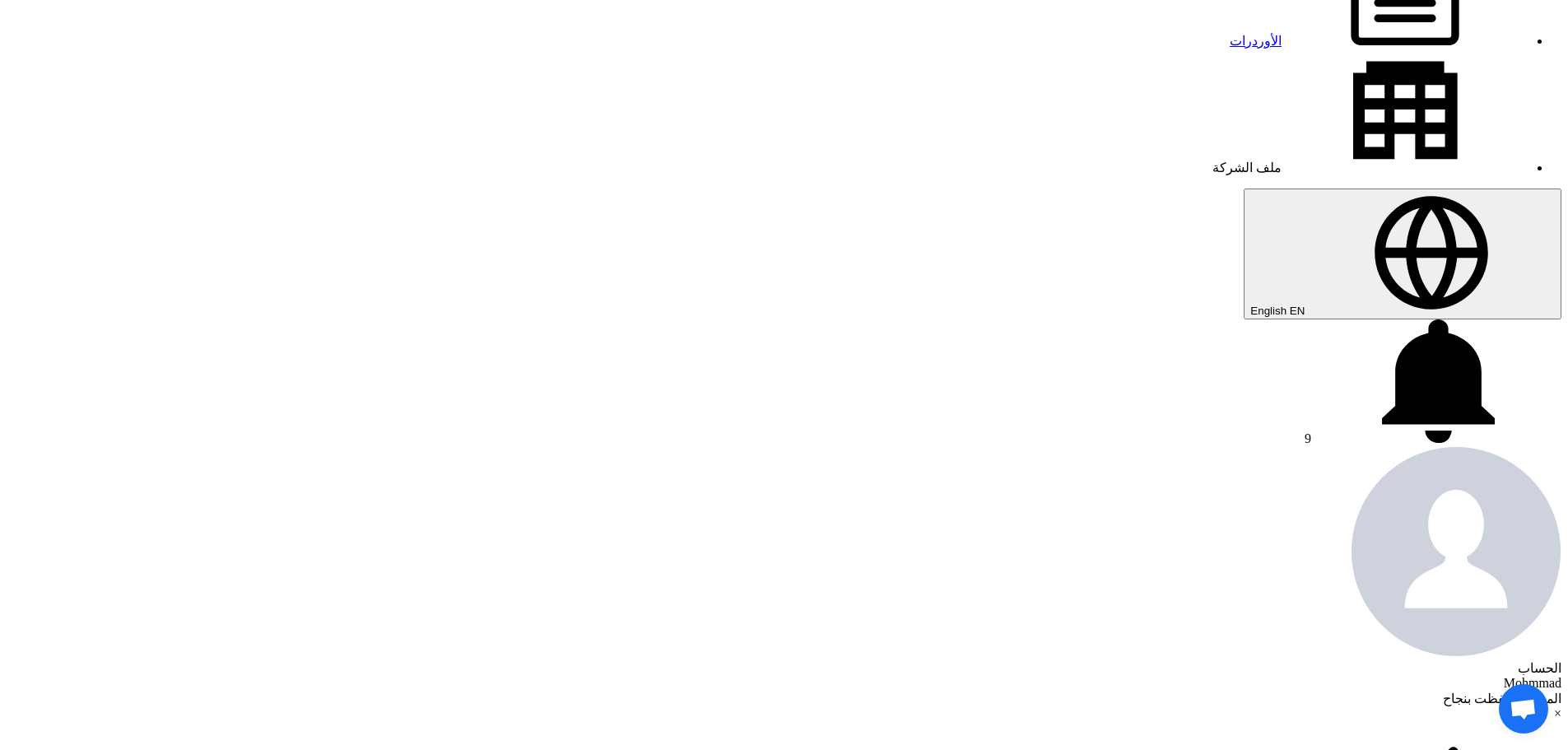
type input "1006"
type input "60"
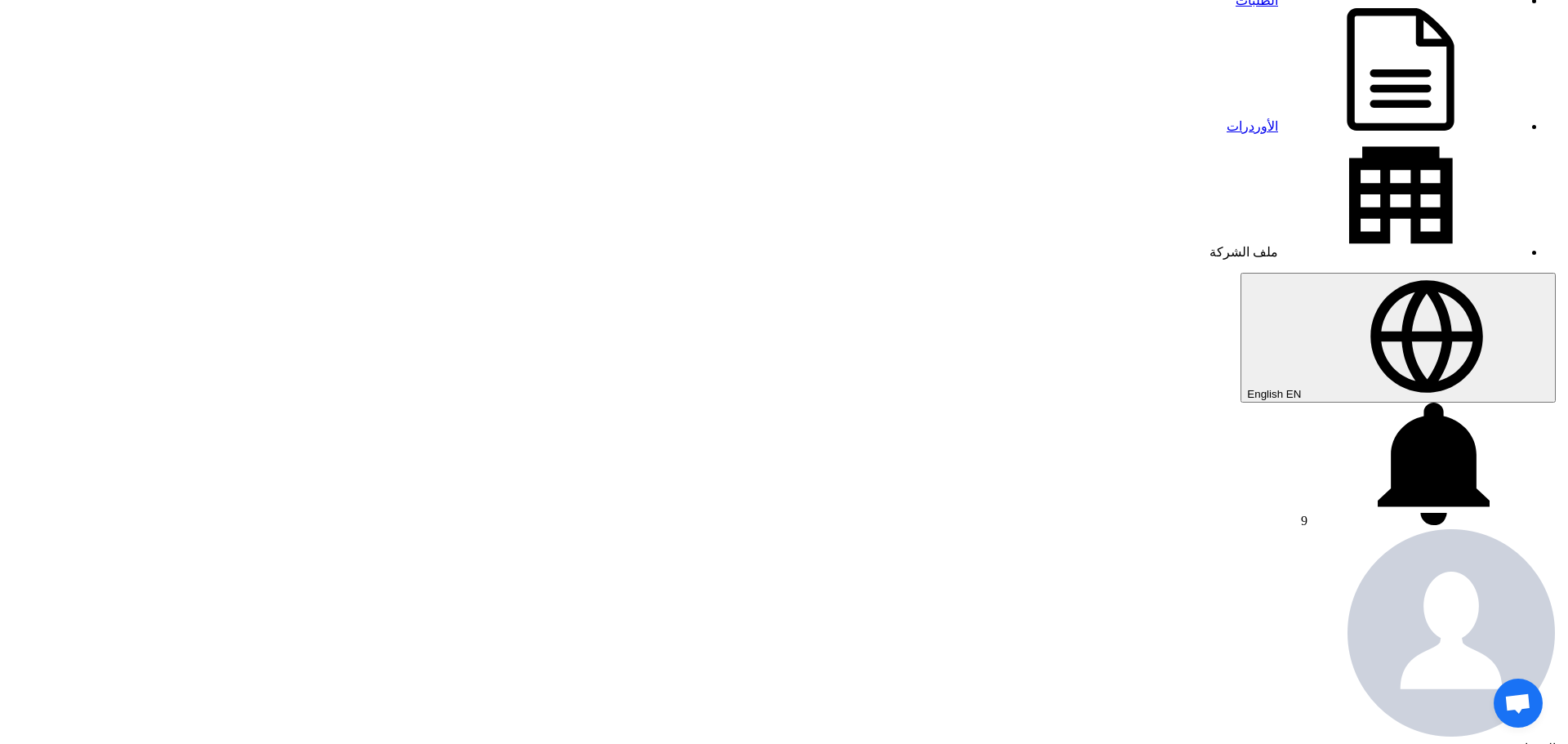
scroll to position [408, 0]
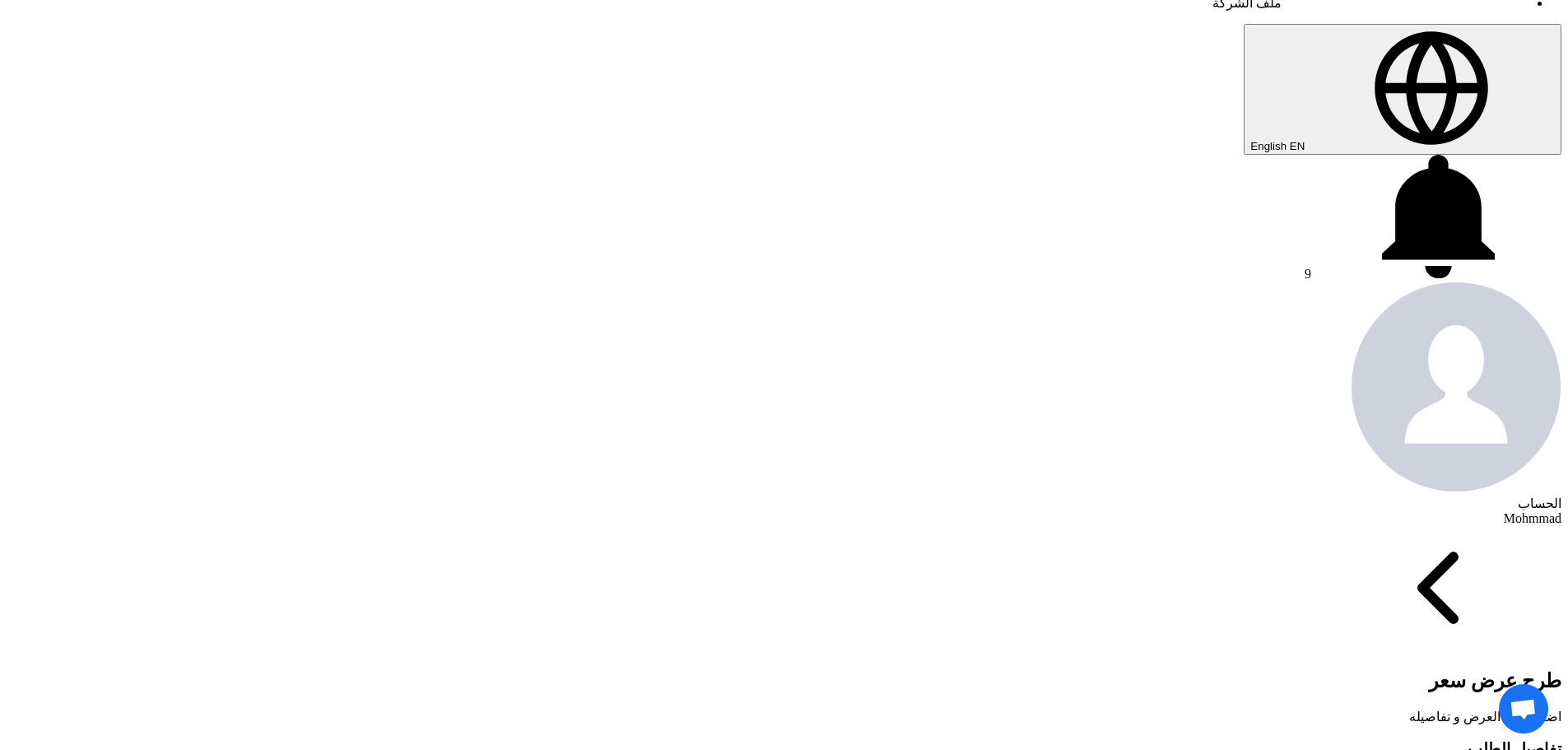
type input "100"
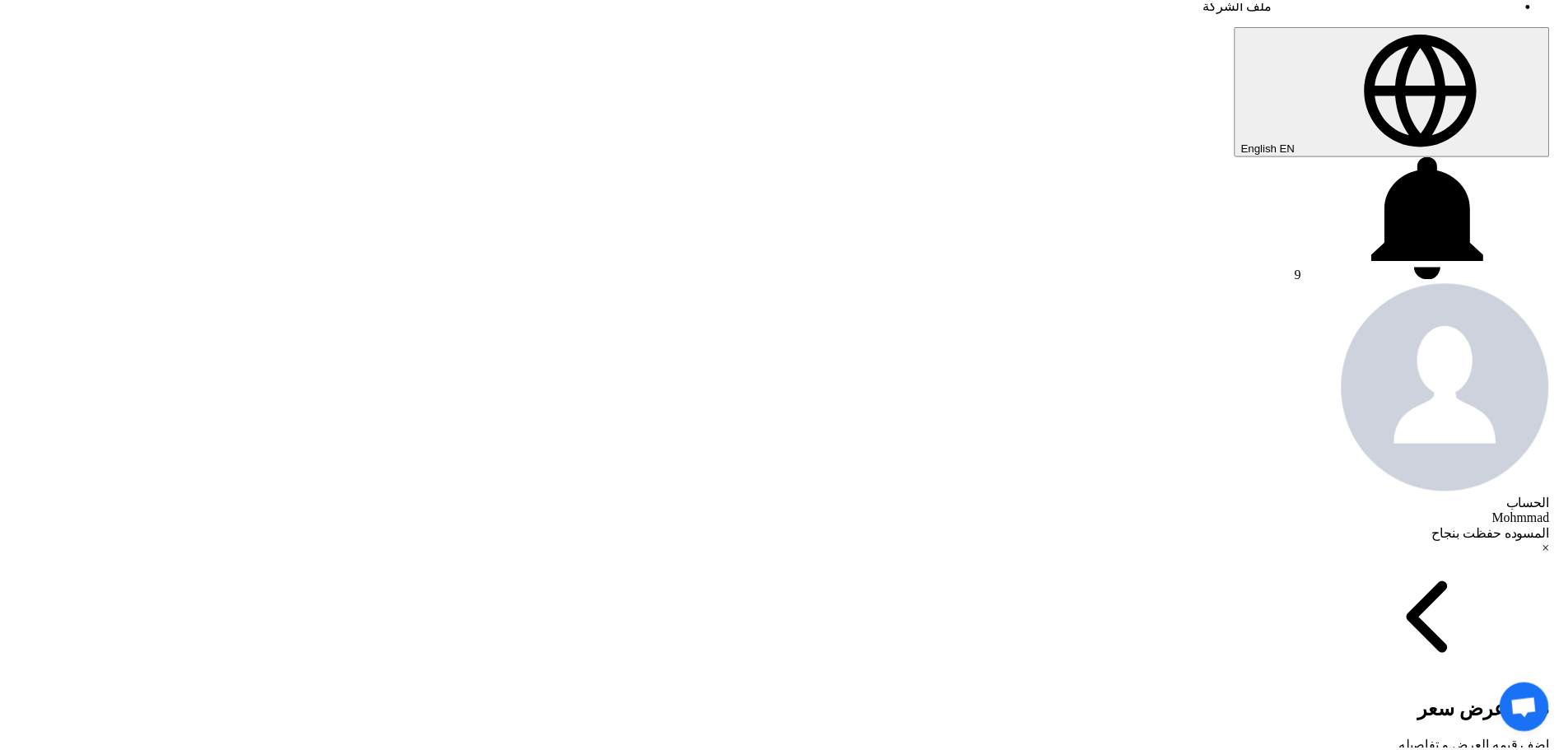
scroll to position [0, 0]
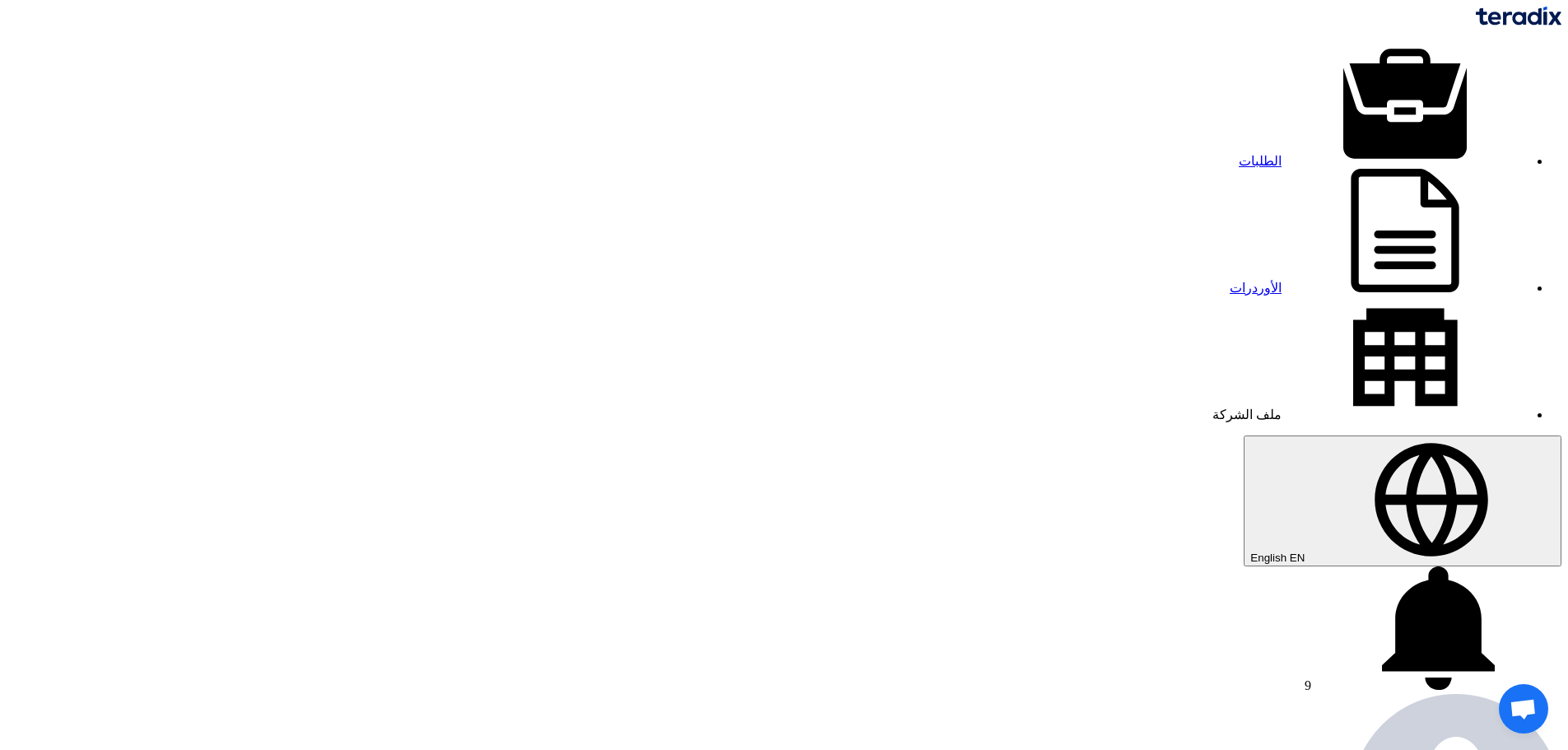
drag, startPoint x: 1271, startPoint y: 617, endPoint x: 934, endPoint y: 631, distance: 337.3
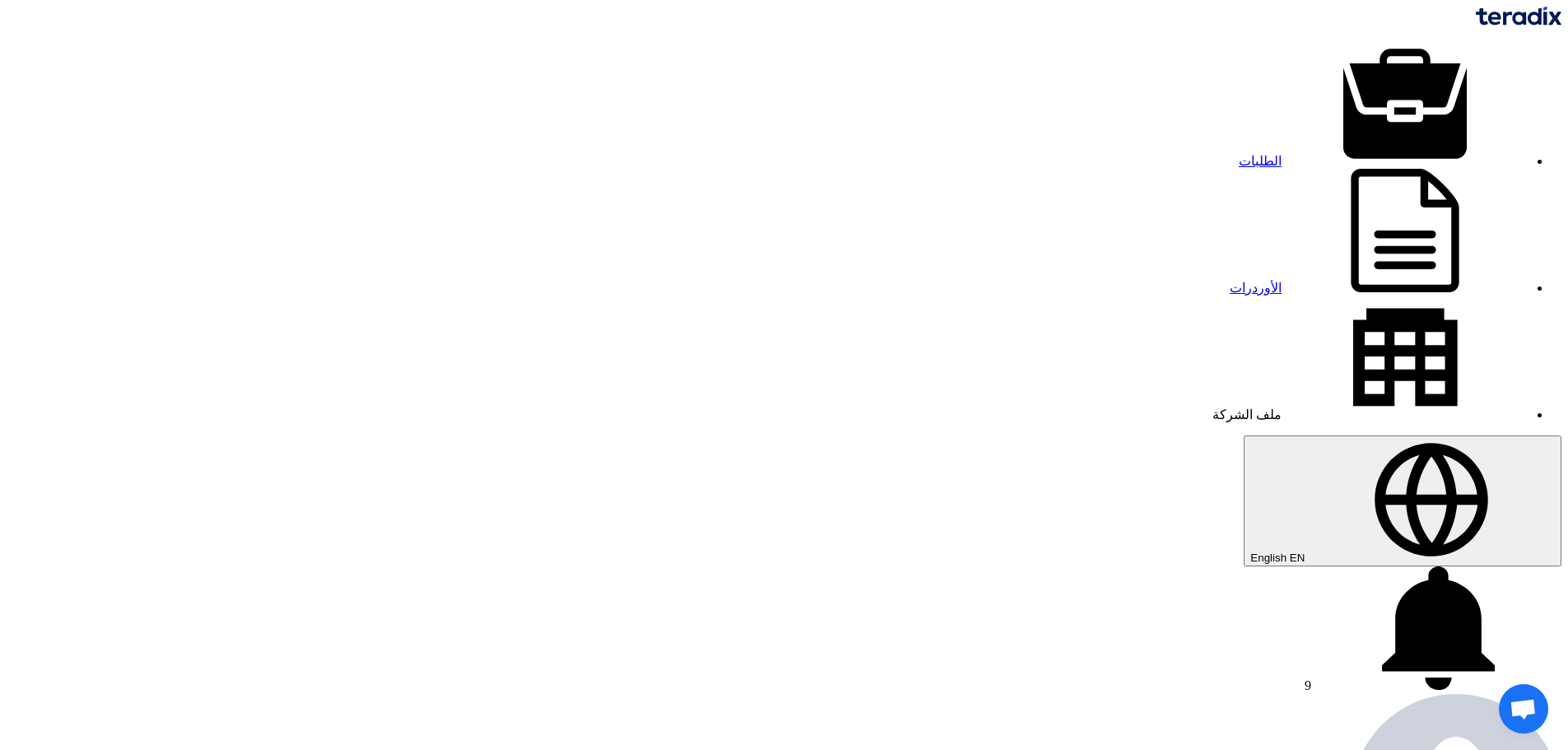
drag, startPoint x: 345, startPoint y: 177, endPoint x: 888, endPoint y: 227, distance: 545.3
type input "71186"
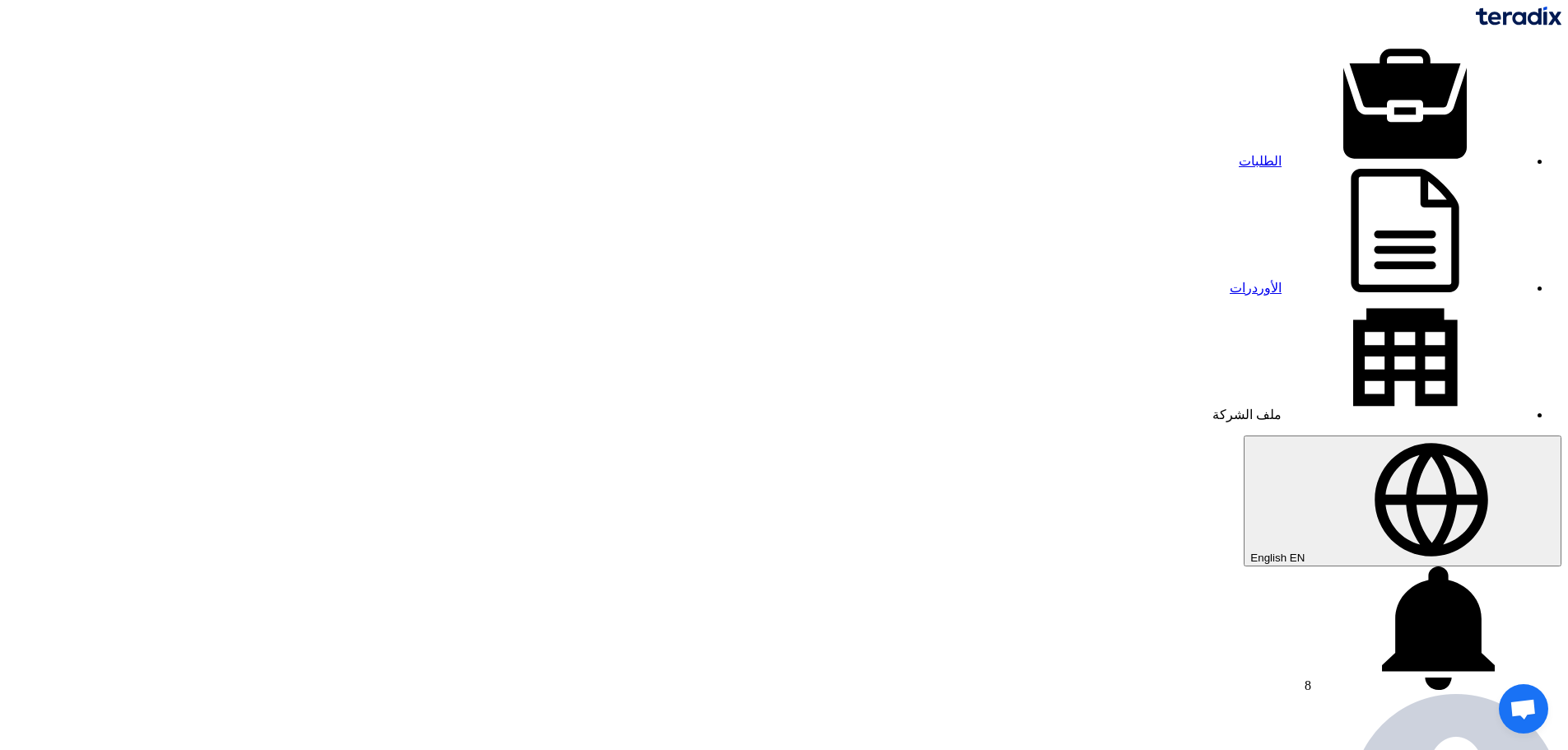
type input "260"
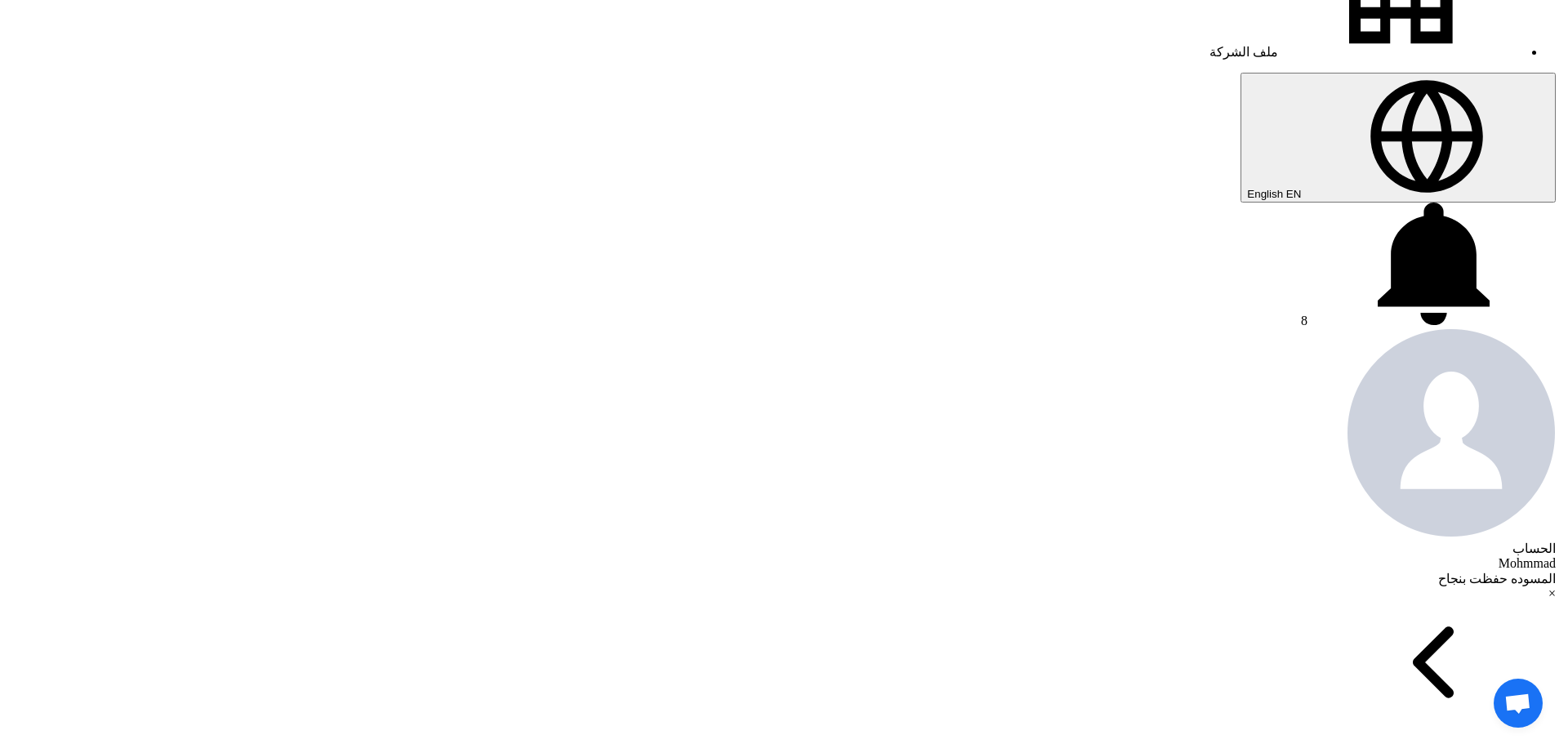
scroll to position [408, 0]
